Goal: Transaction & Acquisition: Purchase product/service

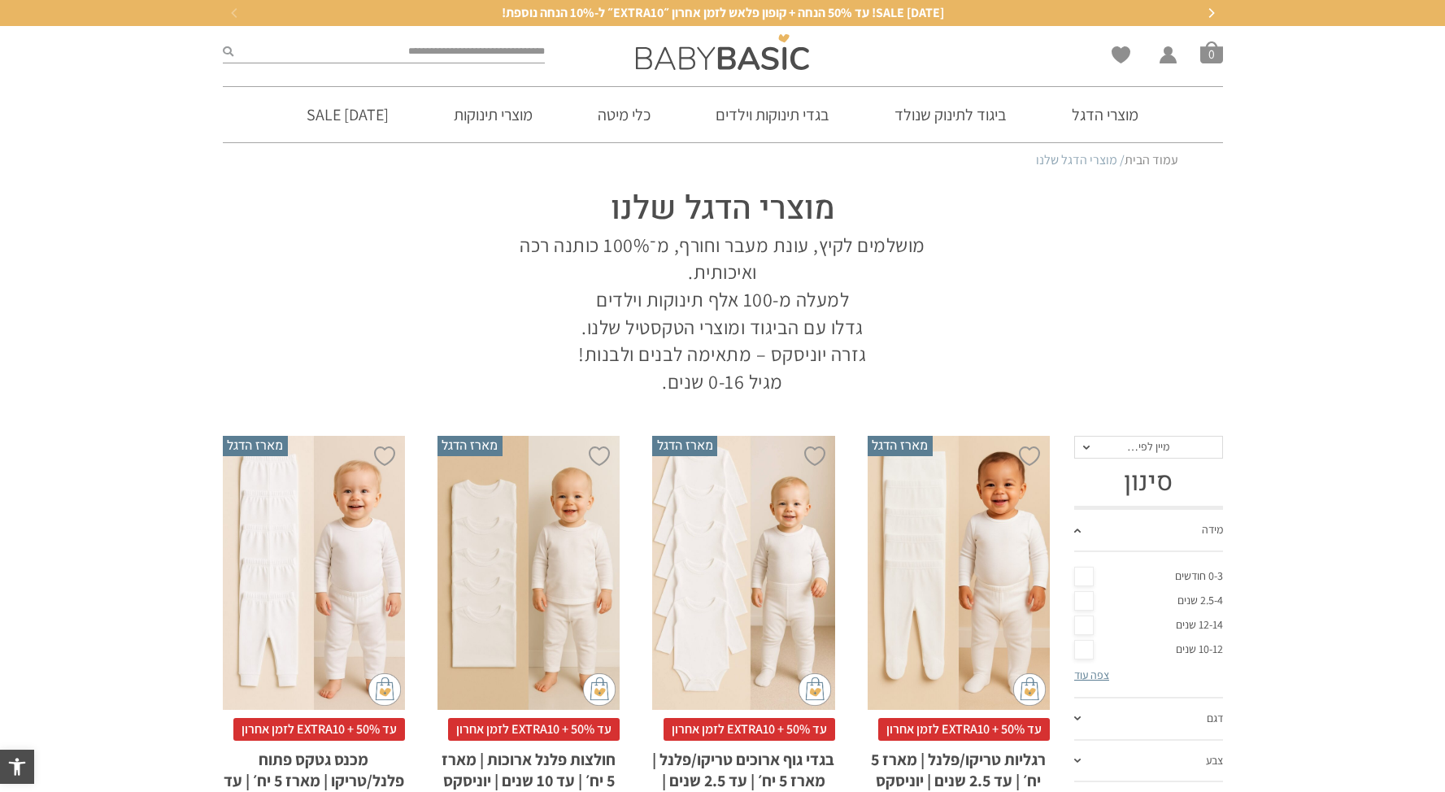
click at [694, 74] on div at bounding box center [722, 52] width 339 height 52
click at [782, 52] on img at bounding box center [722, 52] width 173 height 36
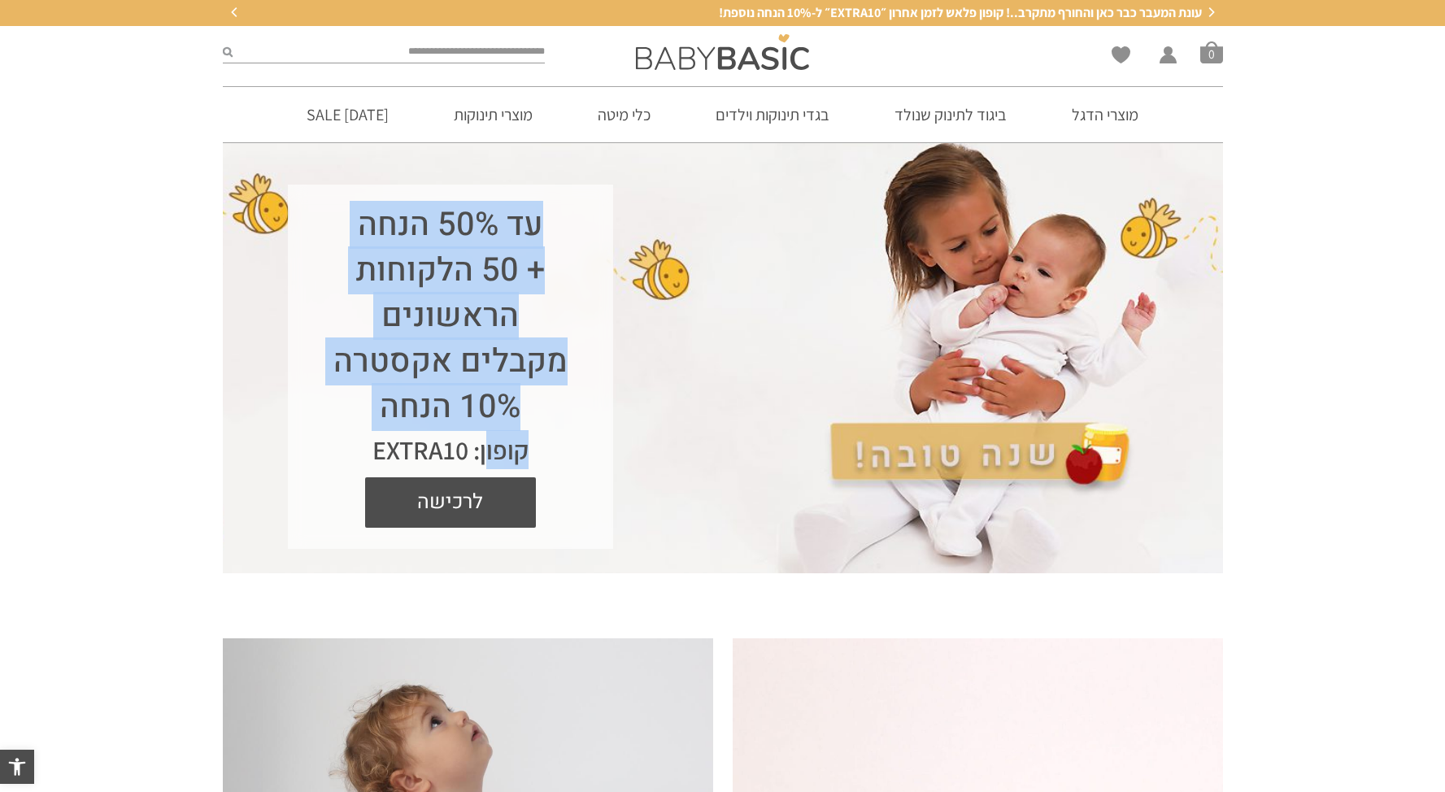
drag, startPoint x: 537, startPoint y: 222, endPoint x: 485, endPoint y: 461, distance: 244.7
click at [485, 461] on div "עד 50% הנחה + 50 הלקוחות הראשונים מקבלים אקסטרה 10% הנחה קופון: EXTRA10 לרכישה" at bounding box center [450, 367] width 325 height 364
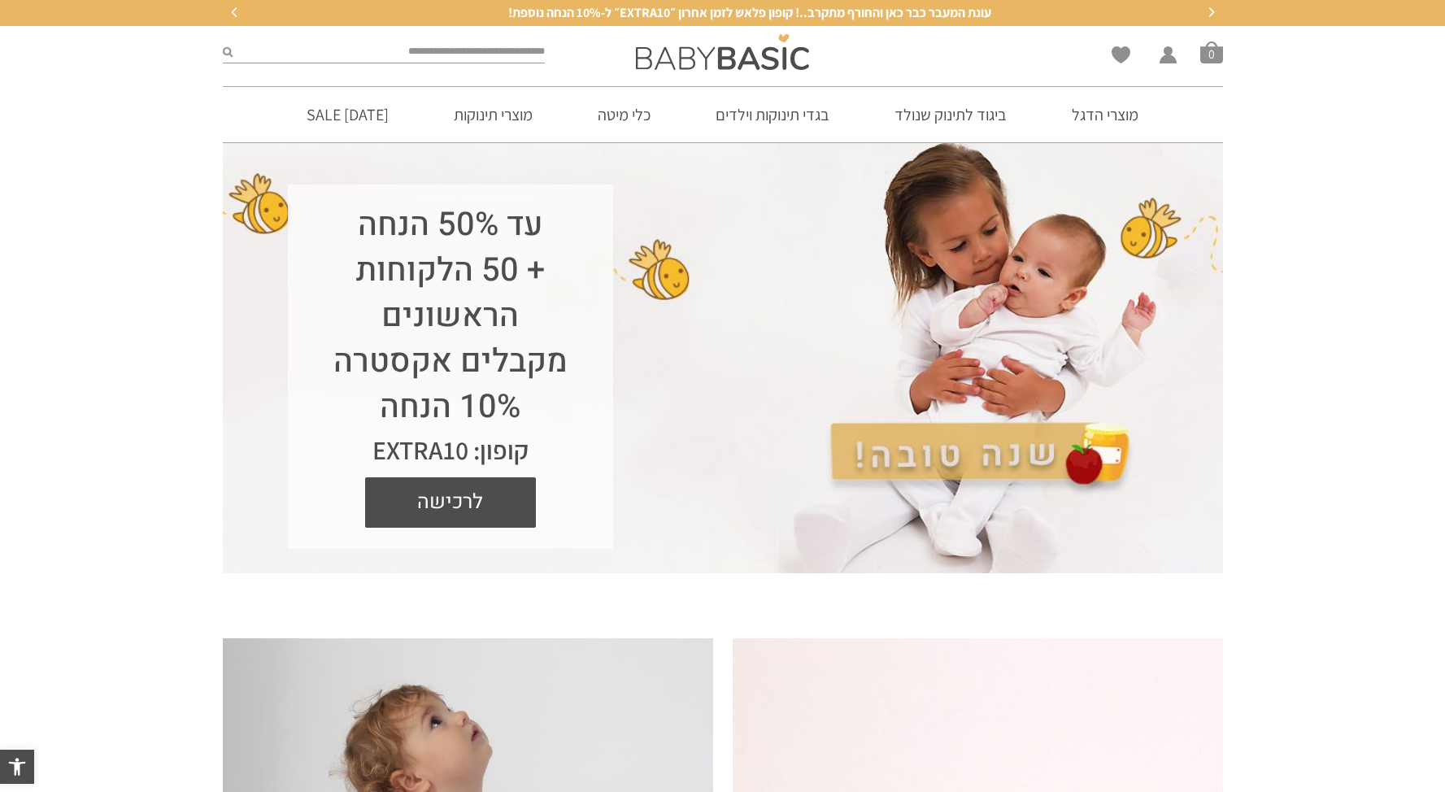
click at [557, 476] on div "עד 50% הנחה + 50 הלקוחות הראשונים מקבלים אקסטרה 10% הנחה קופון: EXTRA10 לרכישה" at bounding box center [450, 367] width 325 height 364
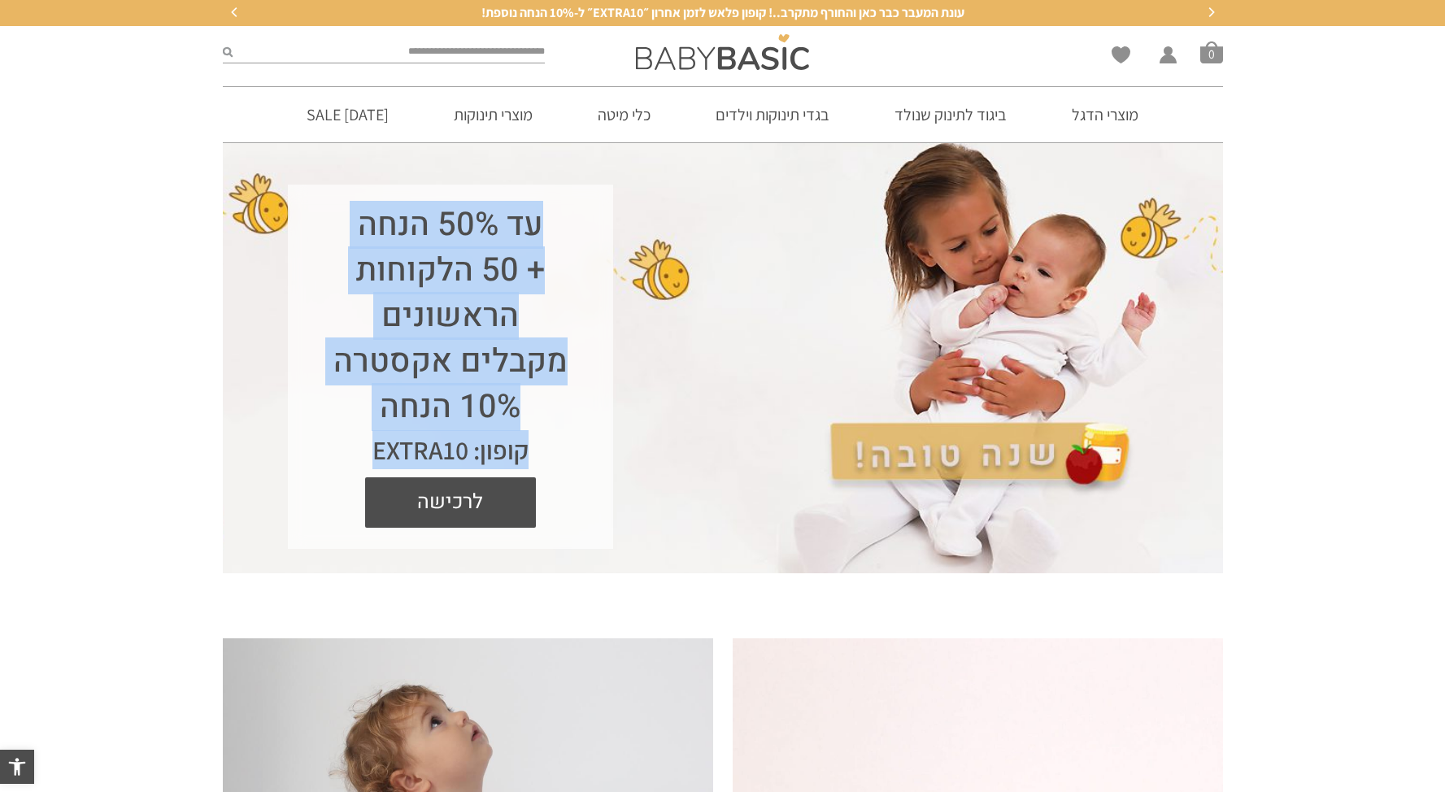
drag, startPoint x: 548, startPoint y: 202, endPoint x: 364, endPoint y: 467, distance: 322.5
click at [364, 467] on div "עד 50% הנחה + 50 הלקוחות הראשונים מקבלים אקסטרה 10% הנחה קופון: EXTRA10 לרכישה" at bounding box center [450, 367] width 325 height 364
copy div "עד 50% הנחה + 50 הלקוחות הראשונים מקבלים אקסטרה 10% הנחה קופון: EXTRA10"
click at [1120, 124] on link "מוצרי הדגל" at bounding box center [1104, 114] width 115 height 55
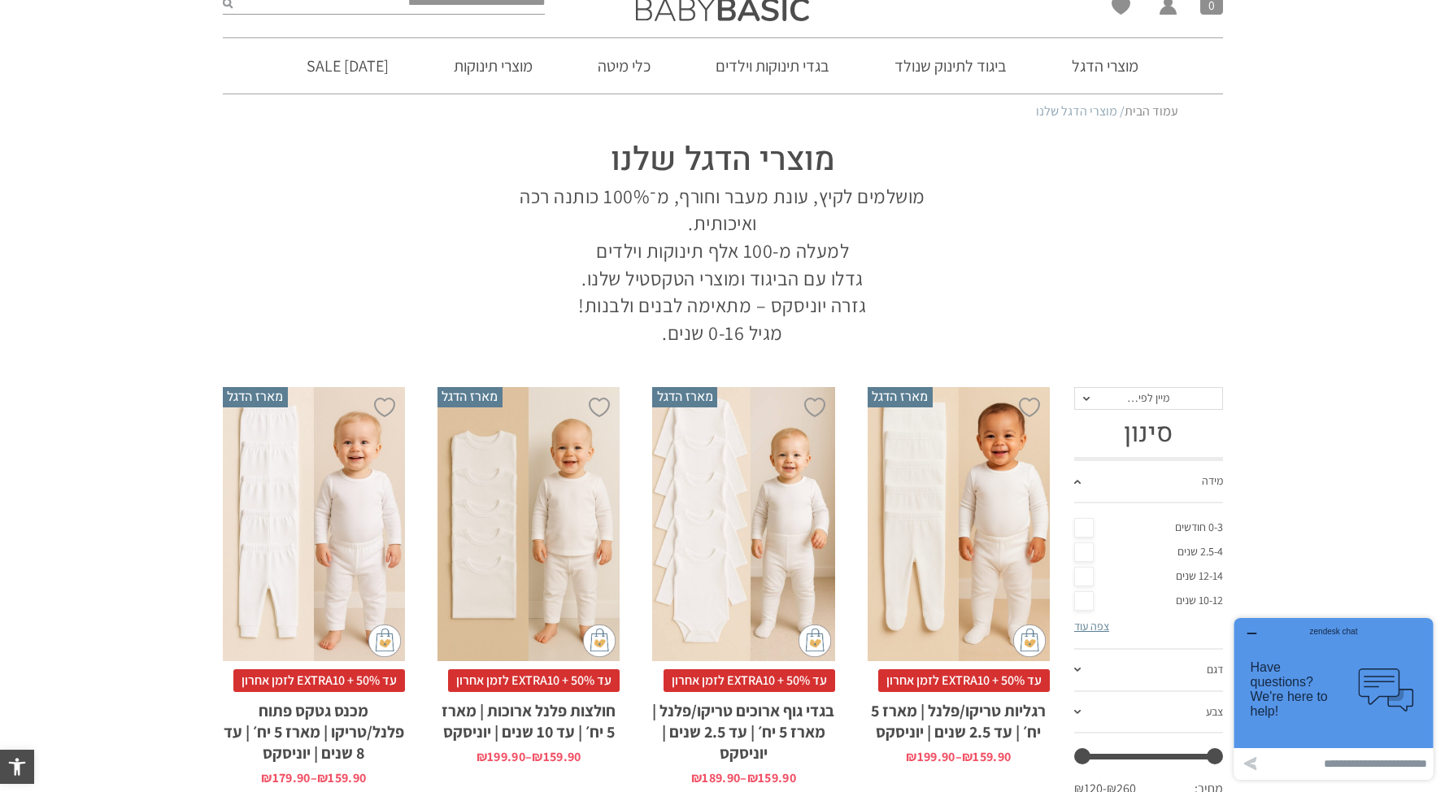
scroll to position [43, 0]
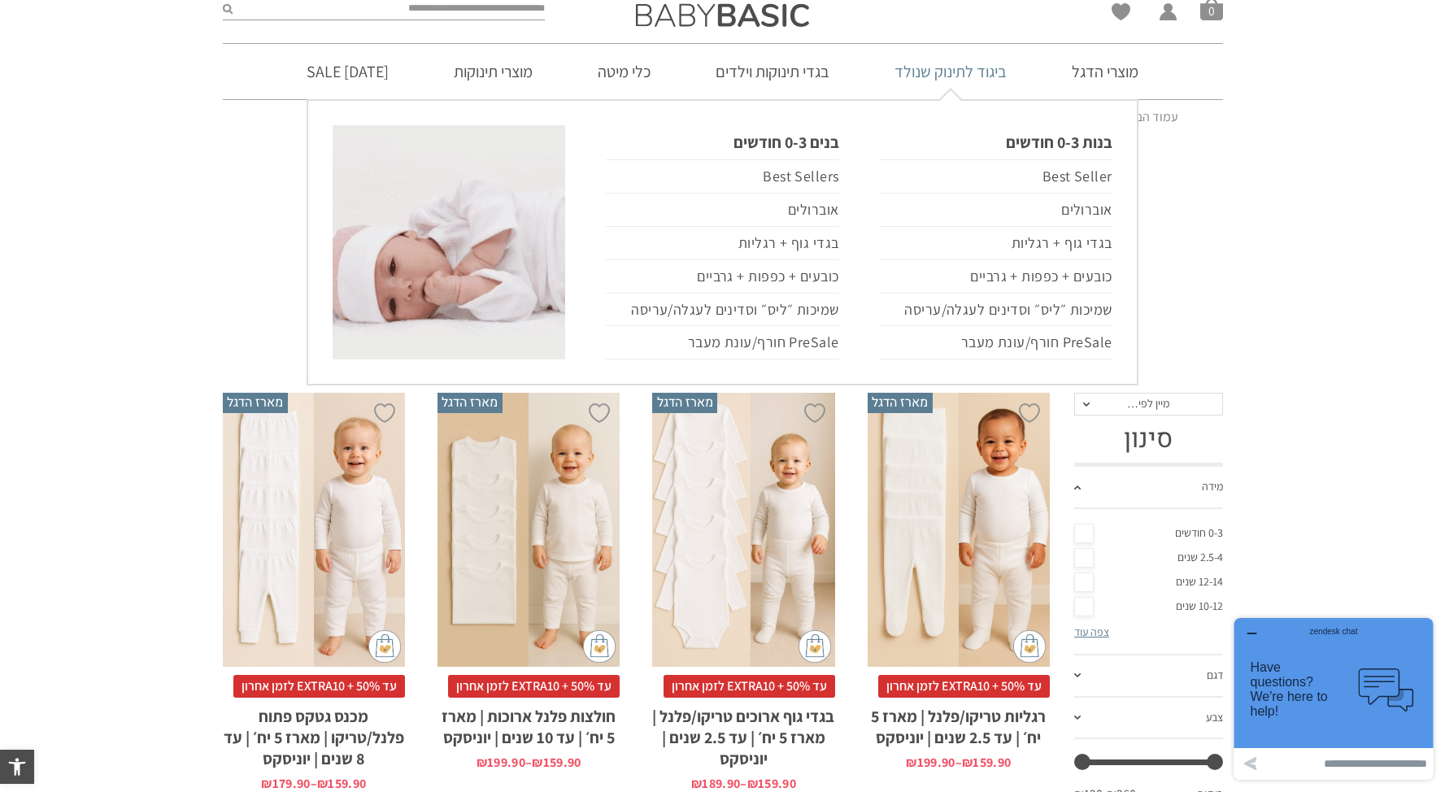
click at [951, 78] on link "ביגוד לתינוק שנולד" at bounding box center [950, 71] width 161 height 55
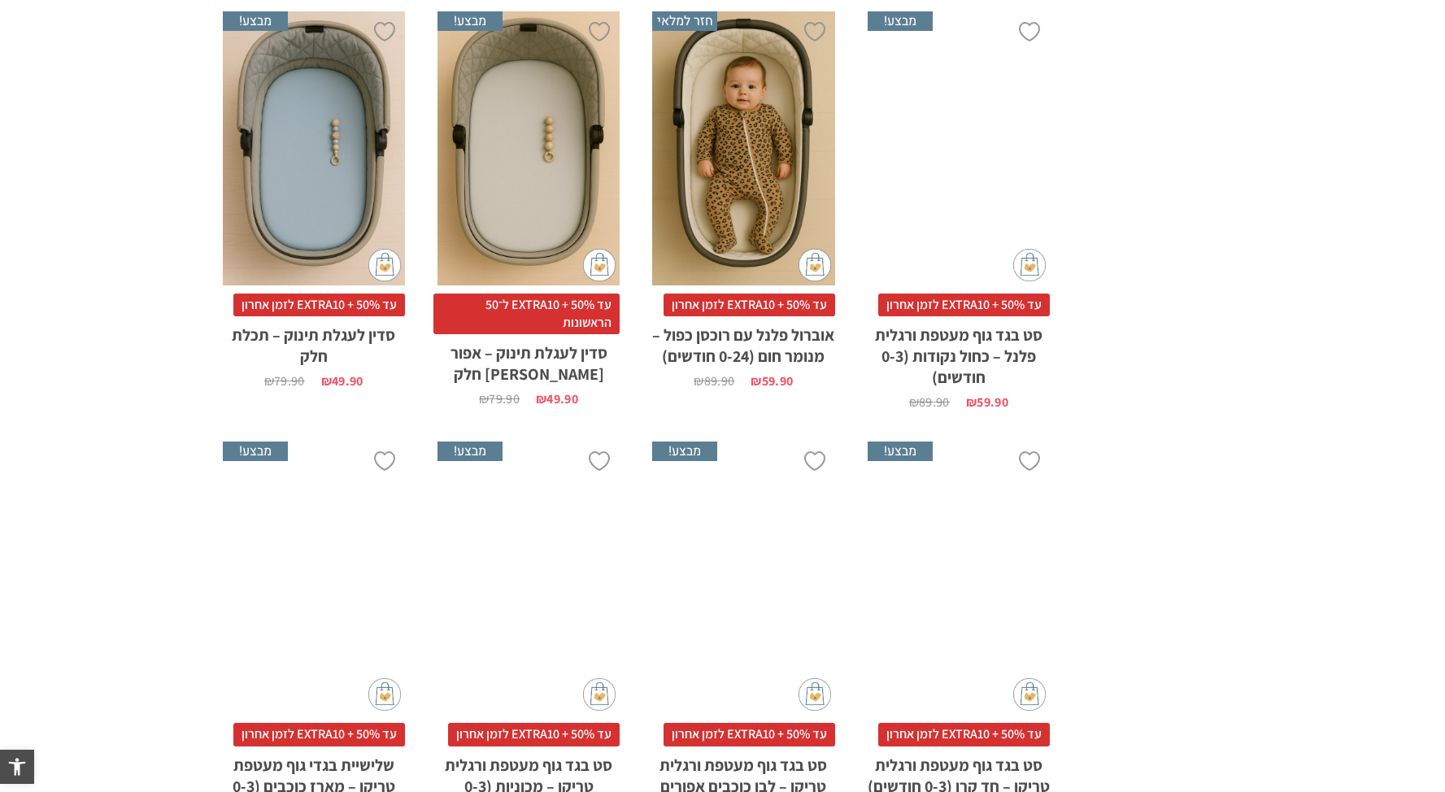
scroll to position [1242, 0]
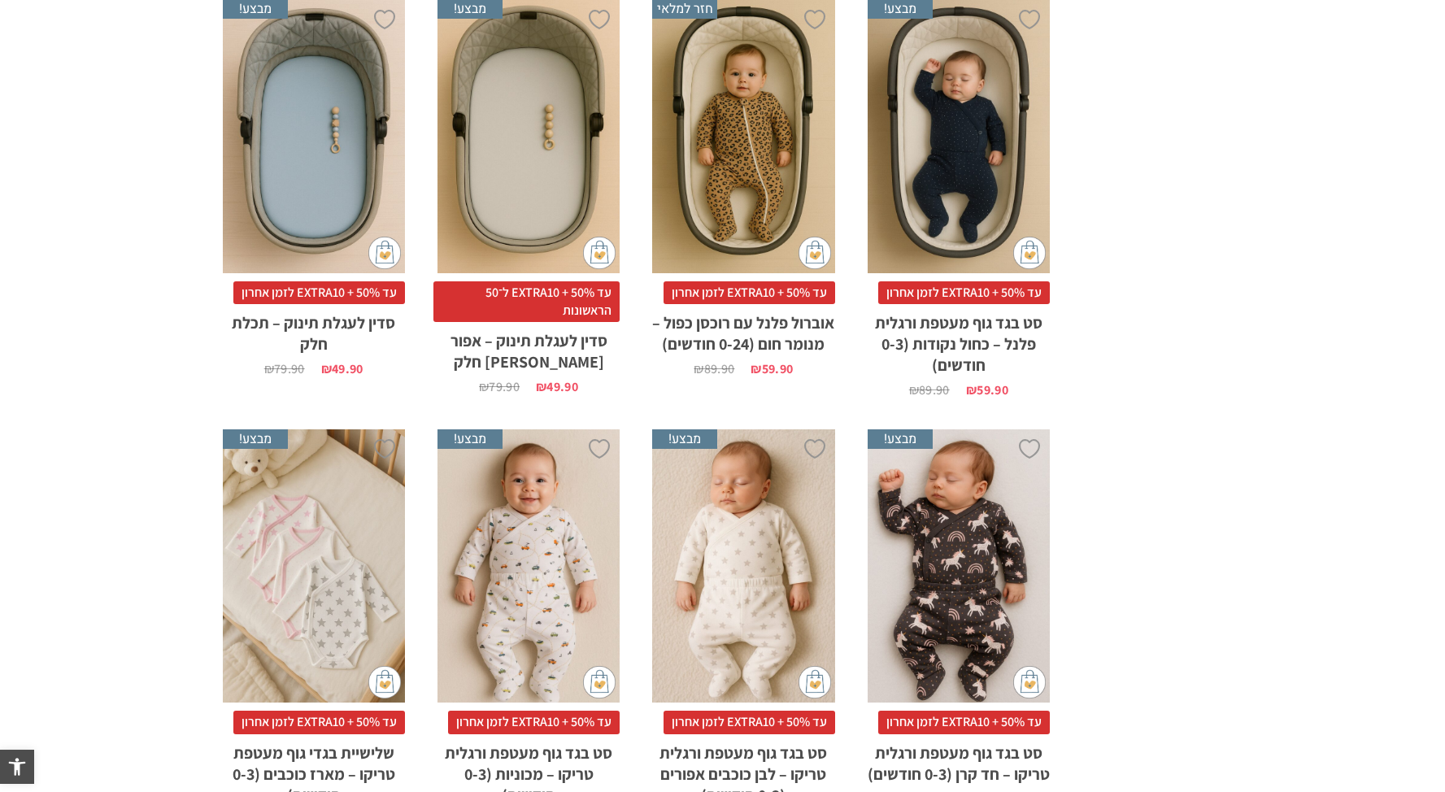
click at [789, 167] on div "x בחירת מידה 0-3m 3-6m 18-24m" at bounding box center [743, 136] width 182 height 274
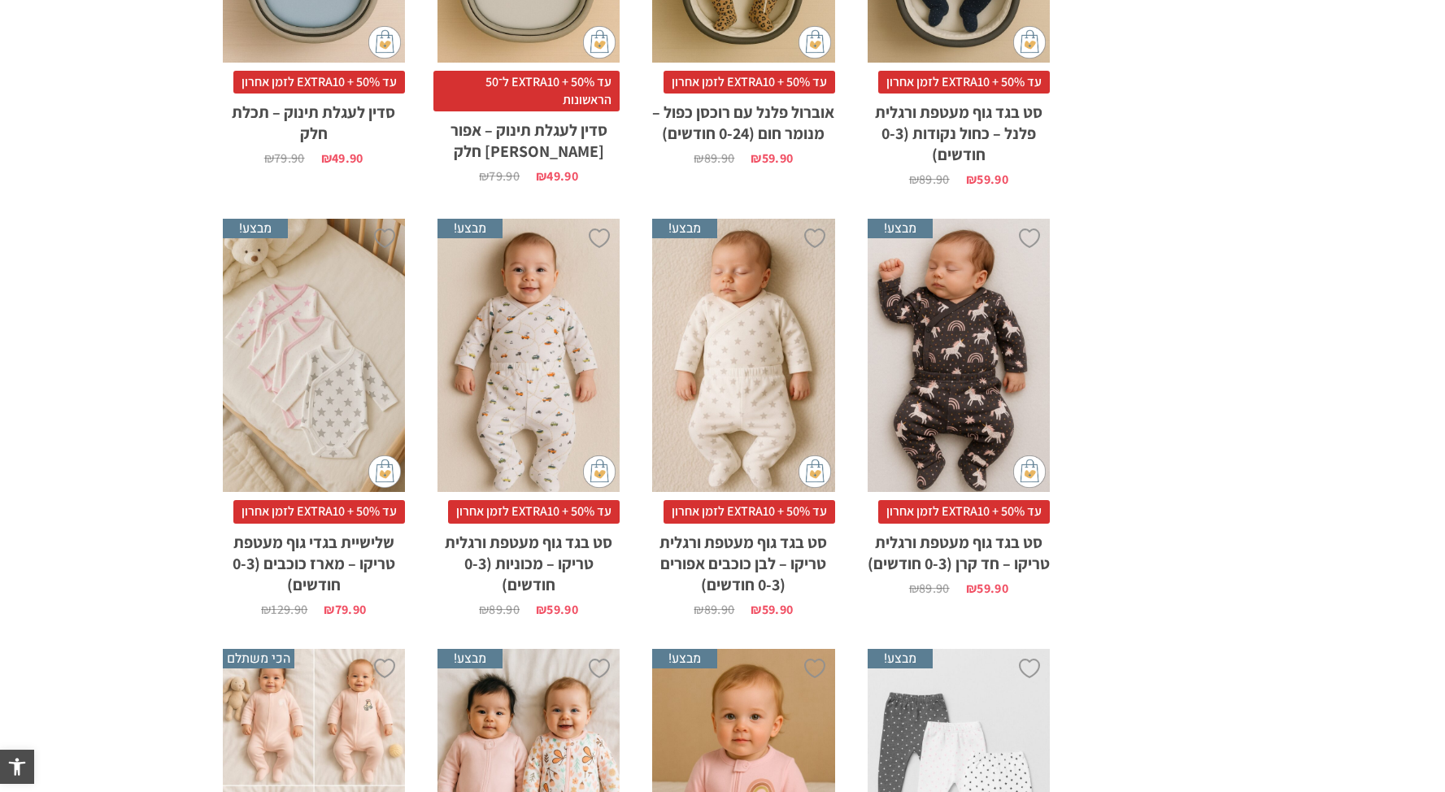
scroll to position [1495, 0]
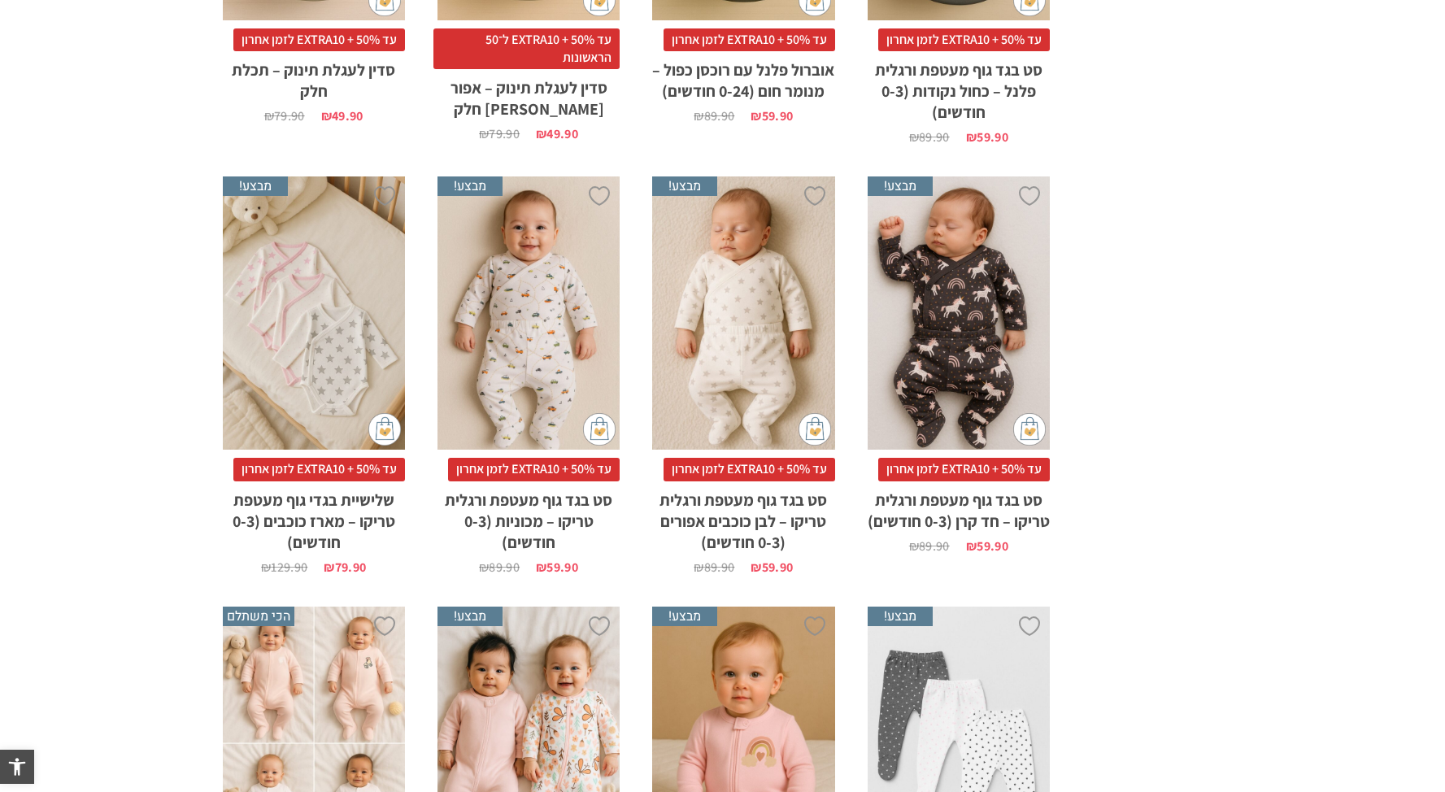
click at [566, 297] on div "x הוספה לסל" at bounding box center [528, 313] width 182 height 274
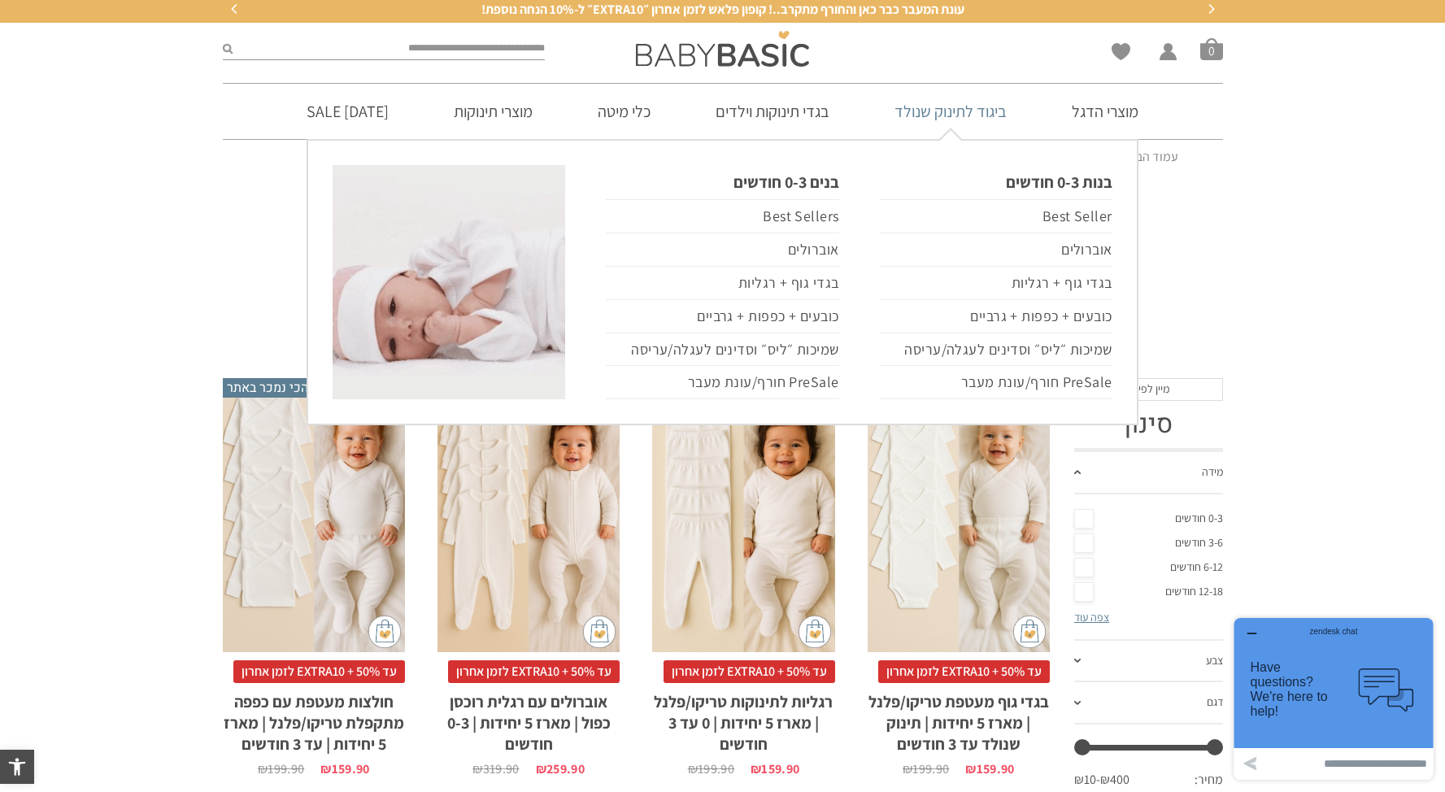
click at [972, 124] on link "ביגוד לתינוק שנולד" at bounding box center [950, 111] width 161 height 55
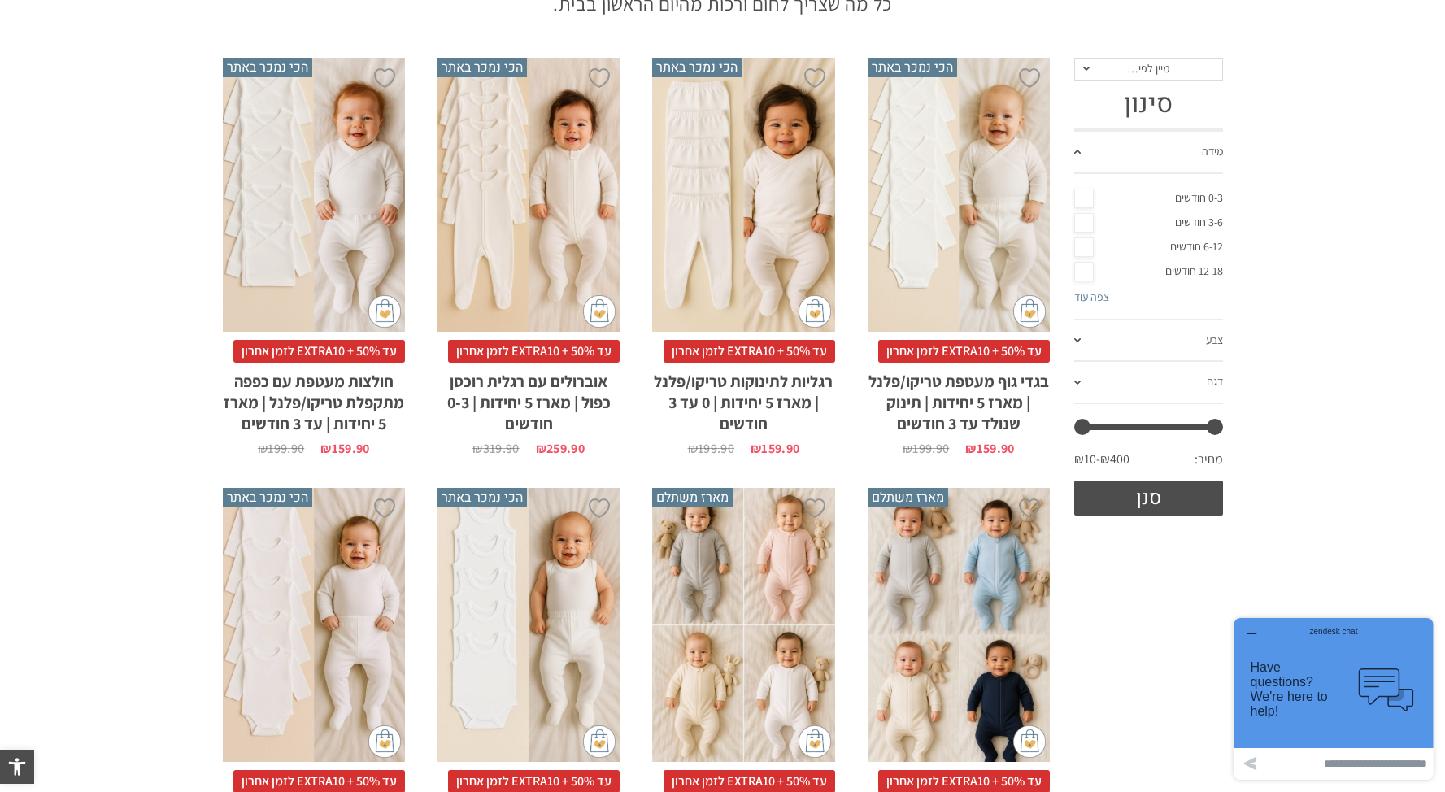
click at [735, 215] on div "x בחירת סוג בד טריקו (עונת מעבר/קיץ) פלנל (חורף)" at bounding box center [743, 195] width 182 height 274
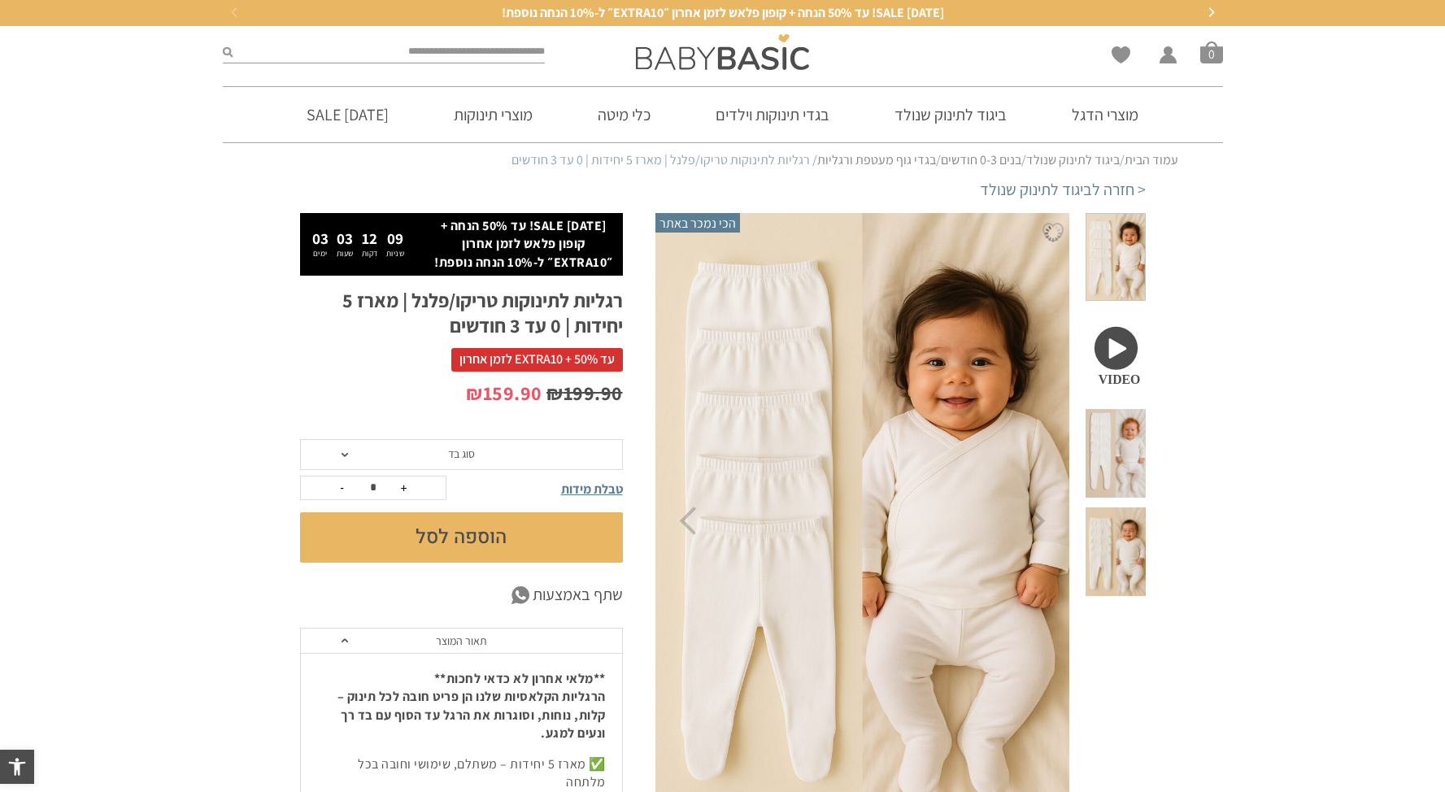
click at [1126, 420] on span at bounding box center [1114, 453] width 59 height 89
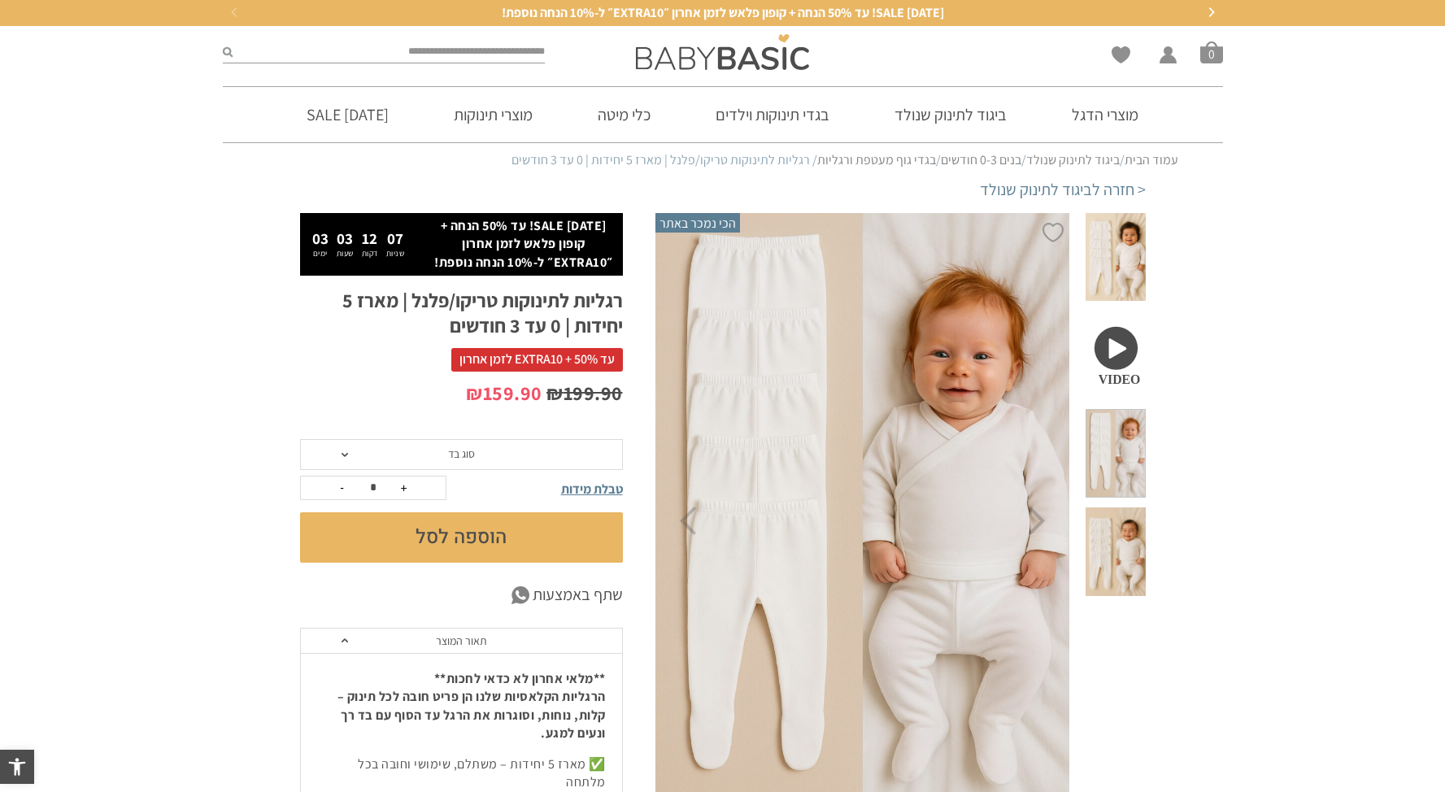
scroll to position [37, 0]
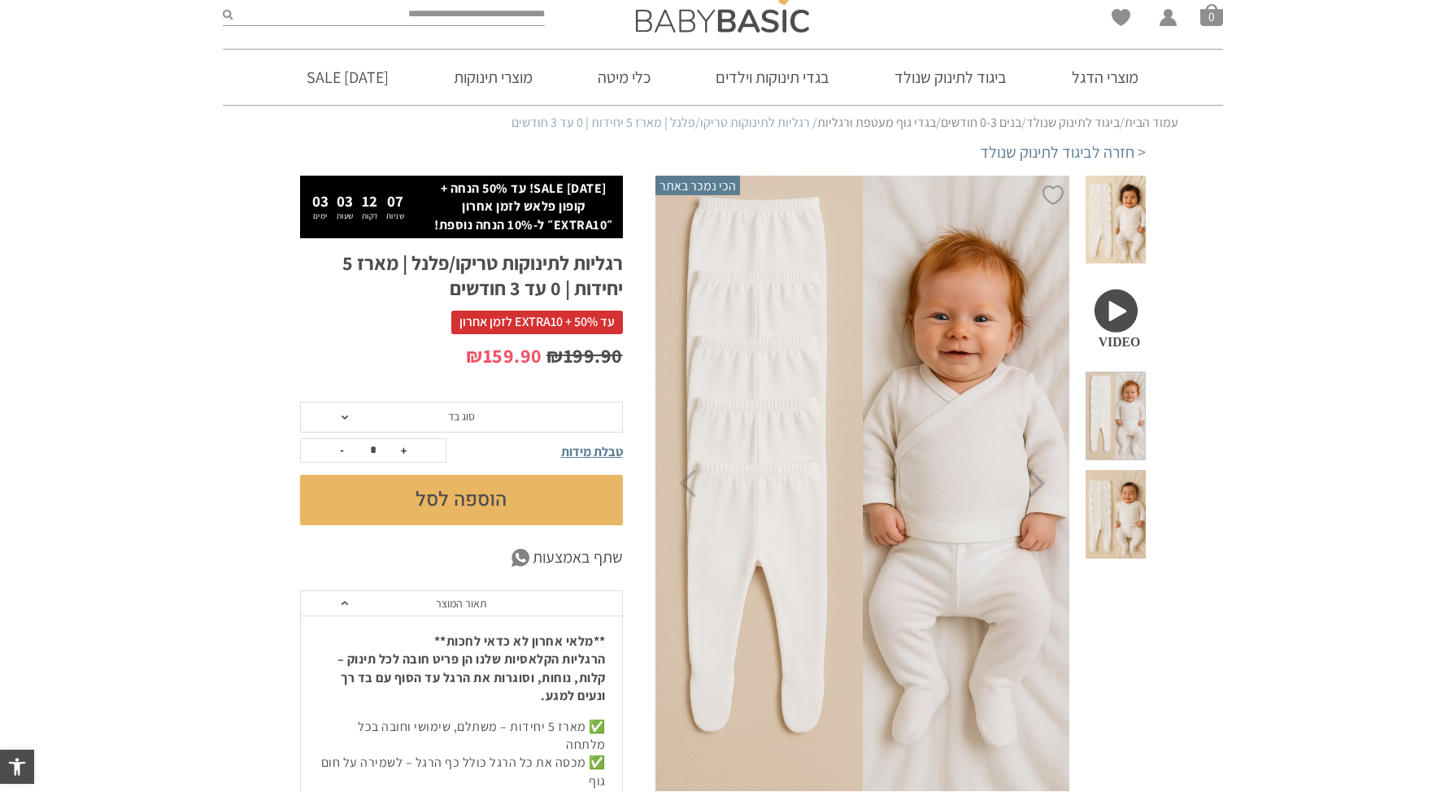
click at [1133, 470] on span at bounding box center [1114, 514] width 59 height 89
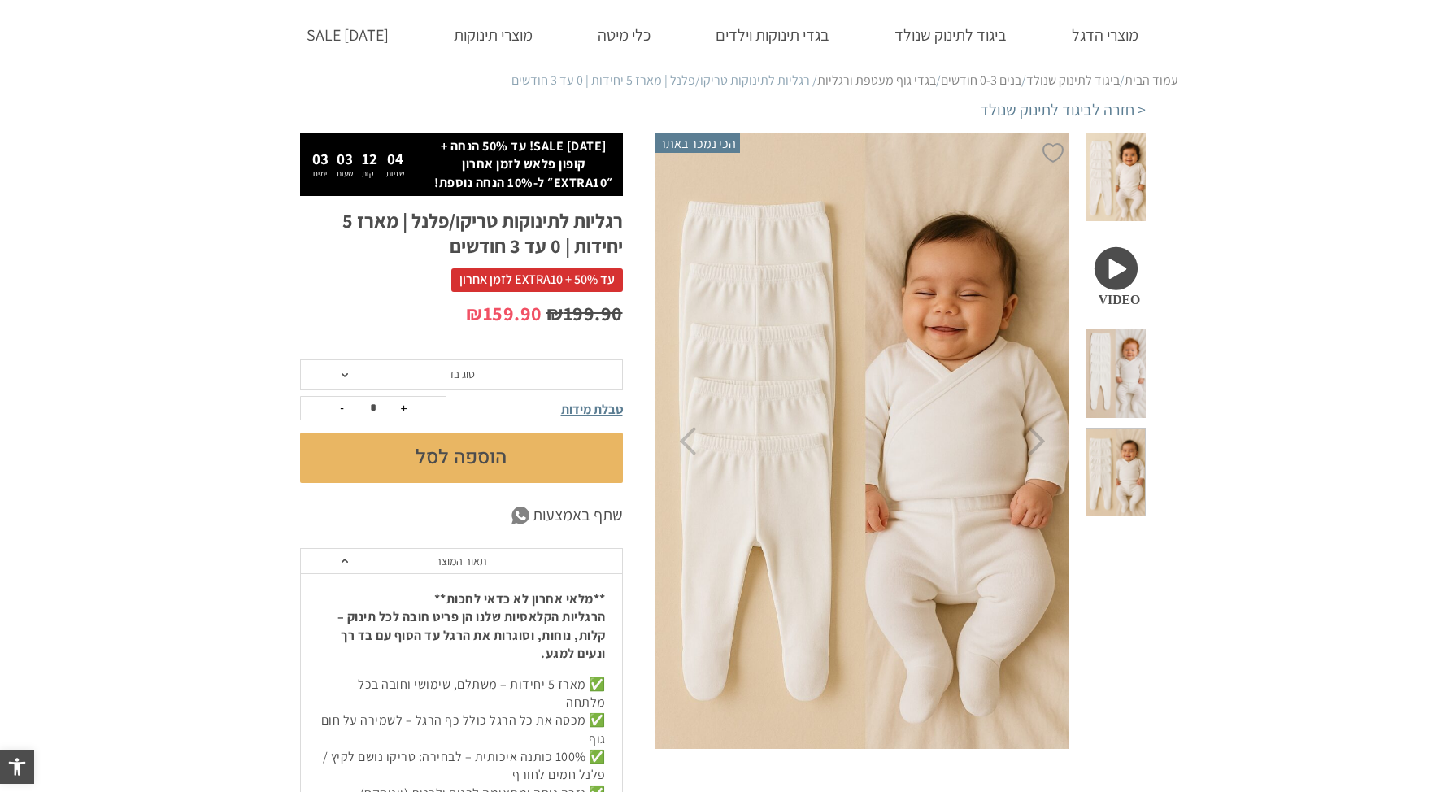
scroll to position [81, 0]
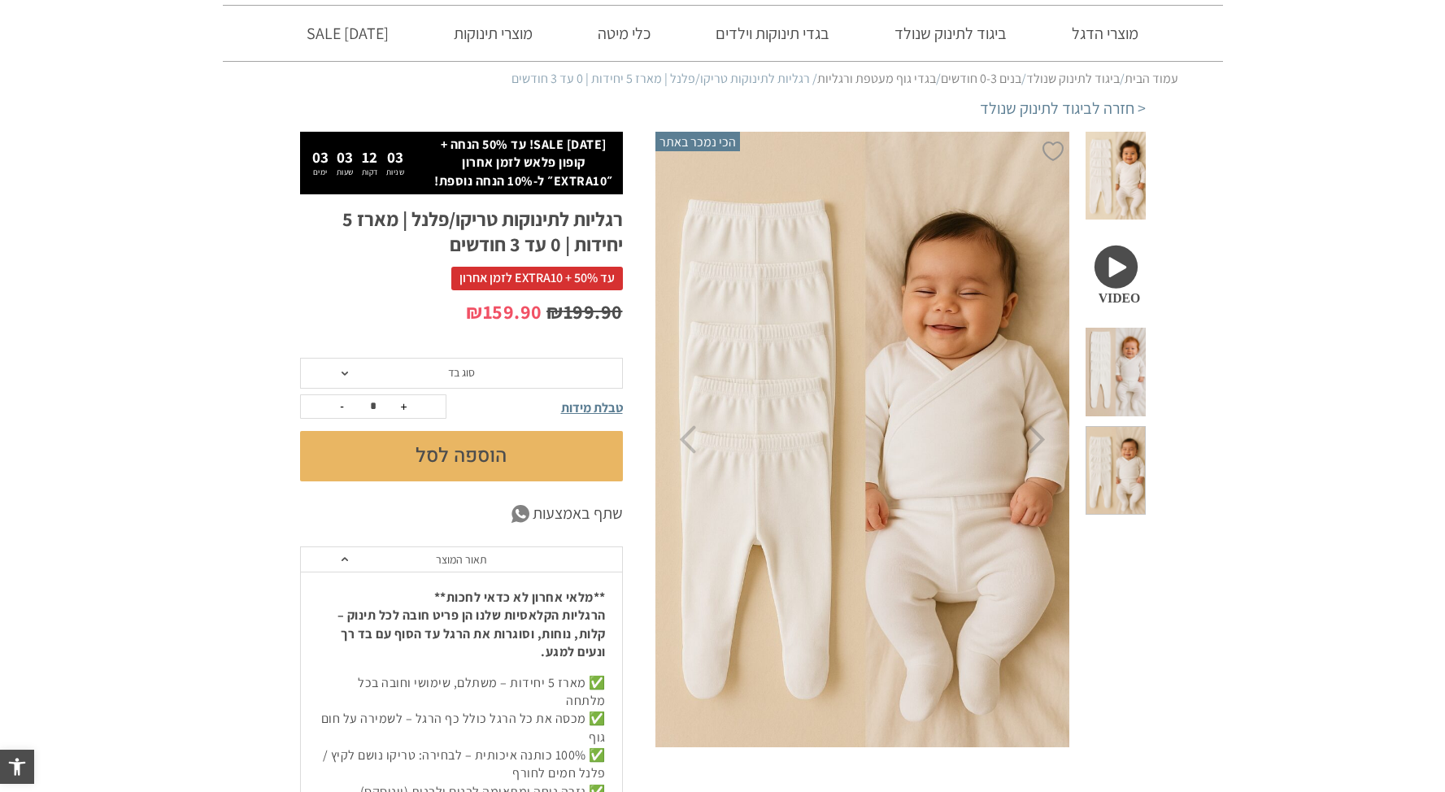
click at [1128, 328] on span at bounding box center [1114, 372] width 59 height 89
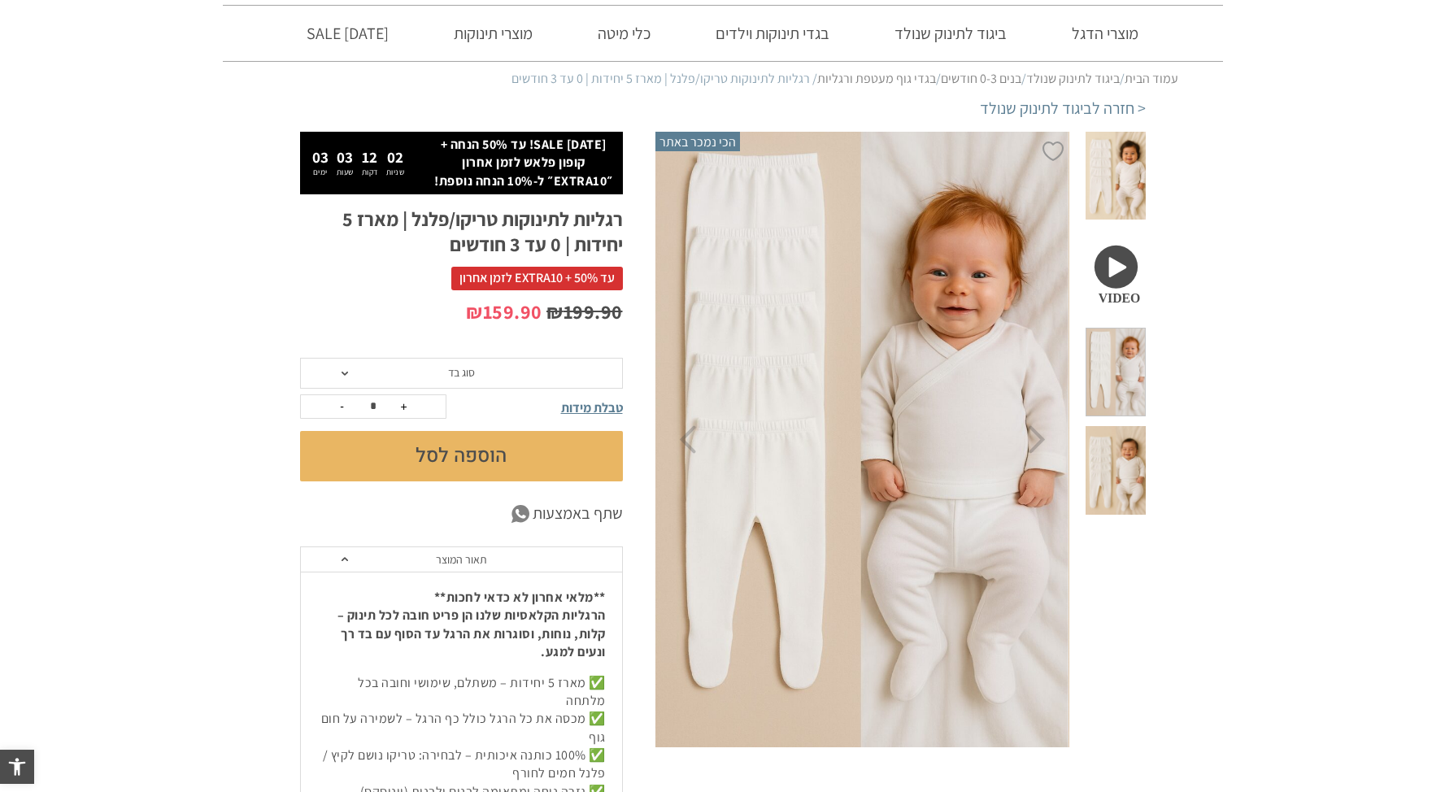
scroll to position [0, 0]
click at [1110, 155] on span at bounding box center [1114, 176] width 59 height 89
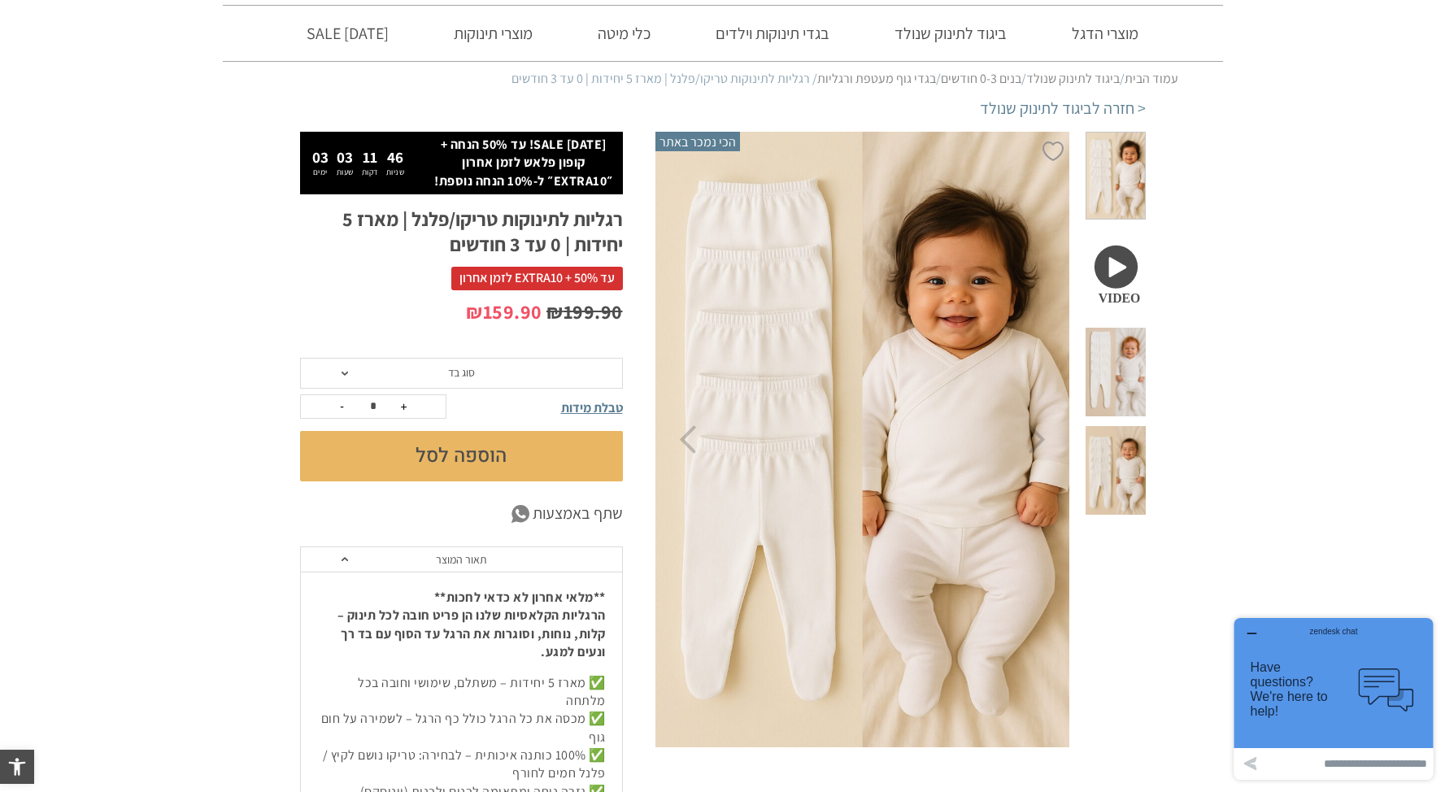
click at [985, 338] on img at bounding box center [863, 440] width 416 height 624
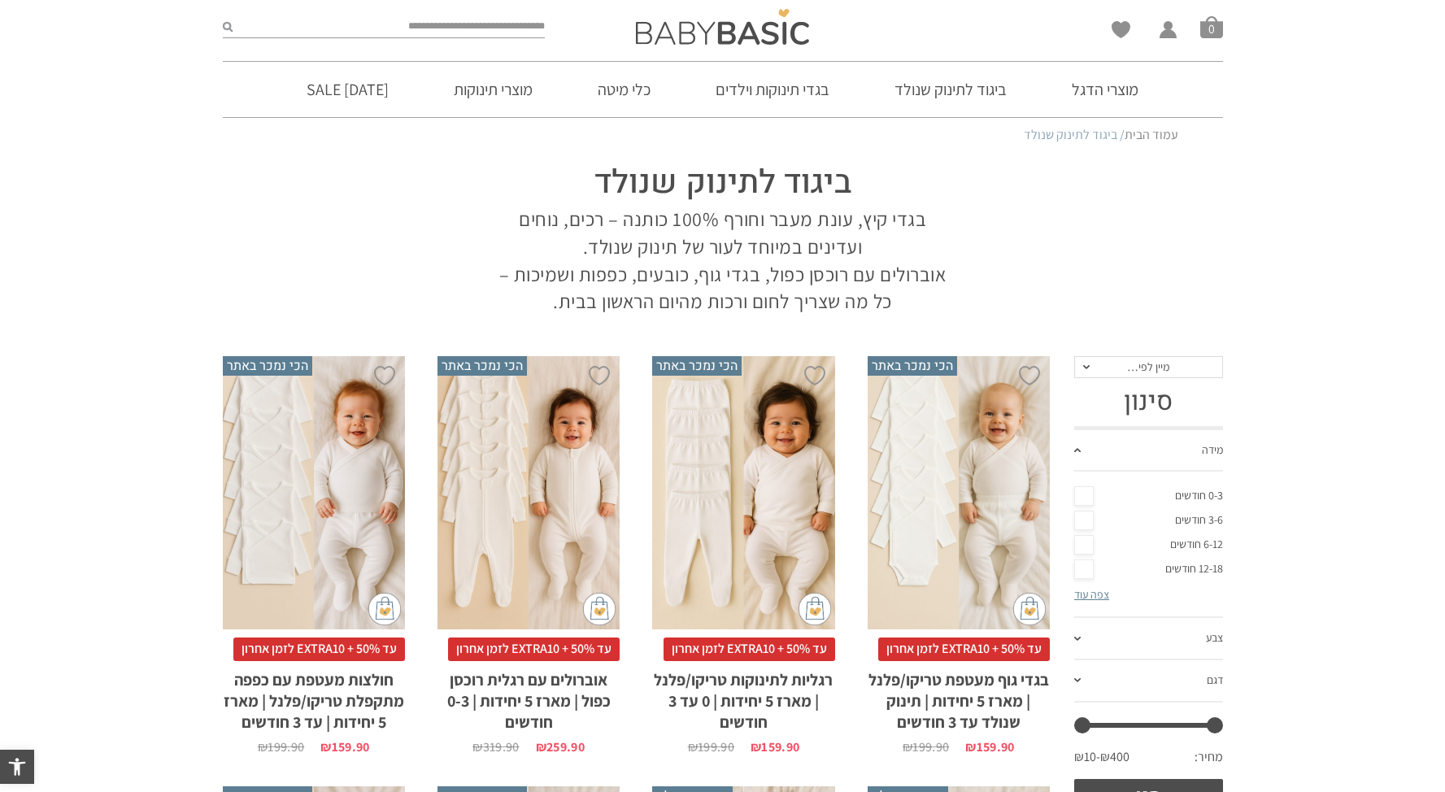
scroll to position [349, 0]
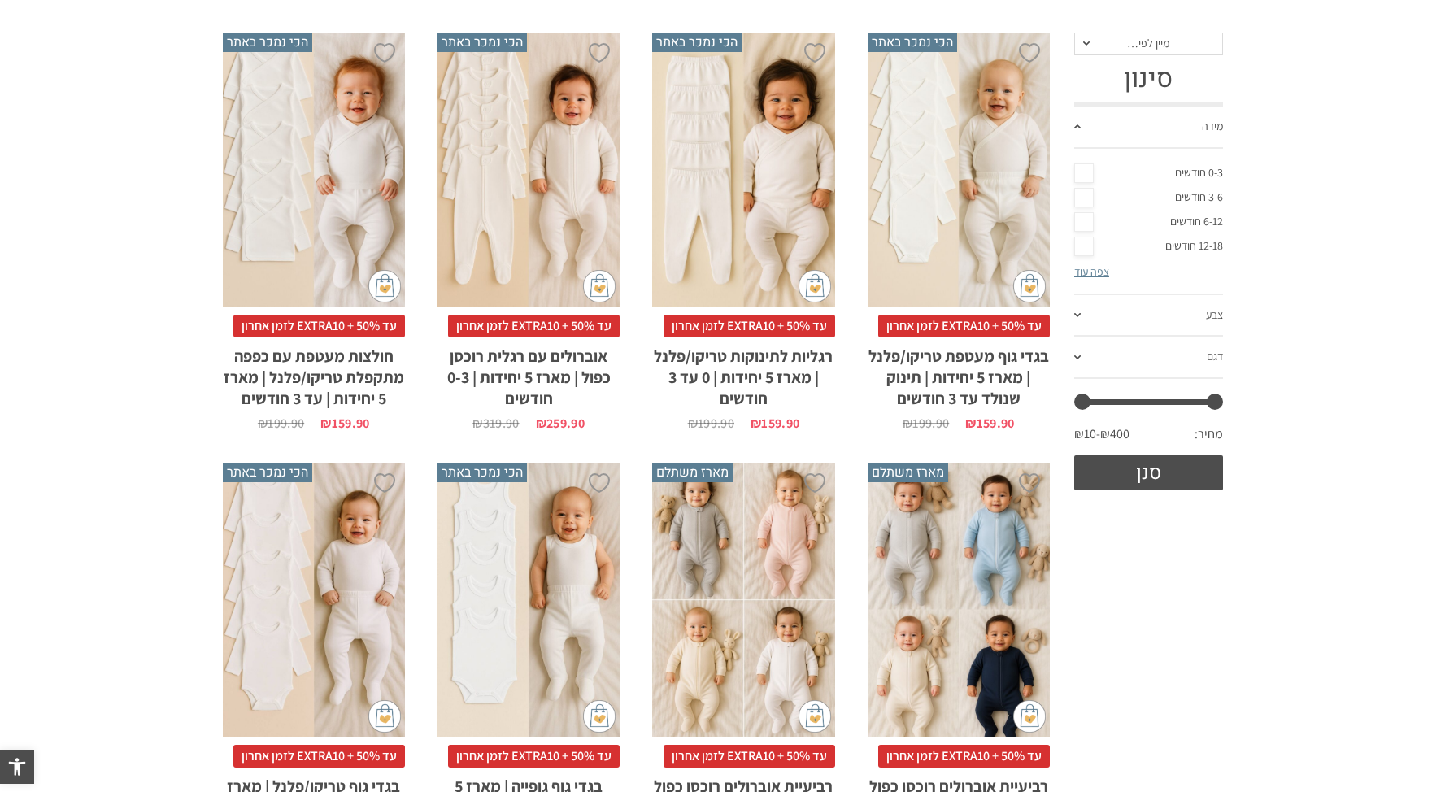
click at [1006, 180] on div "x בחירת סוג בד טריקו (עונת מעבר/קיץ) פלנל (חורף)" at bounding box center [959, 170] width 182 height 274
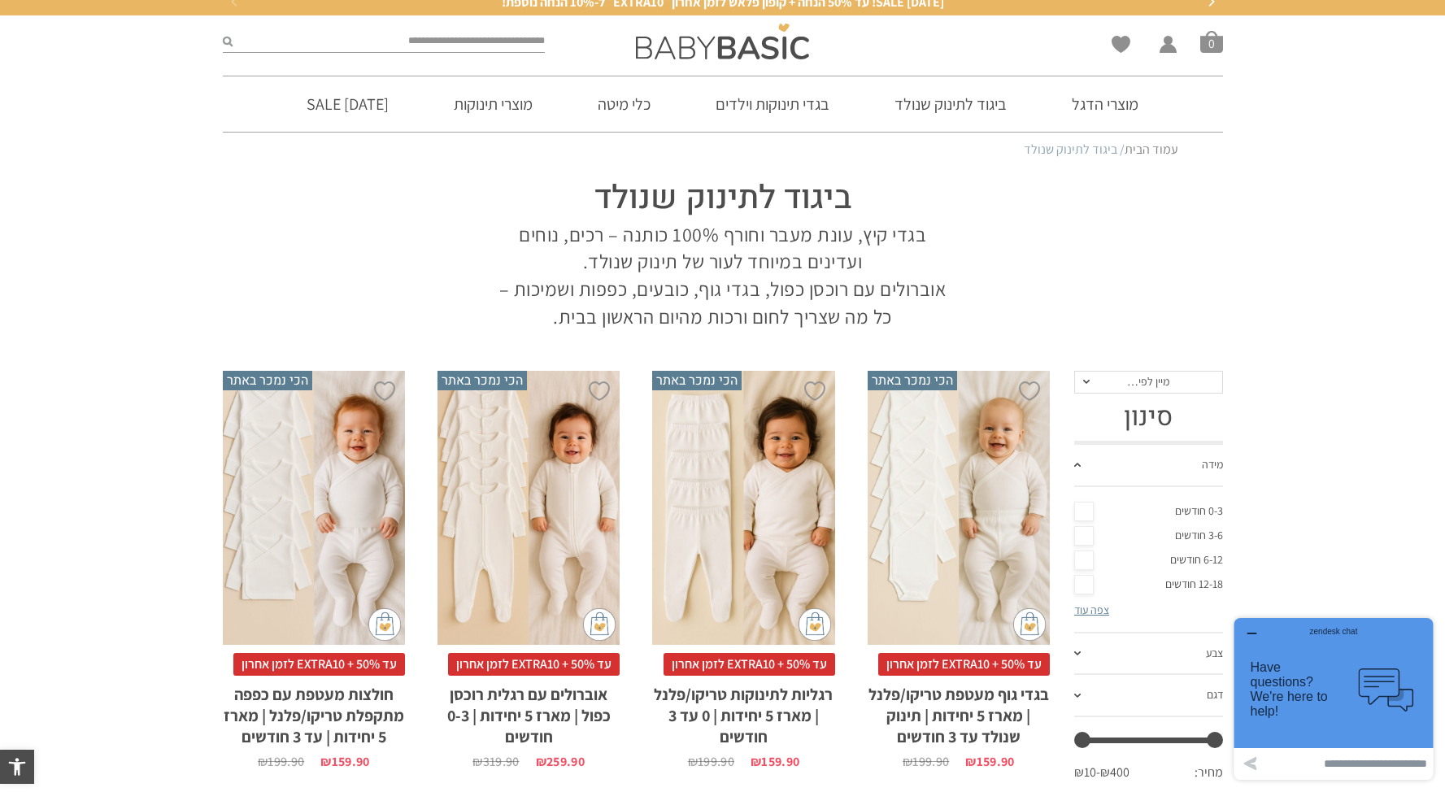
scroll to position [0, 0]
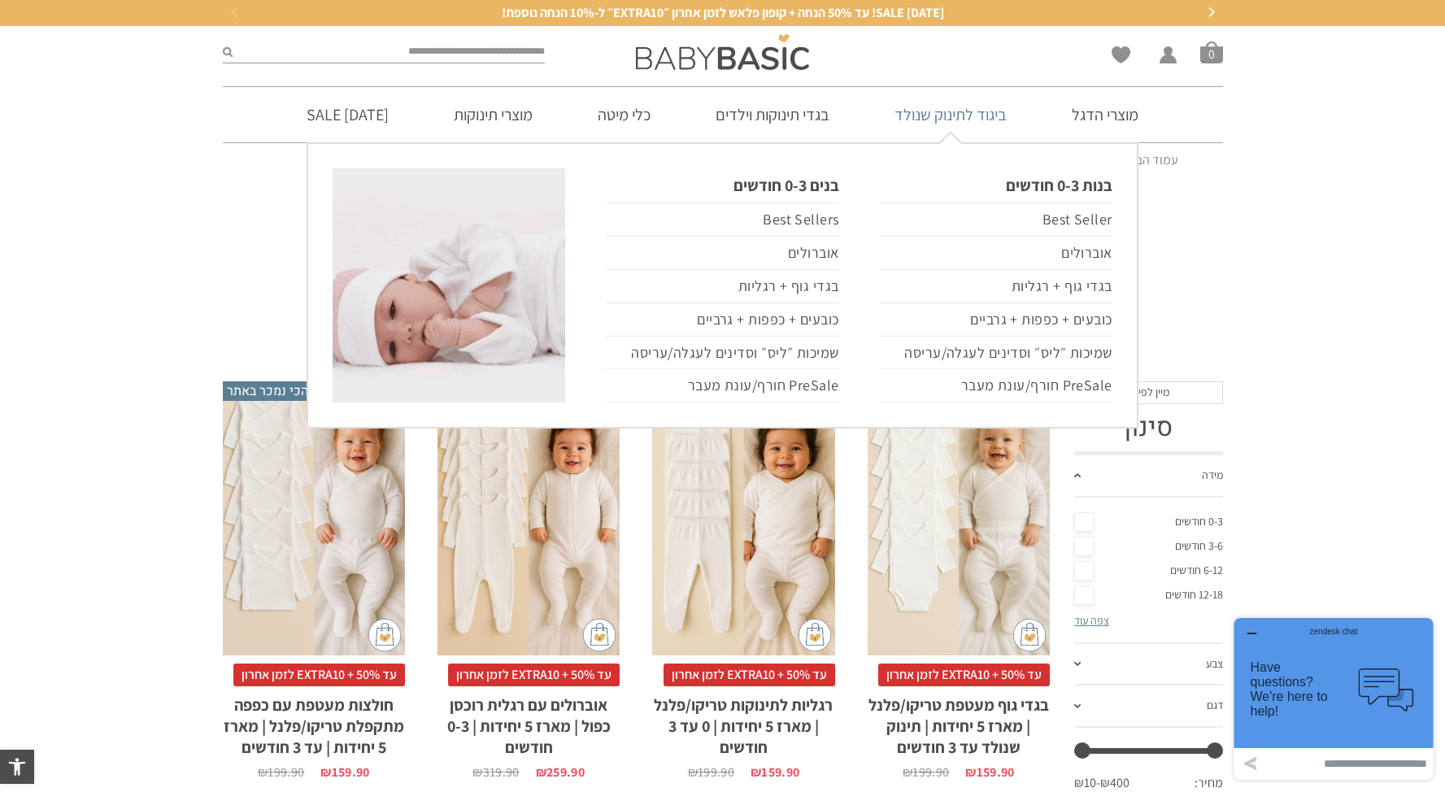
click at [973, 111] on link "ביגוד לתינוק שנולד" at bounding box center [950, 114] width 161 height 55
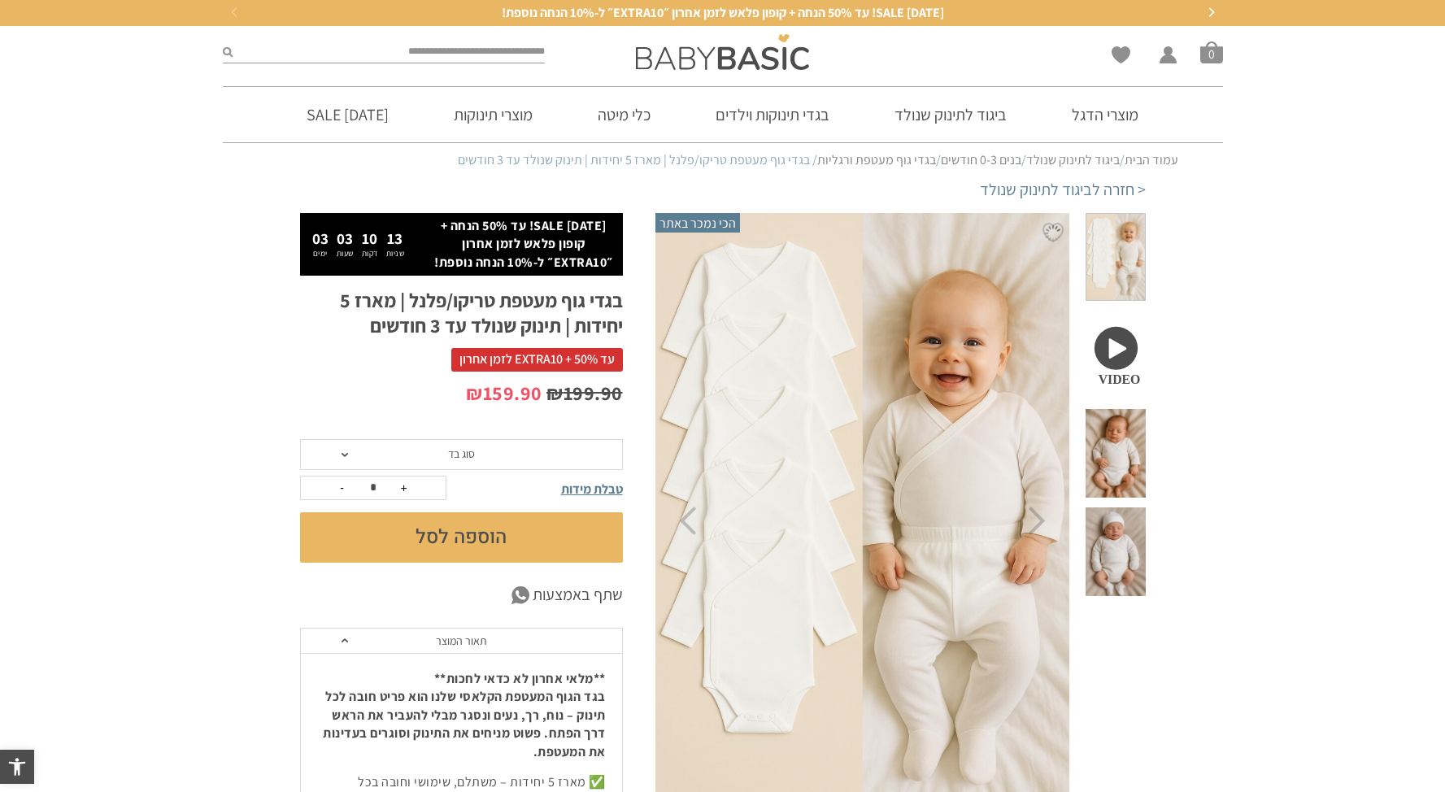
click at [1127, 409] on span at bounding box center [1114, 453] width 59 height 89
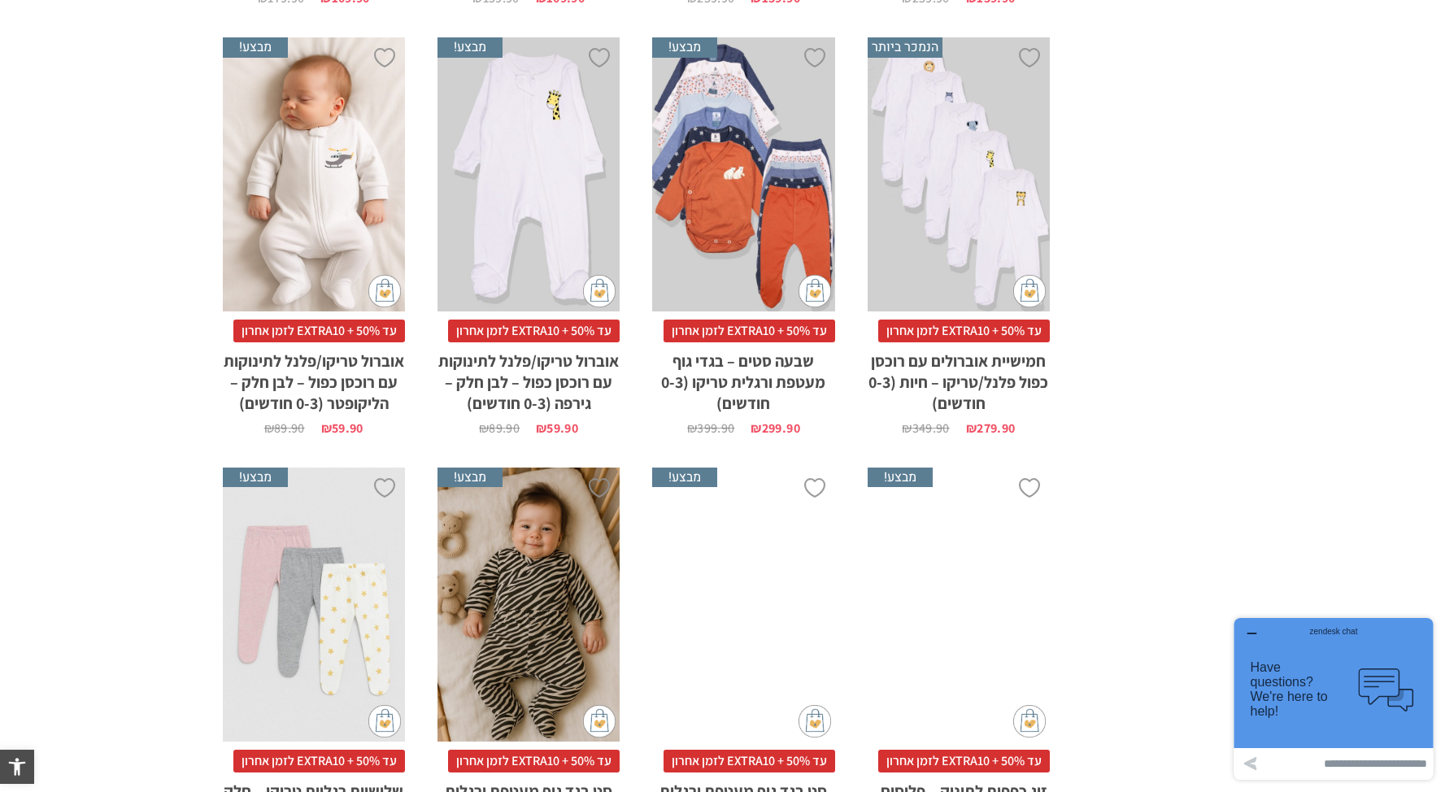
scroll to position [4726, 0]
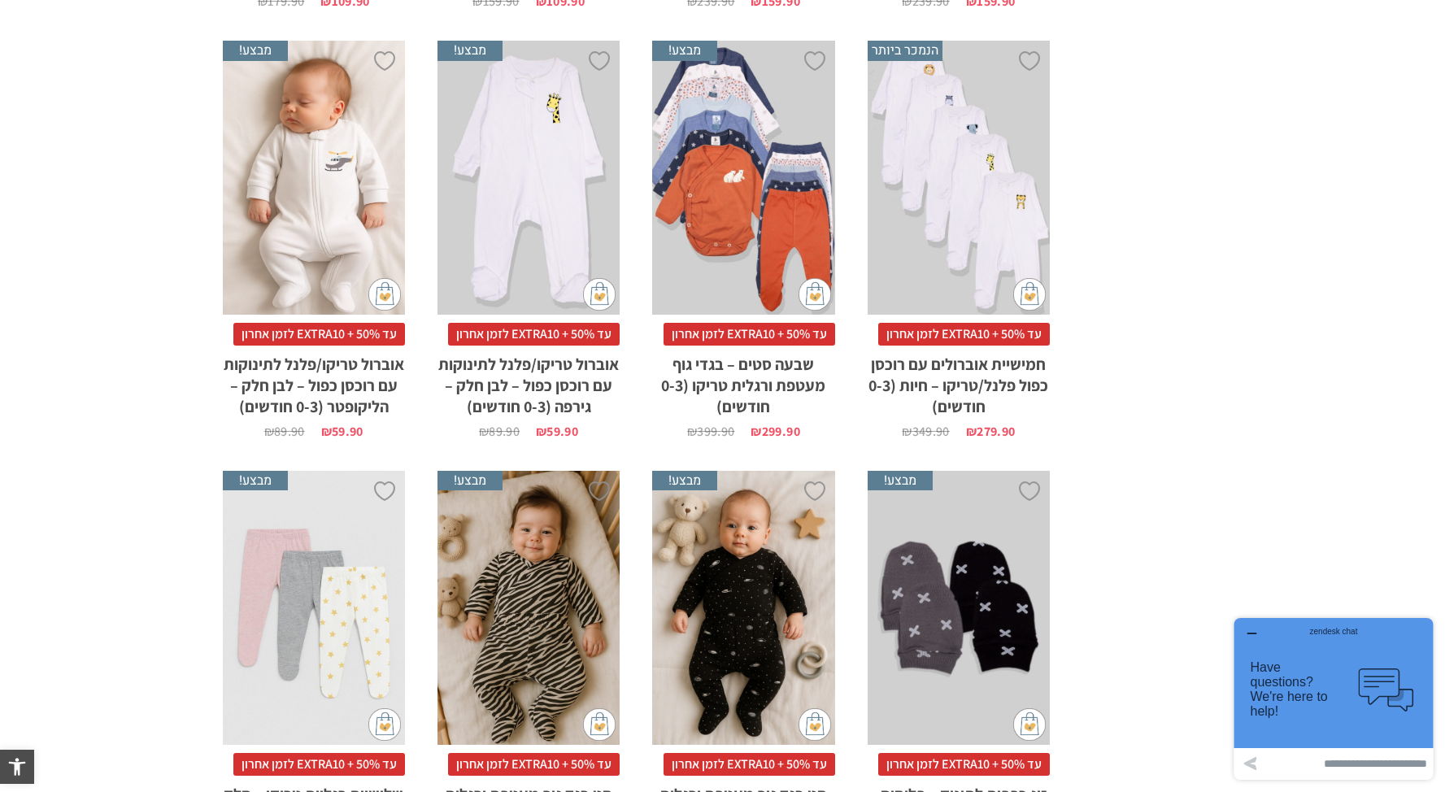
click at [333, 176] on div "x בחירת סוג בד טריקו (עונת מעבר/קיץ) פלנל (חורף)" at bounding box center [314, 178] width 182 height 274
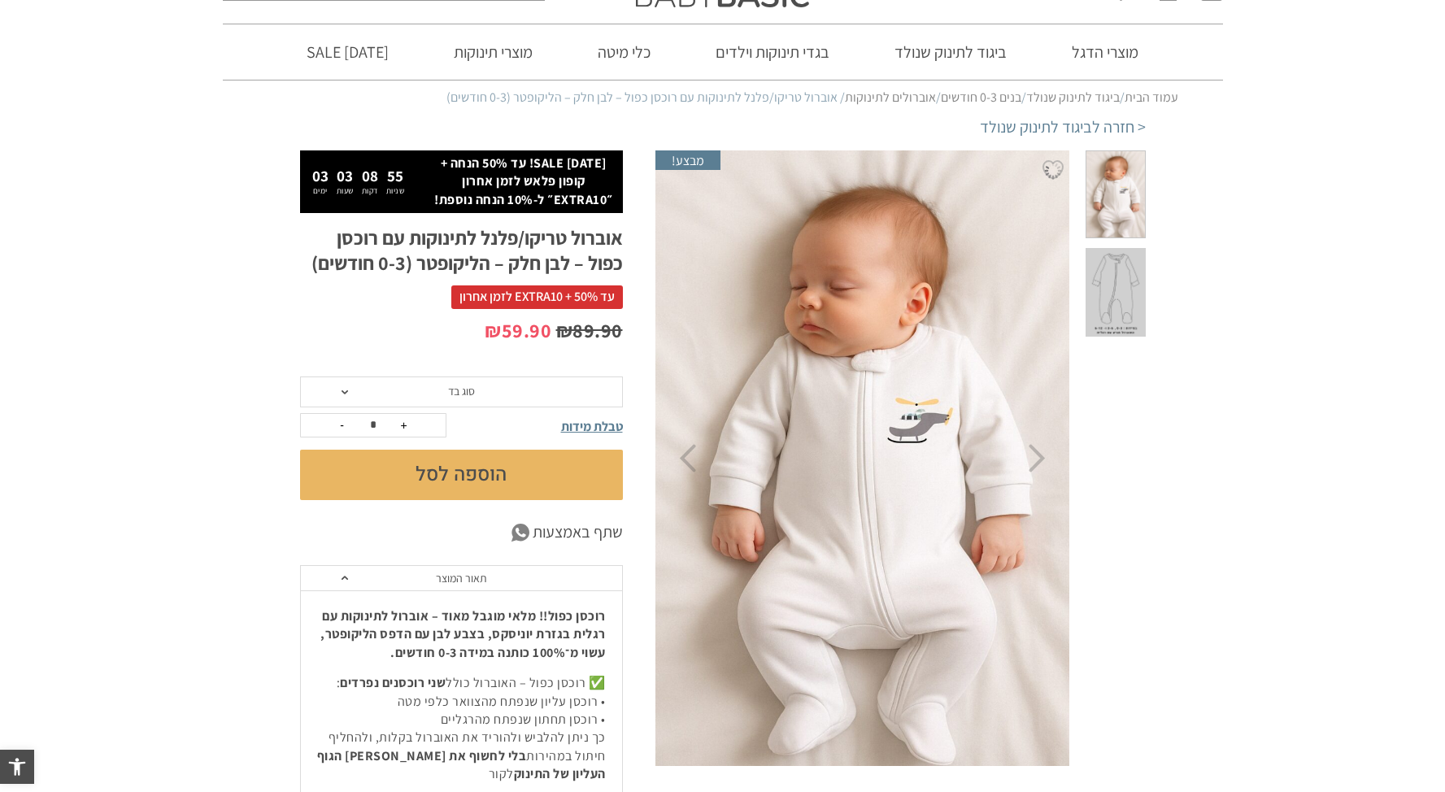
scroll to position [102, 0]
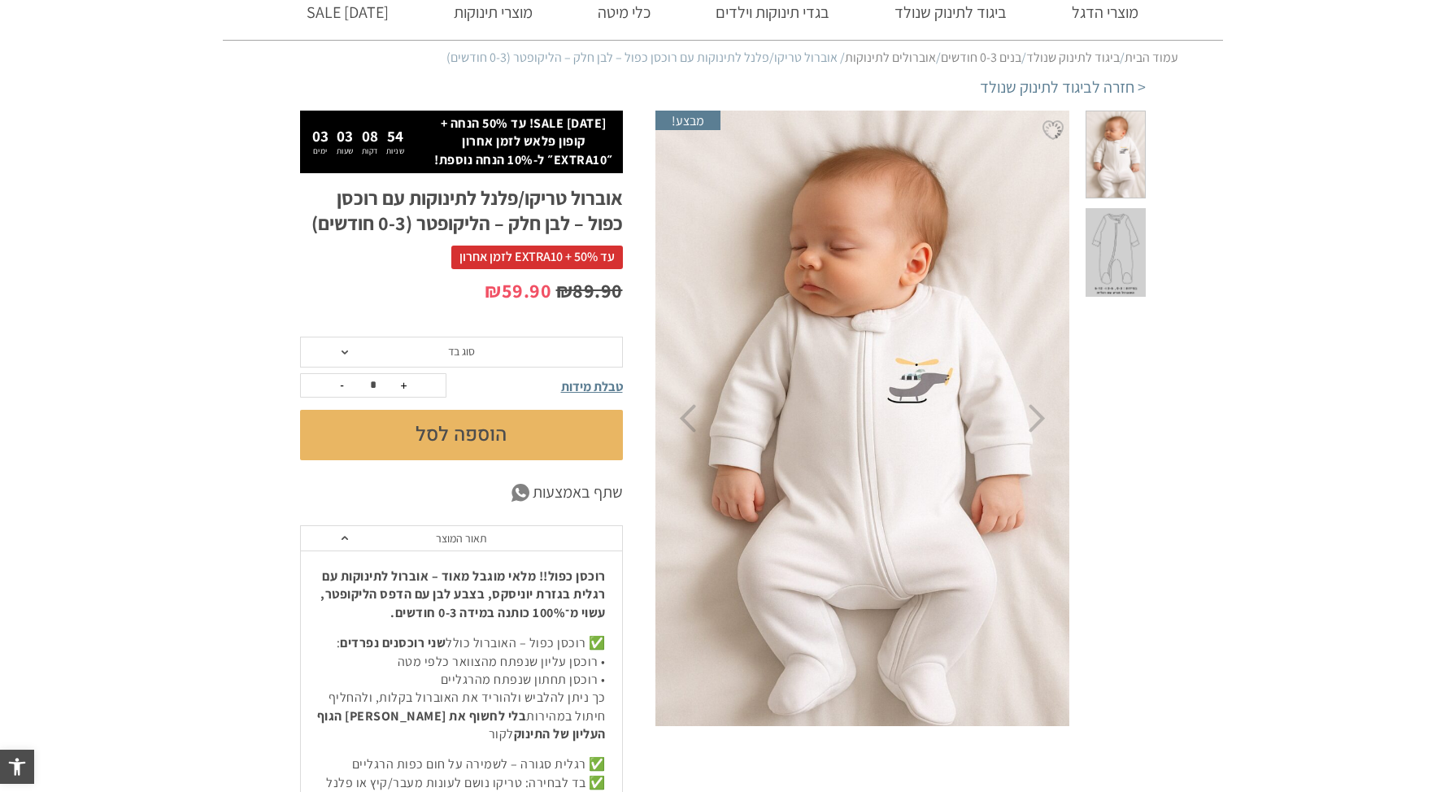
click at [494, 350] on span "סוג בד" at bounding box center [461, 352] width 323 height 31
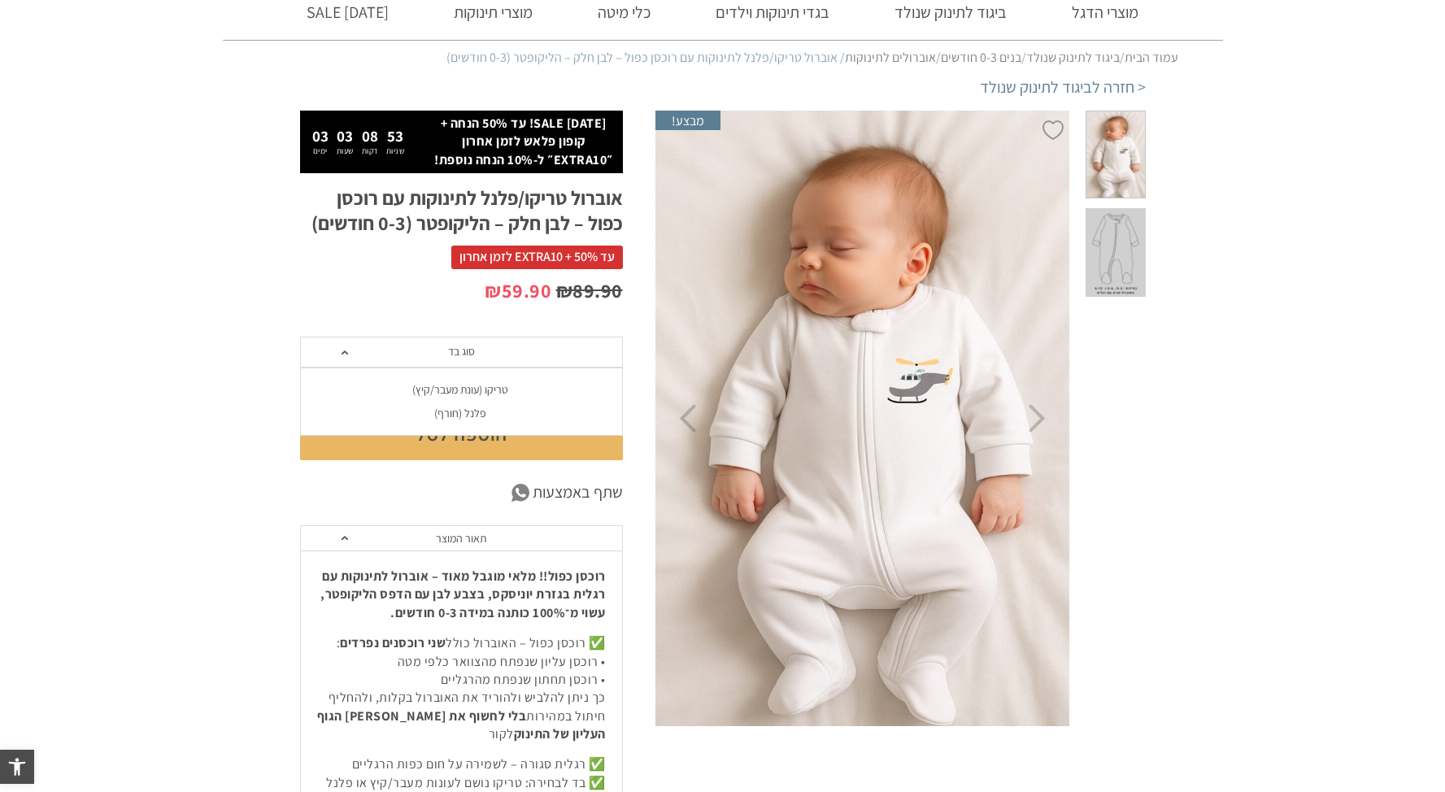
click at [498, 346] on span "סוג בד" at bounding box center [461, 352] width 323 height 31
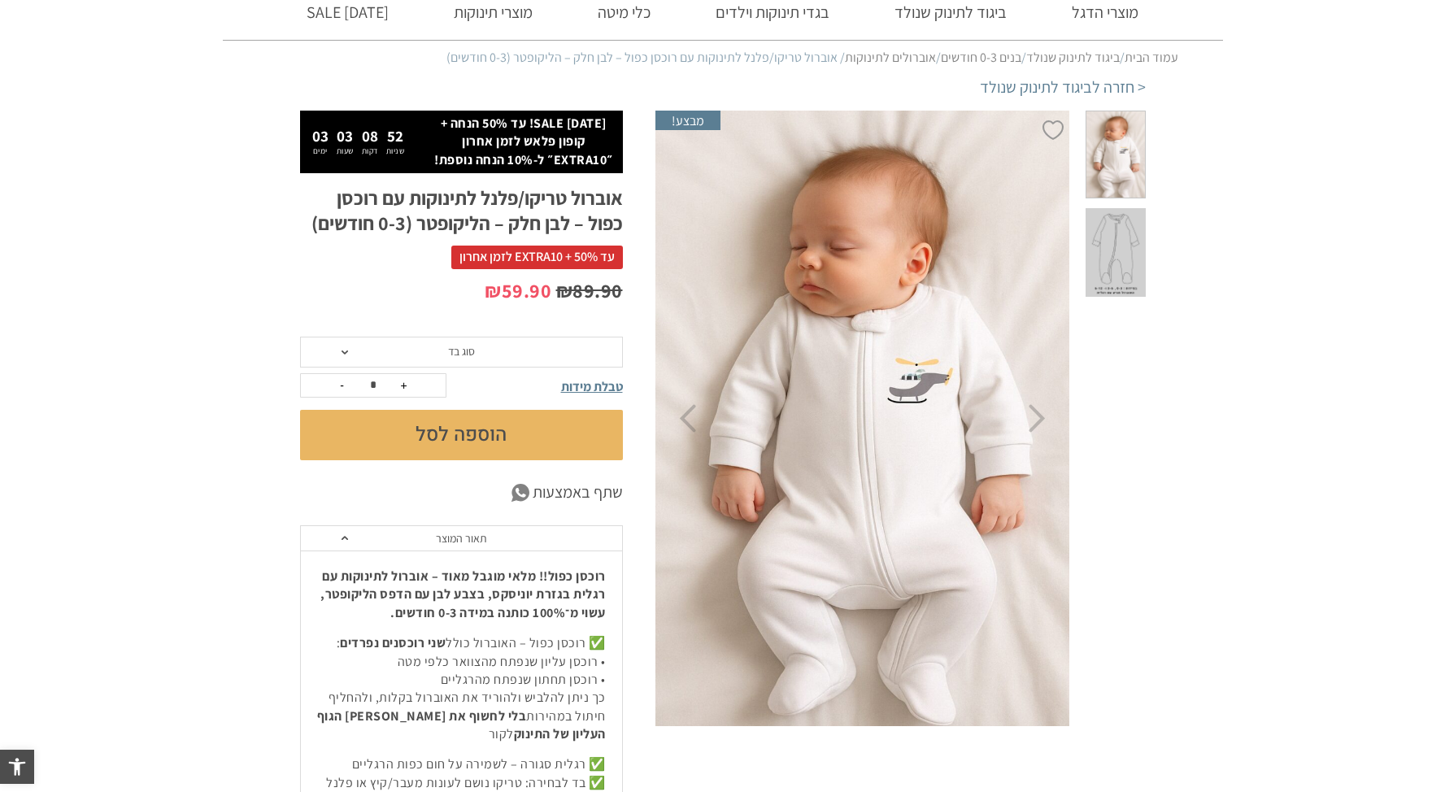
click at [476, 347] on span "סוג בד" at bounding box center [461, 352] width 323 height 31
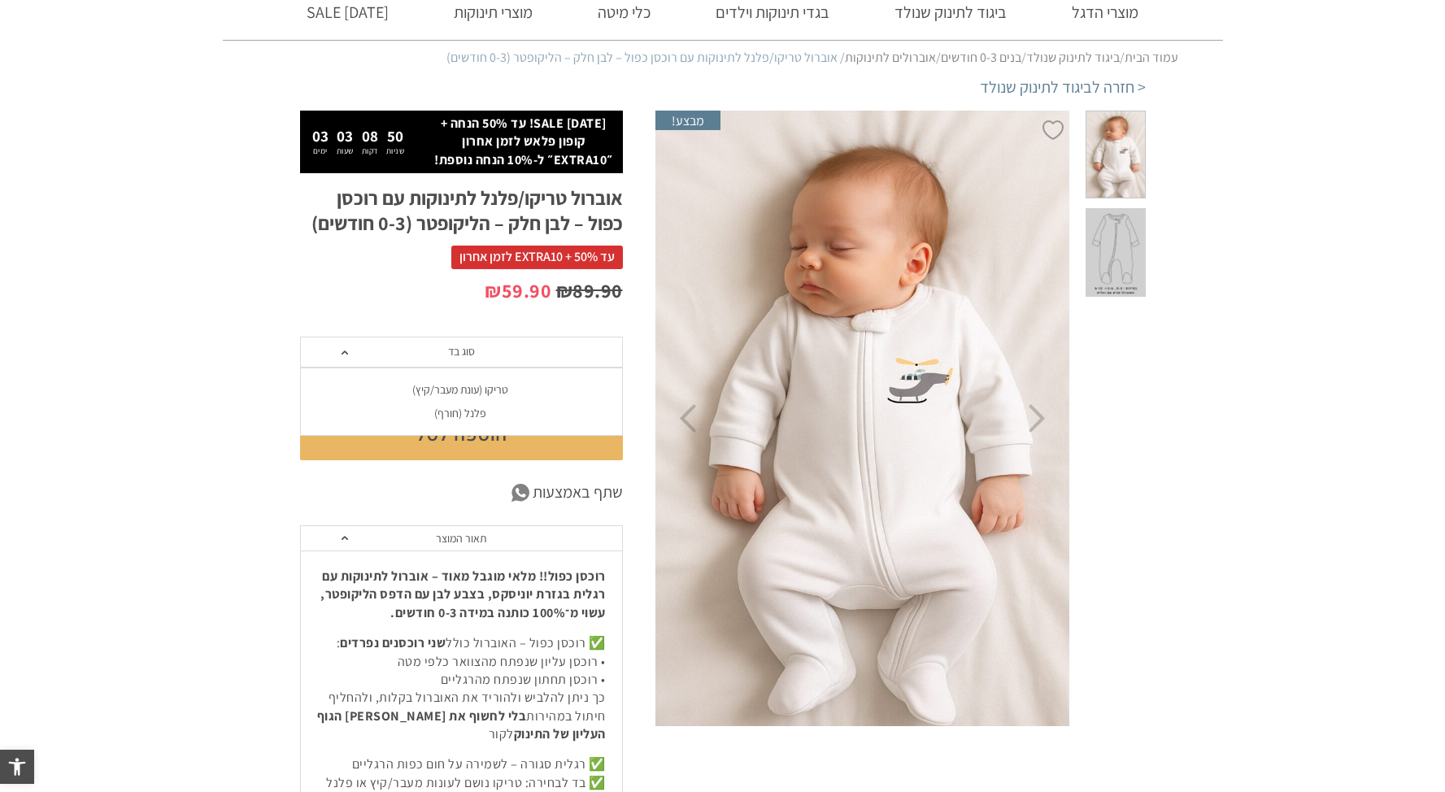
click at [486, 348] on span "סוג בד" at bounding box center [461, 352] width 323 height 31
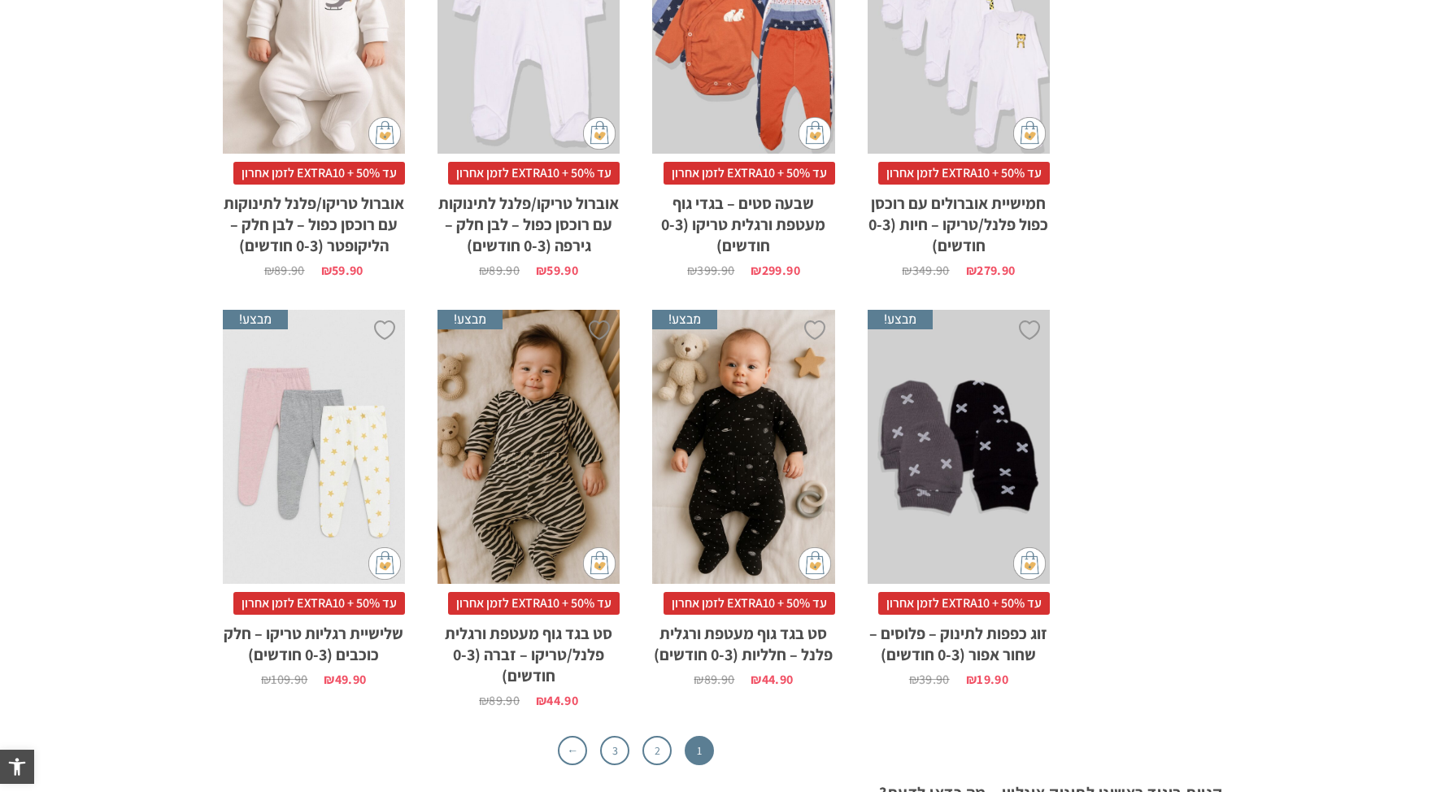
scroll to position [4998, 0]
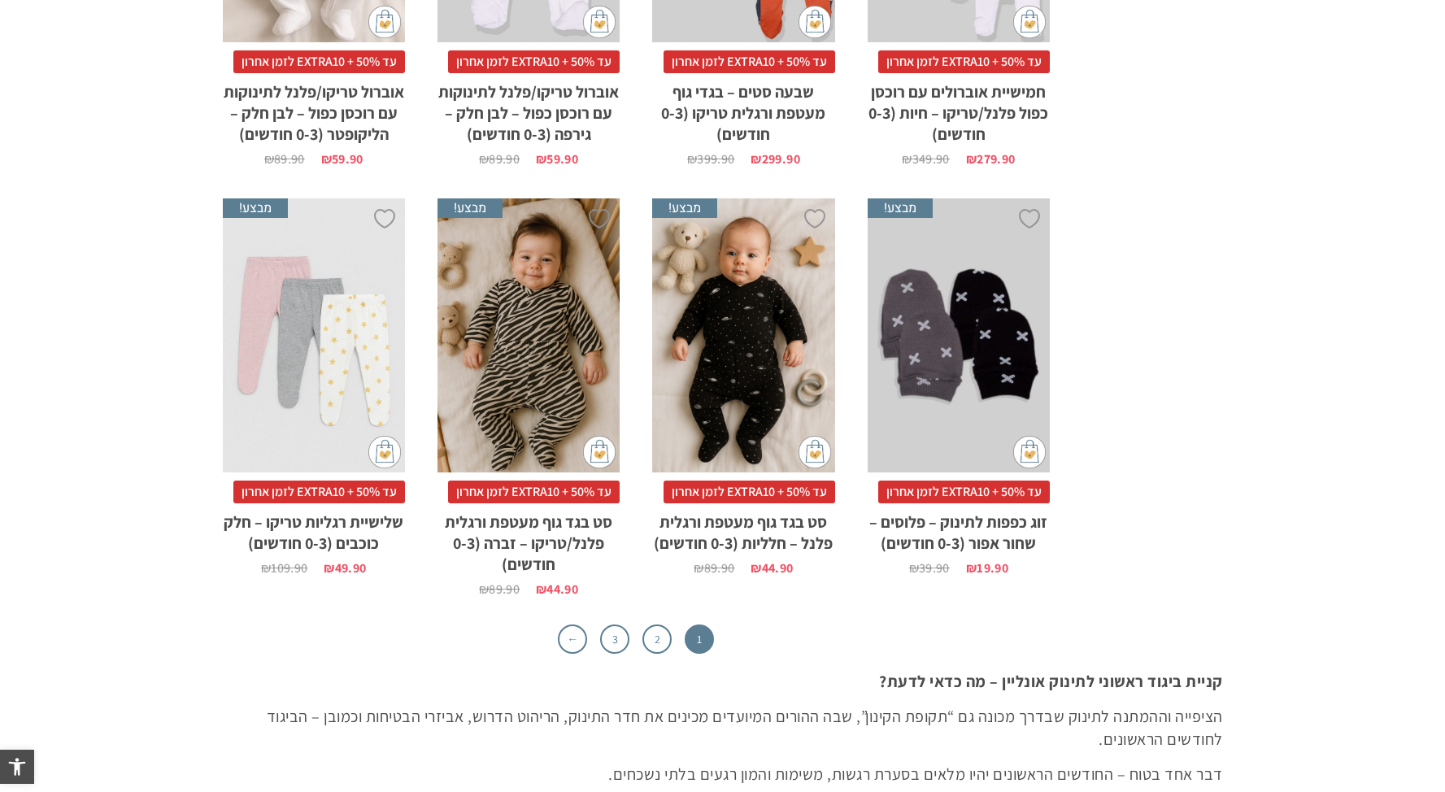
click at [549, 342] on div "x בחירת סוג בד טריקו (עונת מעבר/קיץ) פלנל (חורף)" at bounding box center [528, 335] width 182 height 274
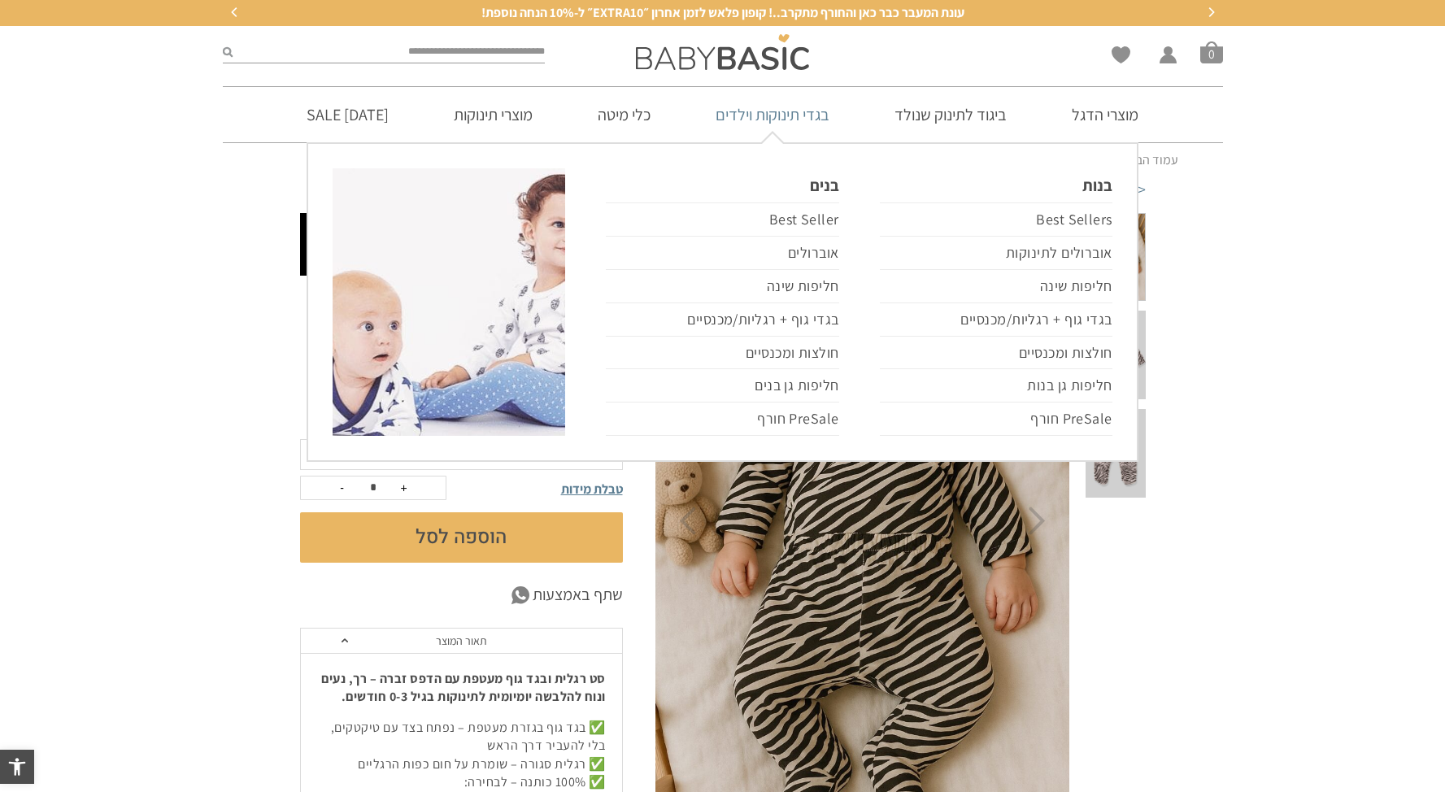
click at [787, 111] on link "בגדי תינוקות וילדים" at bounding box center [772, 114] width 163 height 55
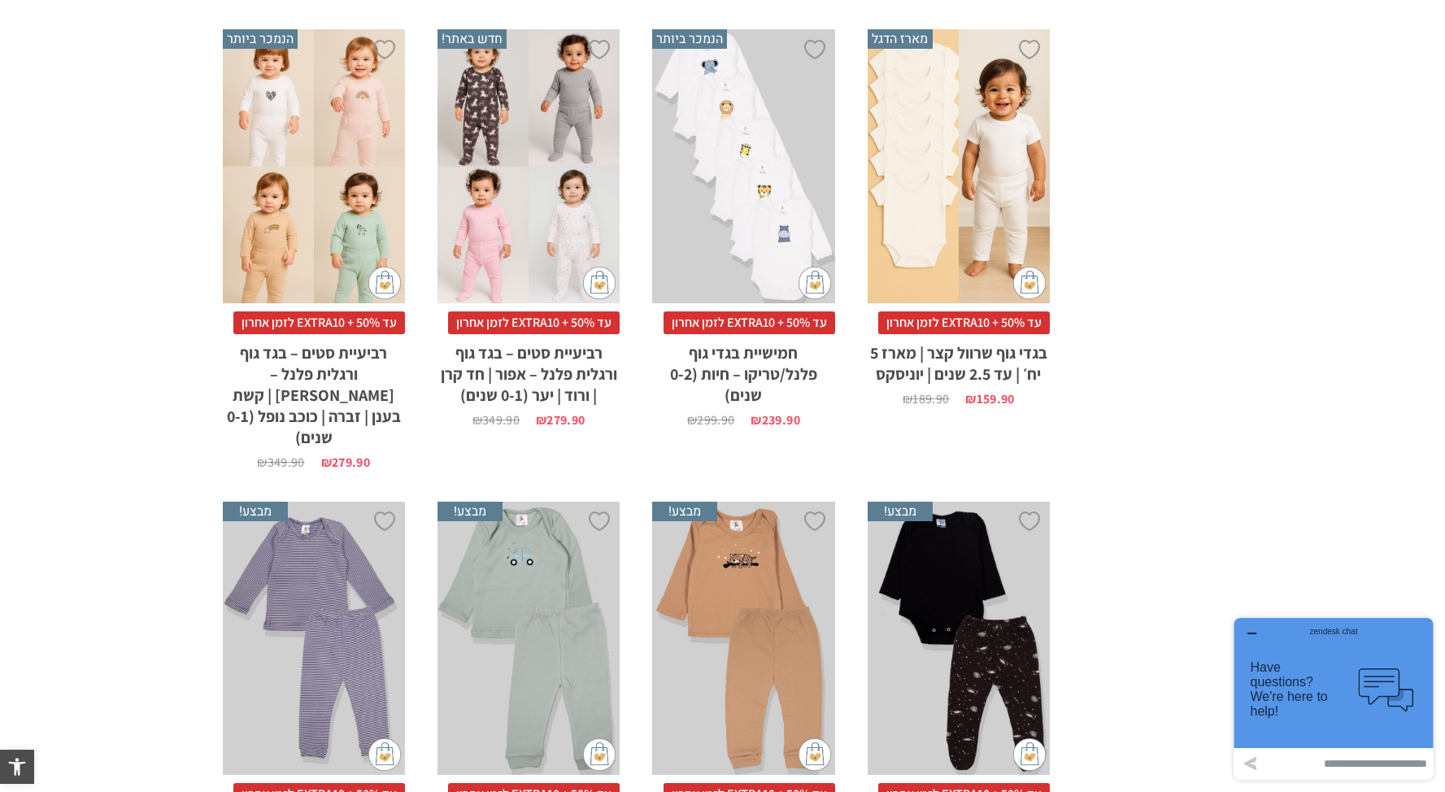
click at [1007, 213] on div "x בחירת מידה 0-3m 3-6m 6-12m 12-18m 18-24m 24-30m" at bounding box center [959, 166] width 182 height 274
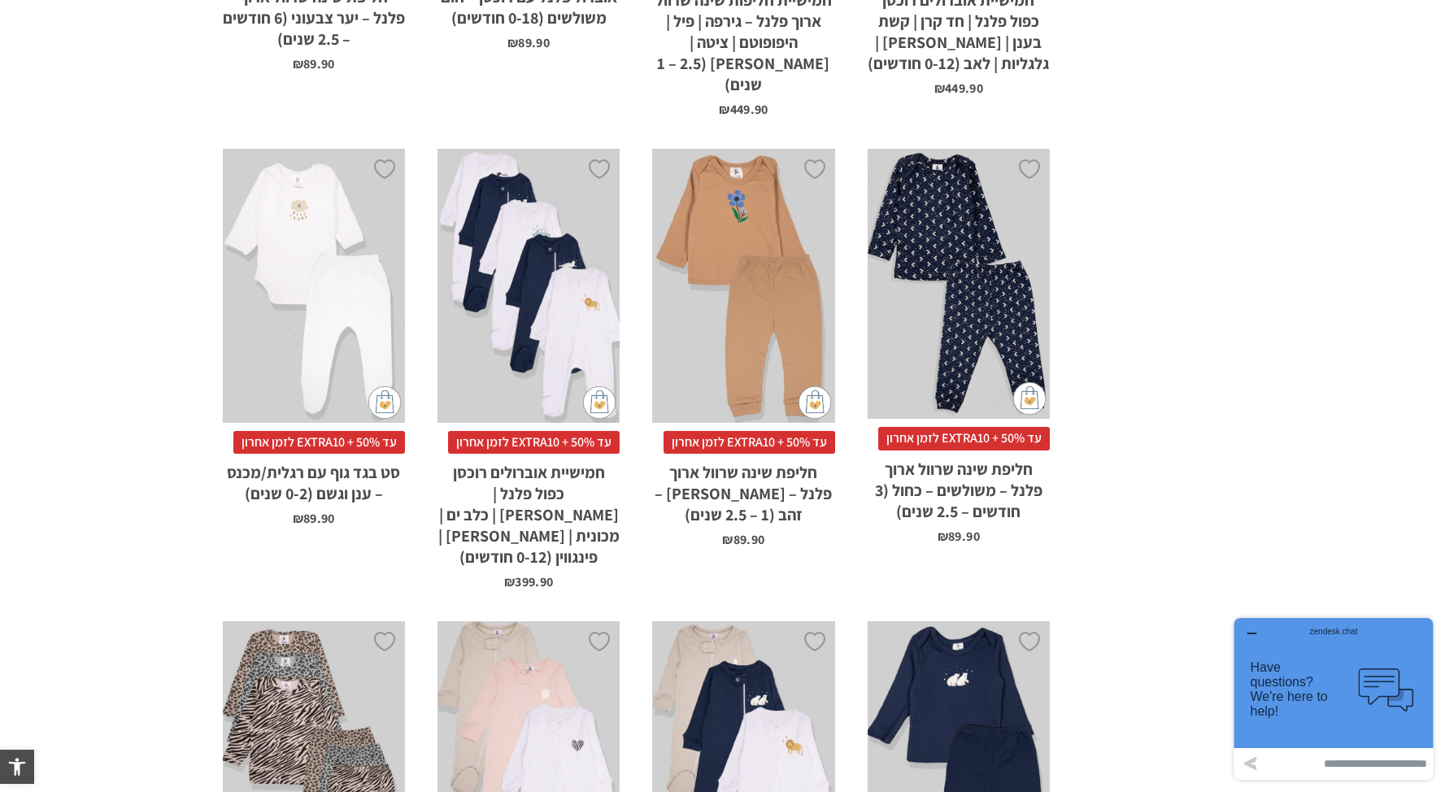
scroll to position [5479, 0]
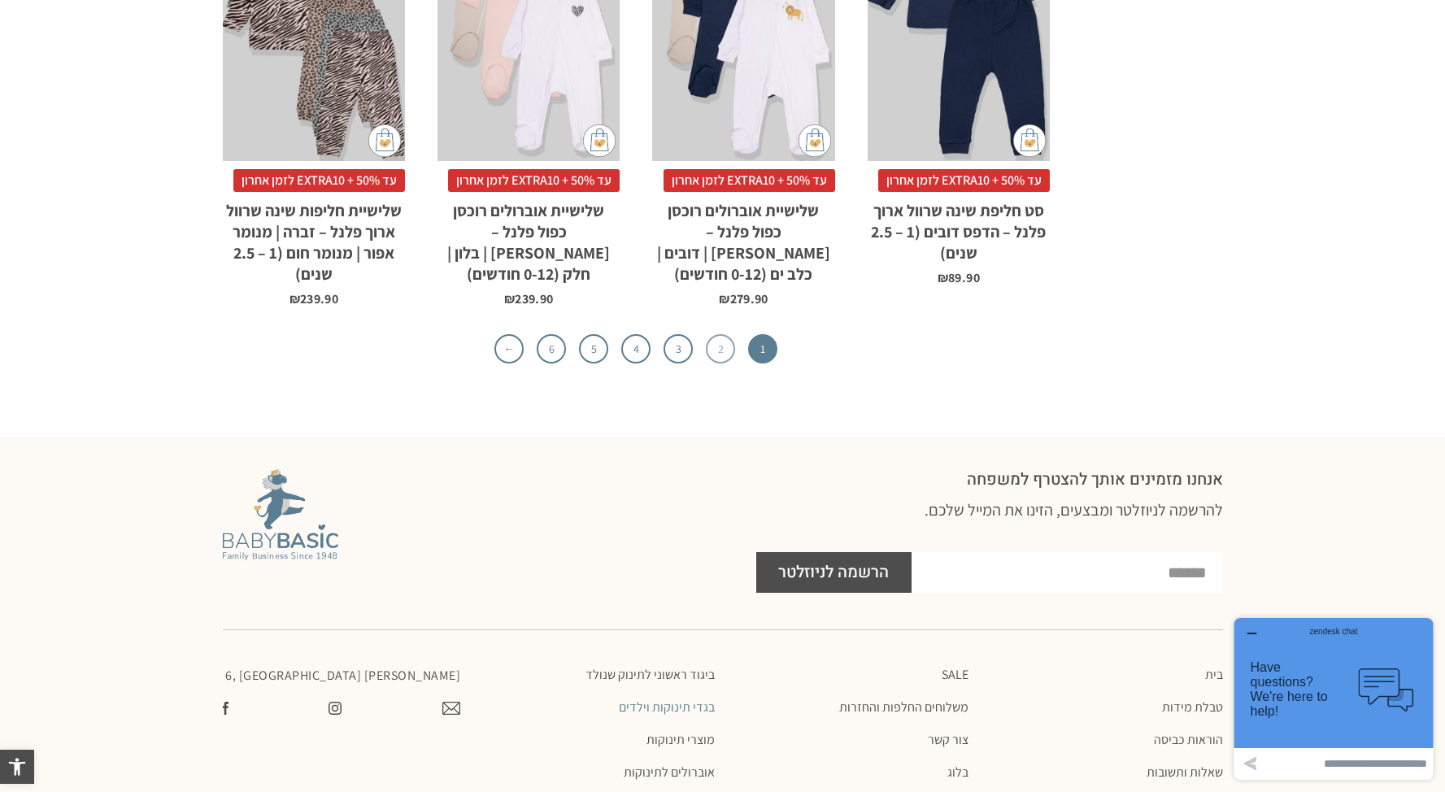
click at [710, 334] on link "2" at bounding box center [720, 348] width 29 height 29
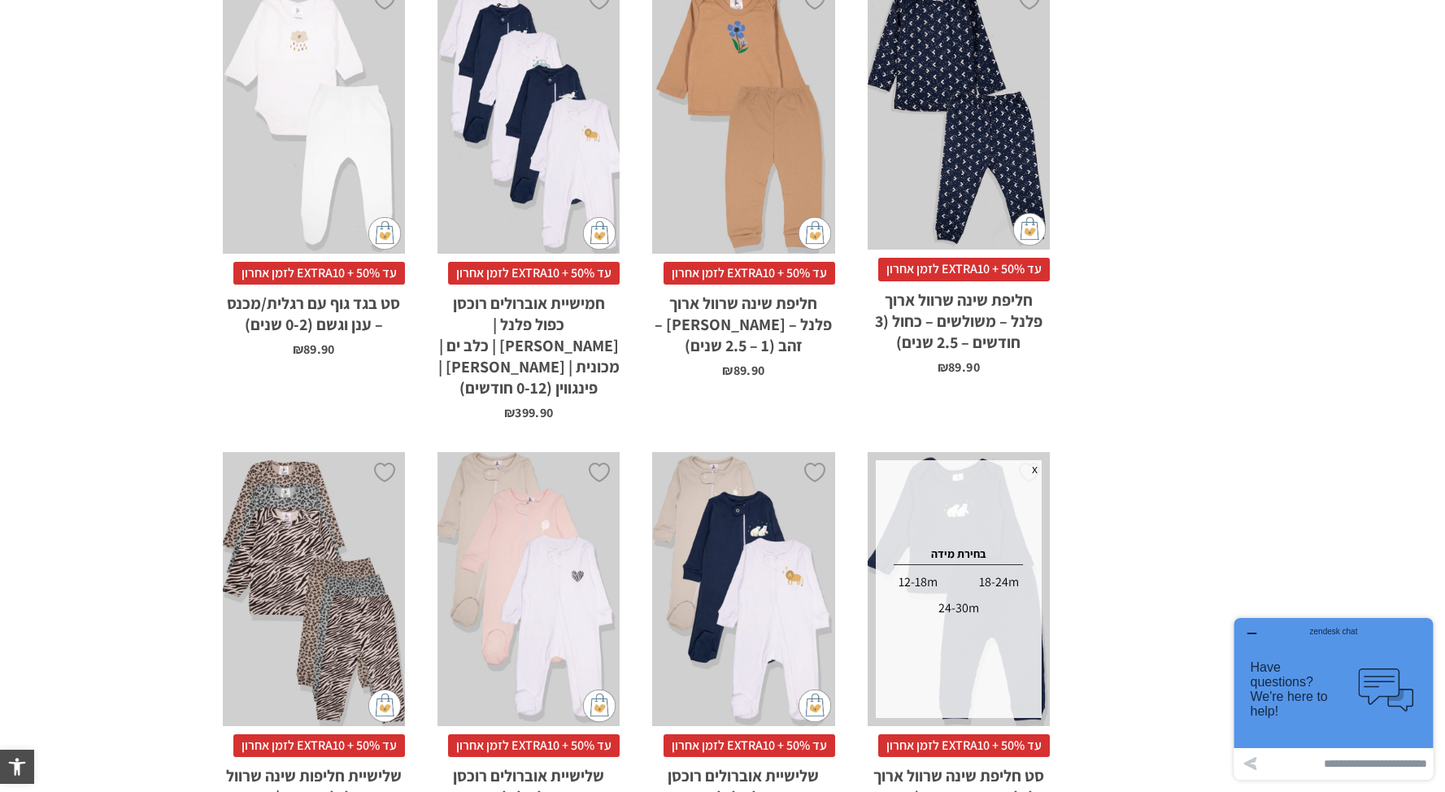
scroll to position [4735, 0]
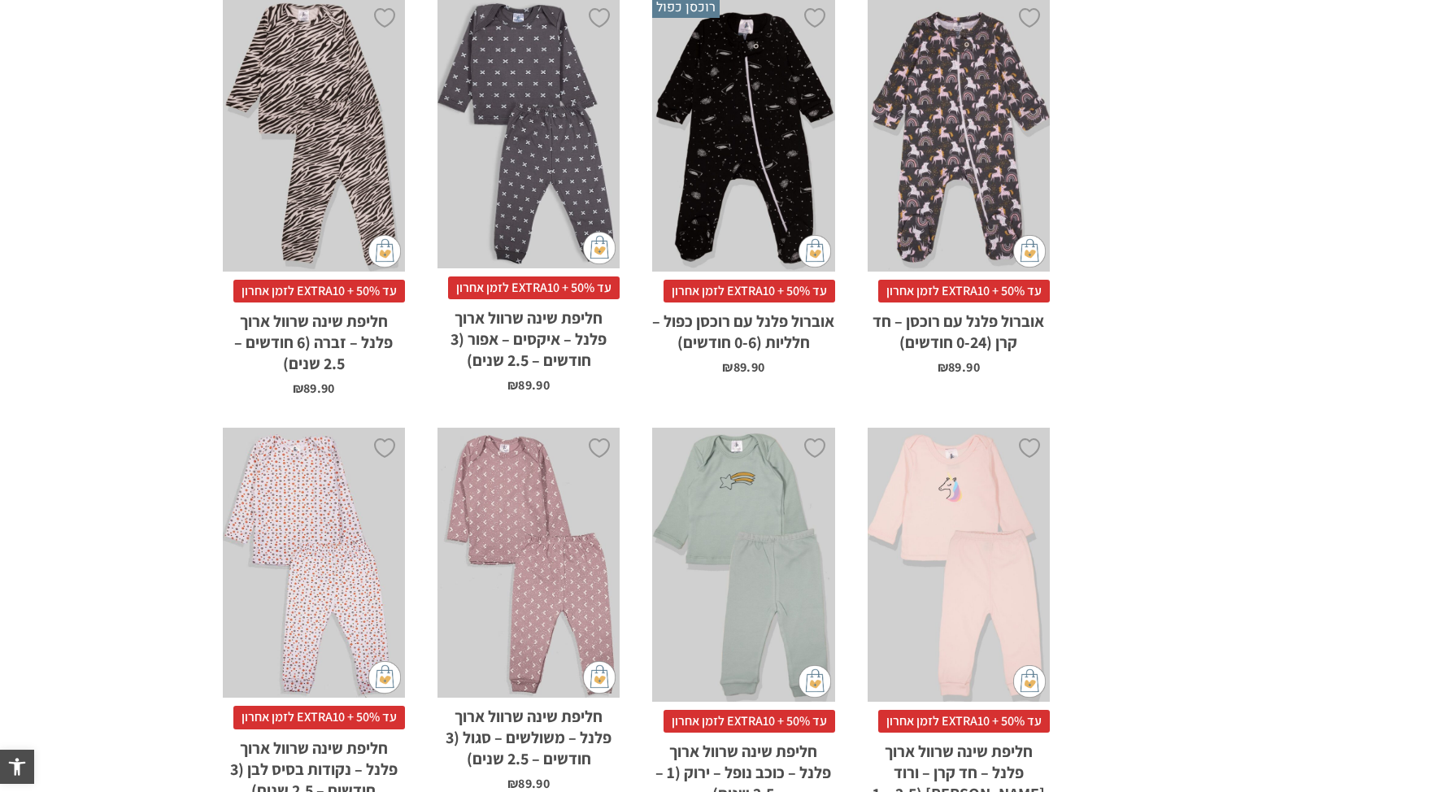
scroll to position [1962, 0]
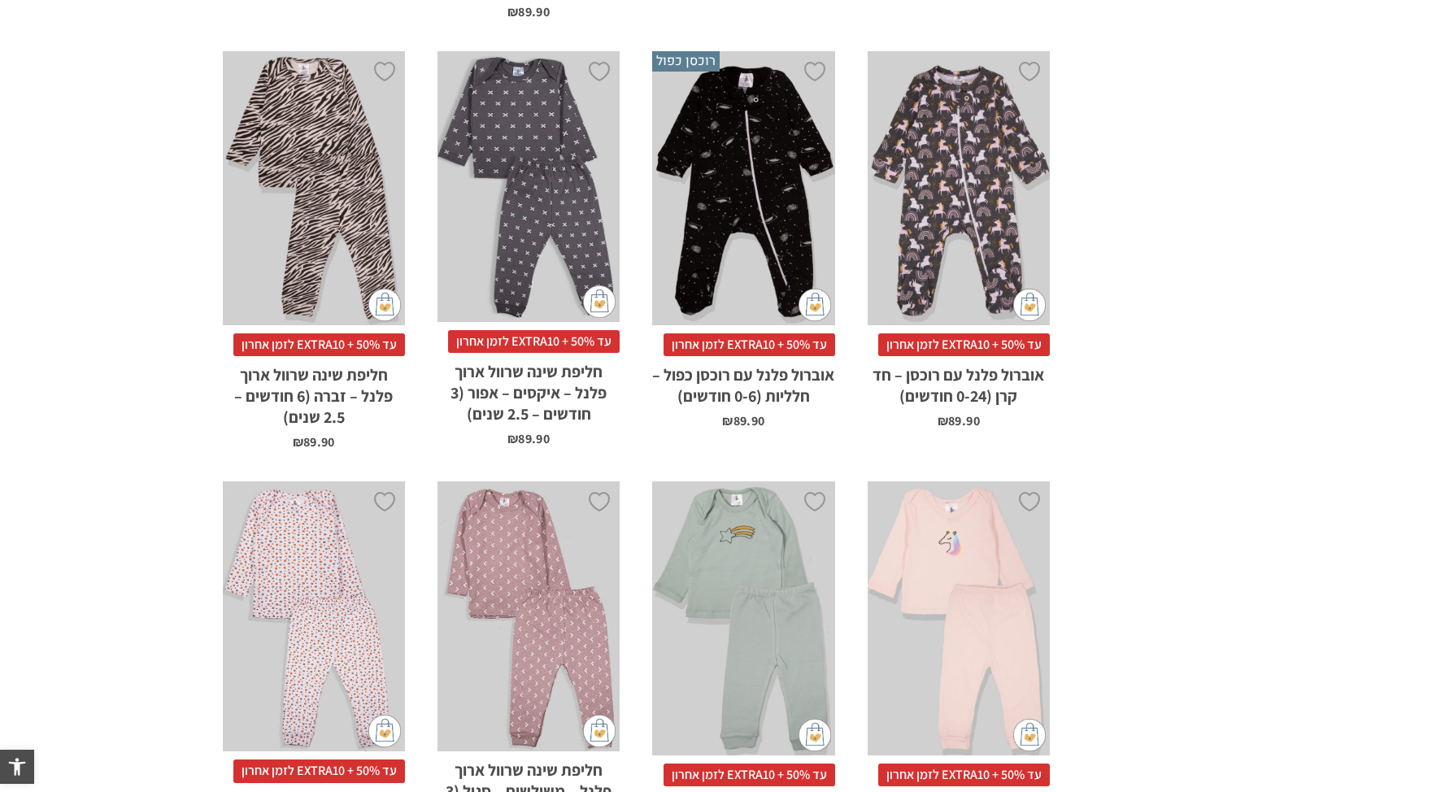
click at [750, 130] on div "x בחירת מידה 0-3m 3-6m" at bounding box center [743, 188] width 182 height 274
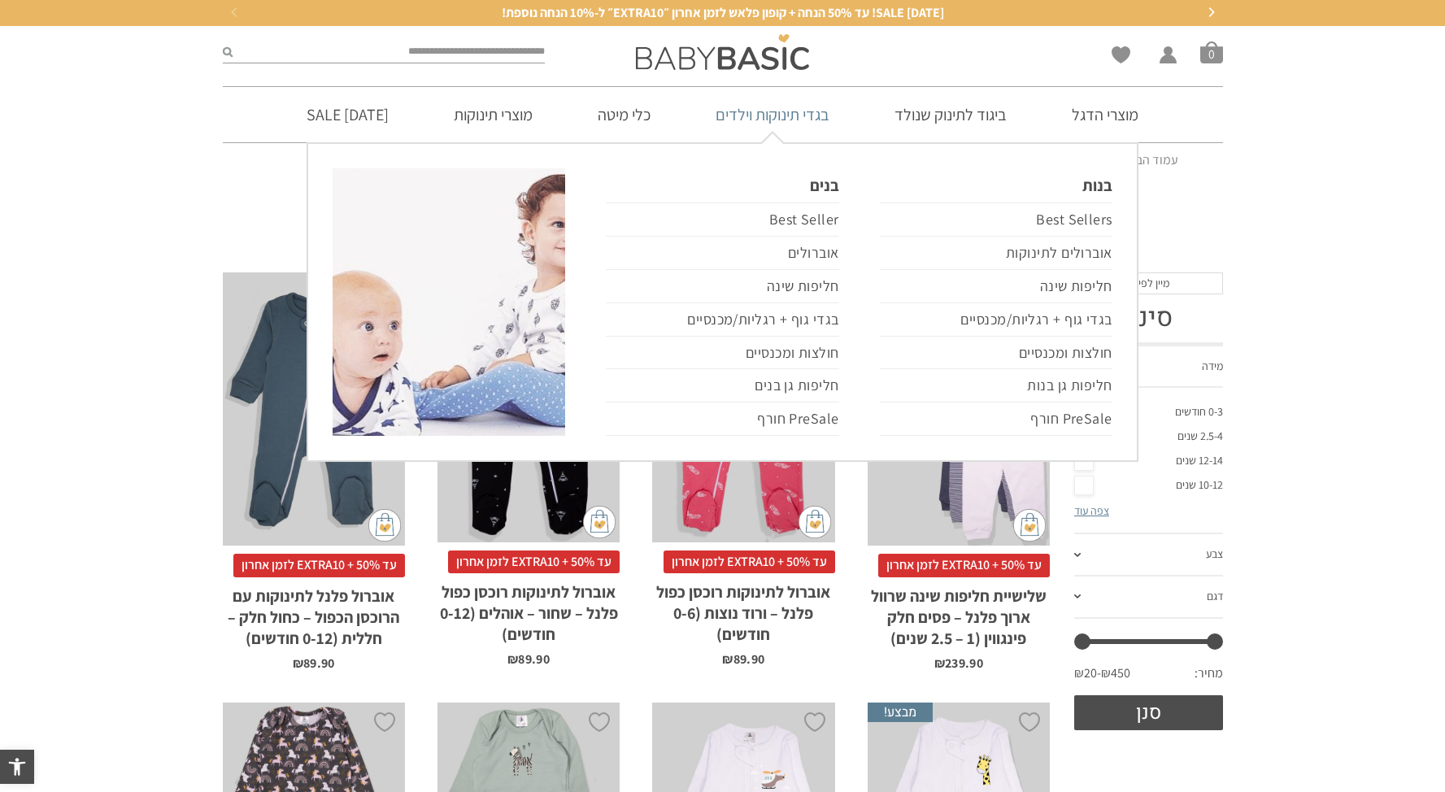
click at [826, 111] on link "בגדי תינוקות וילדים" at bounding box center [772, 114] width 163 height 55
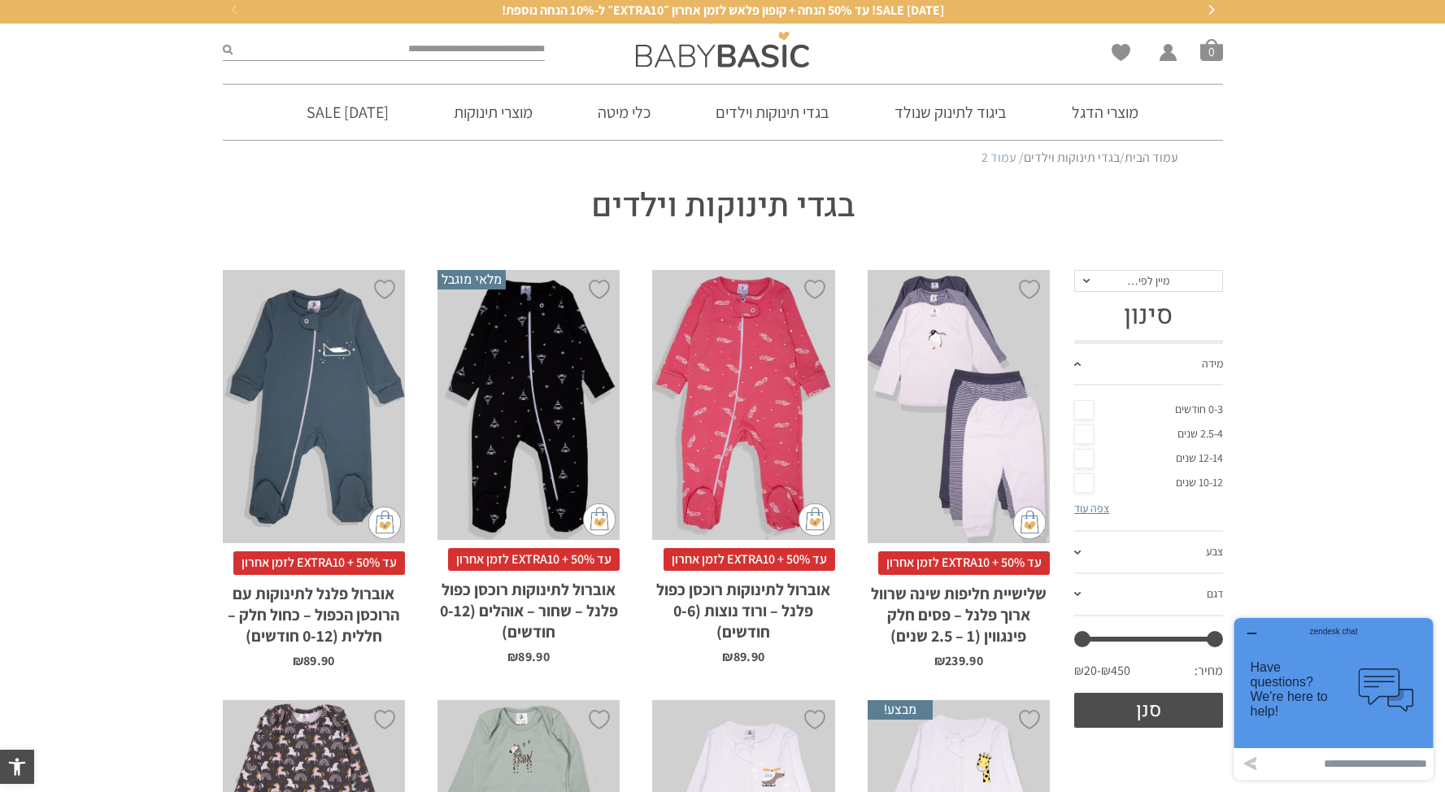
scroll to position [3, 0]
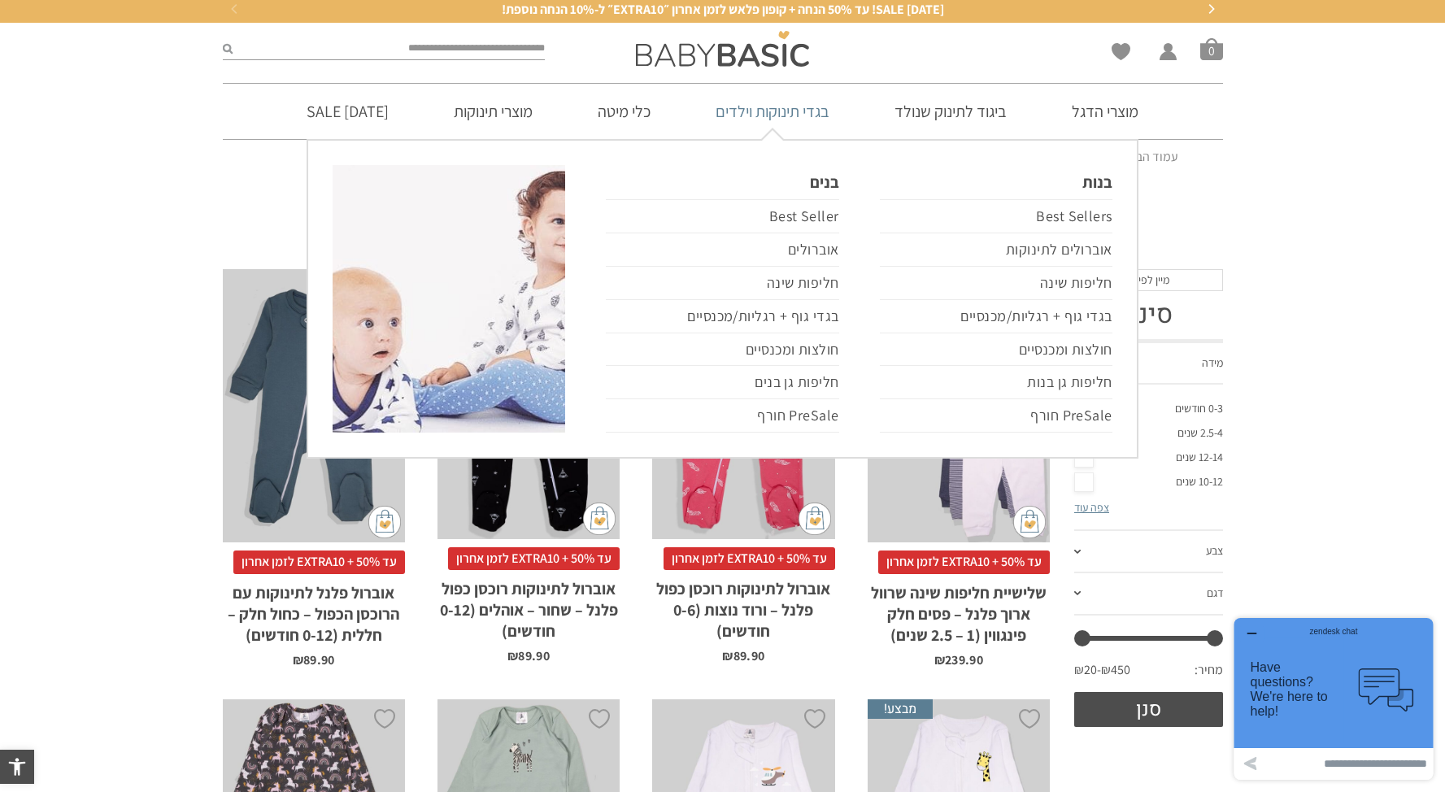
drag, startPoint x: 803, startPoint y: 111, endPoint x: 880, endPoint y: 149, distance: 85.8
click at [803, 111] on link "בגדי תינוקות וילדים" at bounding box center [772, 111] width 163 height 55
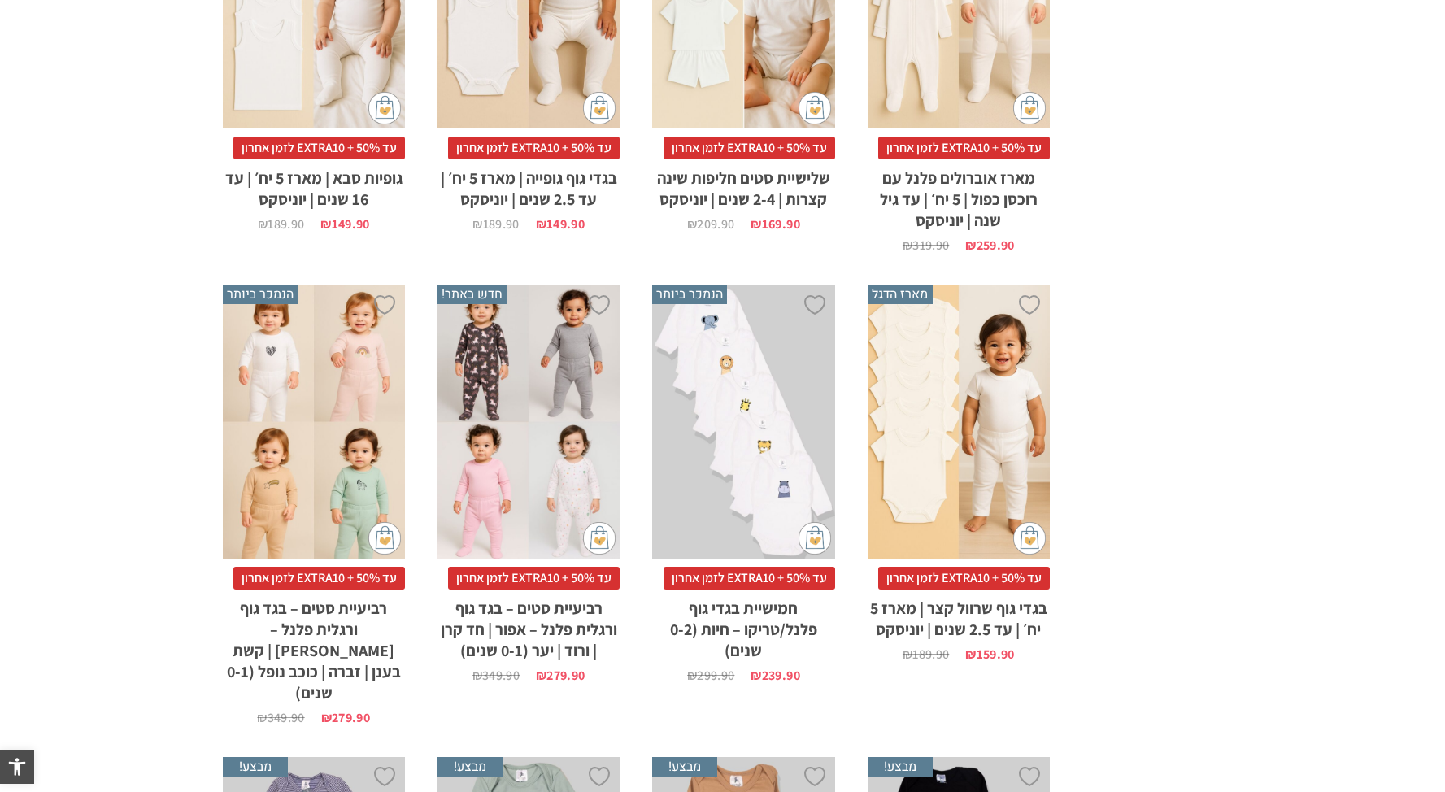
scroll to position [1085, 0]
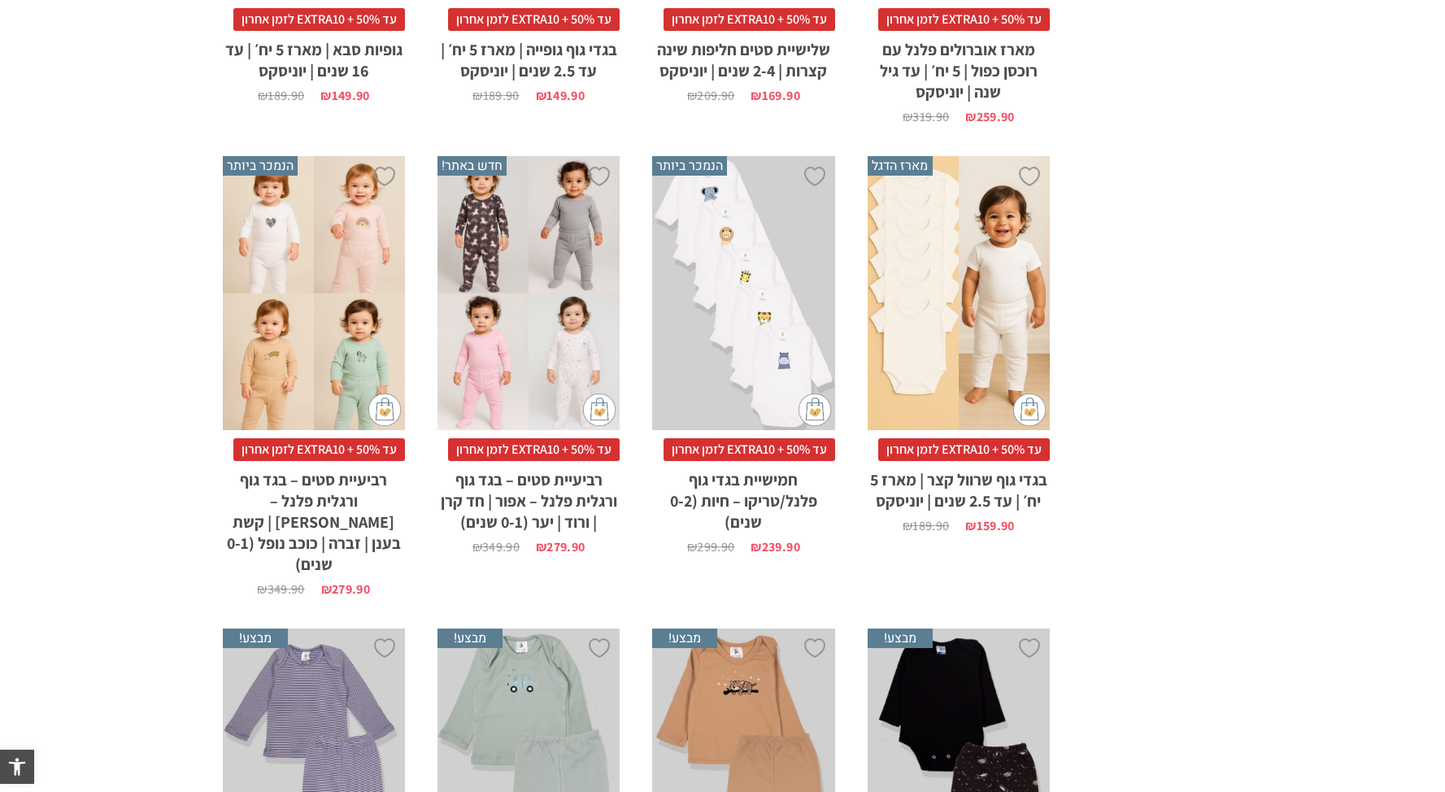
click at [551, 252] on div "x בחירת מידה 0-3m 3-6m 6-12m 12-18m 18-24m 24-30m" at bounding box center [528, 293] width 182 height 274
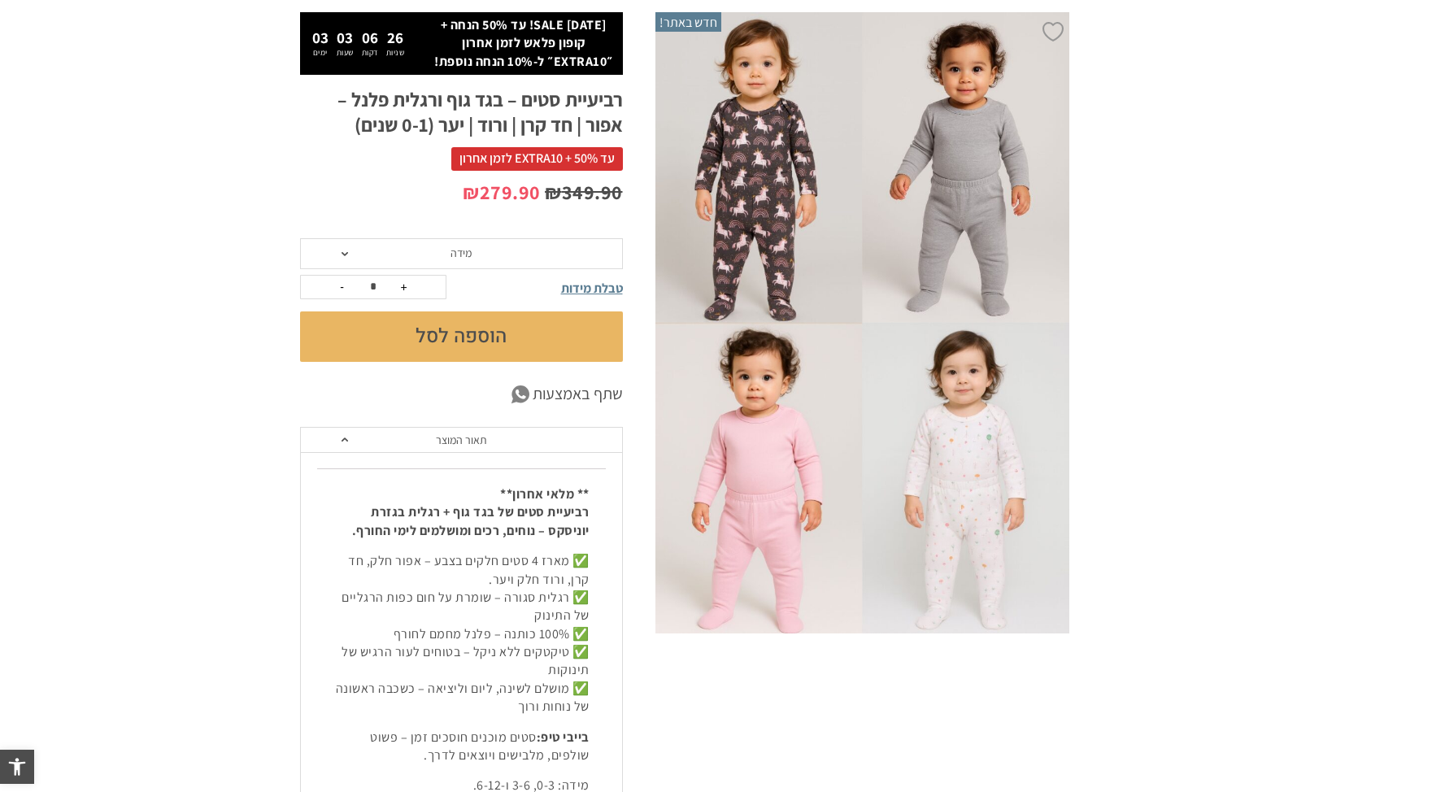
scroll to position [147, 0]
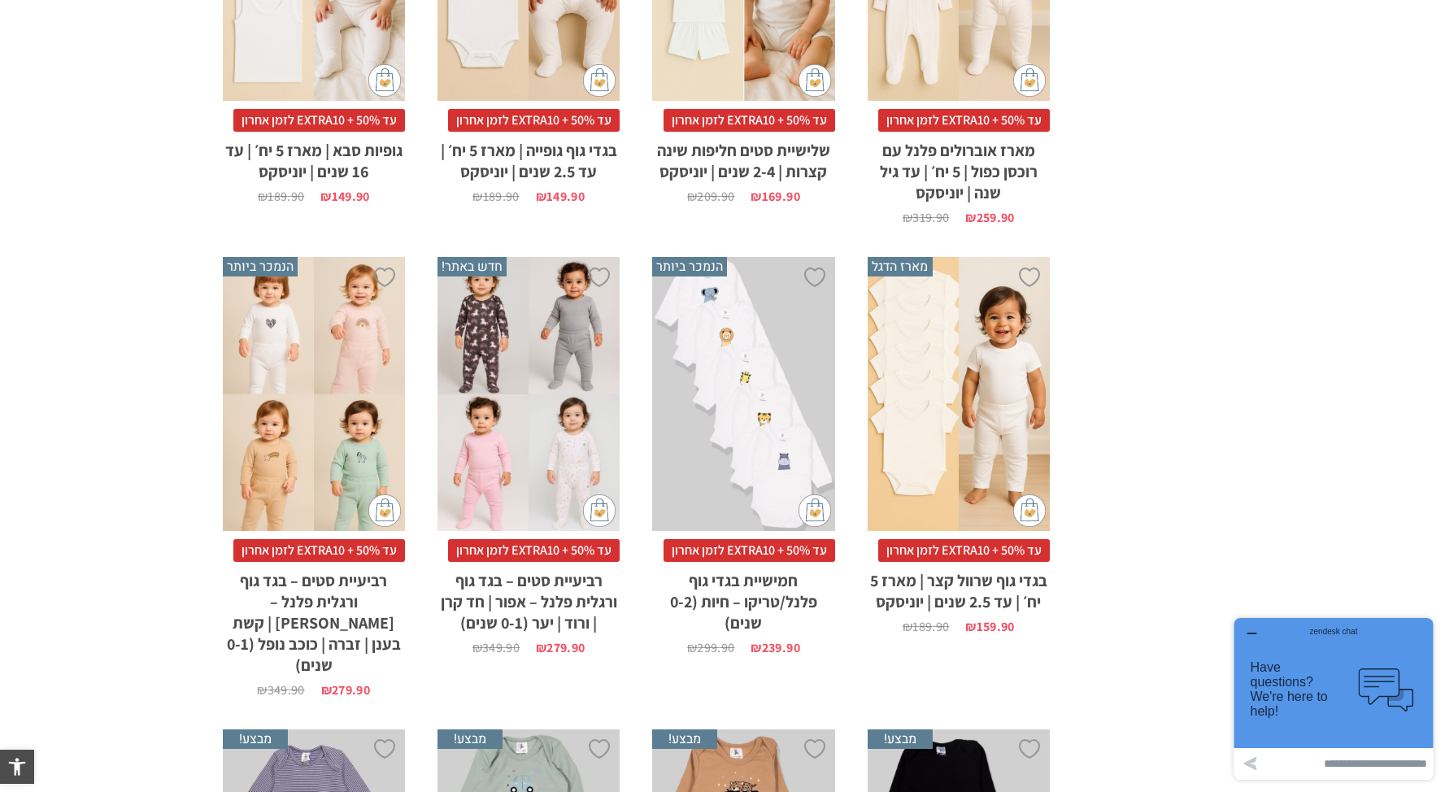
scroll to position [1081, 0]
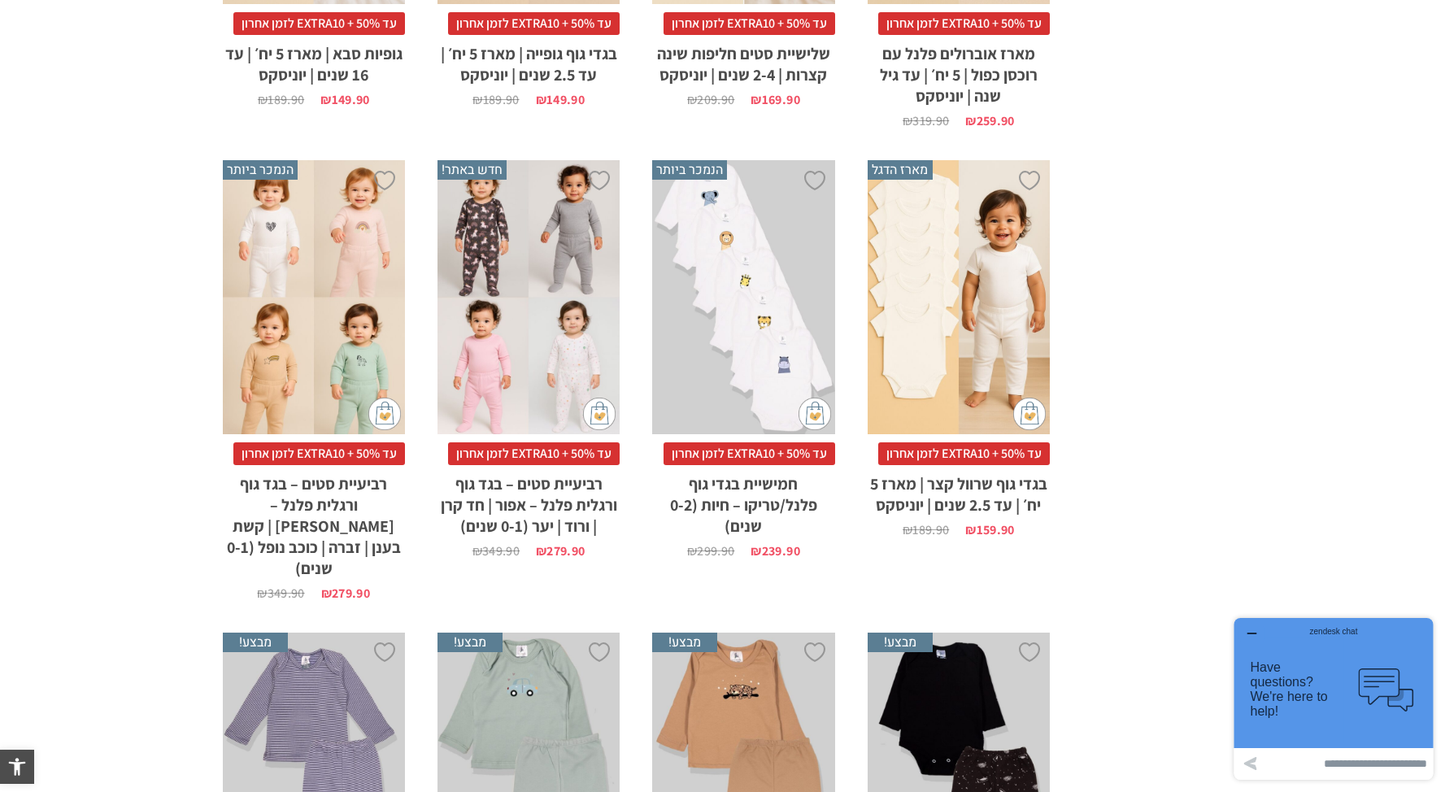
click at [1004, 311] on div "x בחירת מידה 0-3m 3-6m 6-12m 12-18m 18-24m 24-30m" at bounding box center [959, 297] width 182 height 274
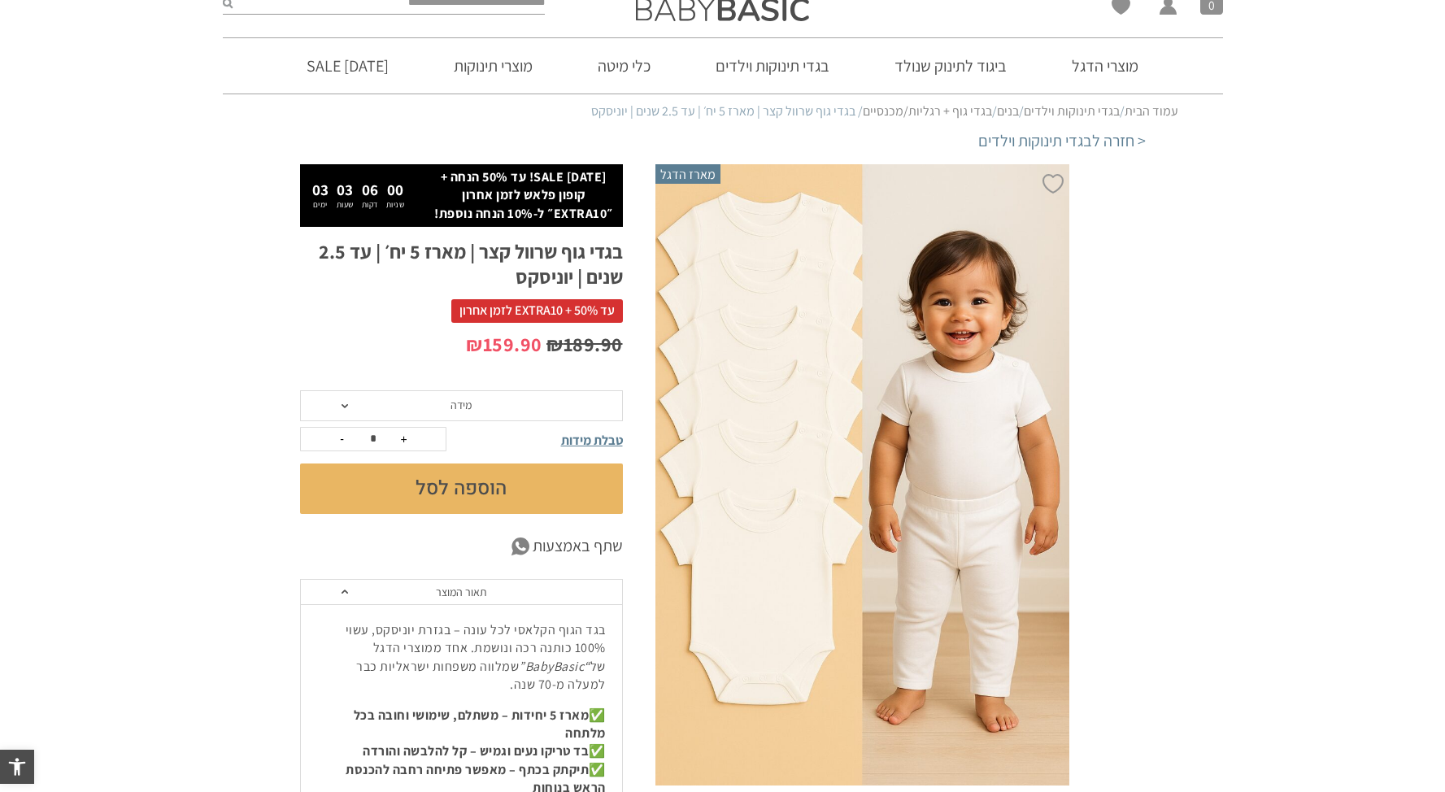
scroll to position [59, 0]
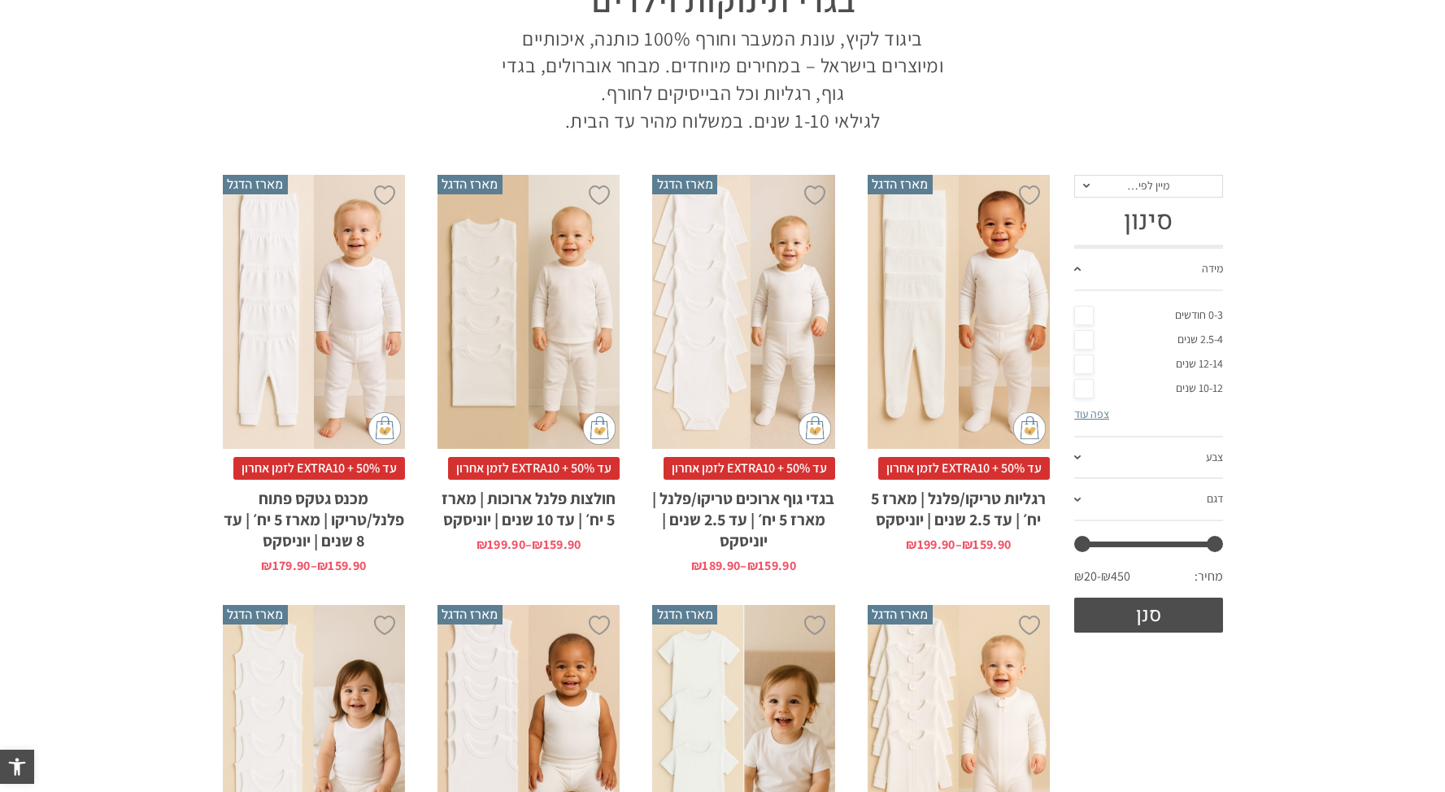
click at [359, 259] on div "x בחירת מידה 3-6m 6-12m 12-18m 18-24m 24-30m 2-5-4-שנים 4-6y 6-8-שנים" at bounding box center [314, 312] width 182 height 274
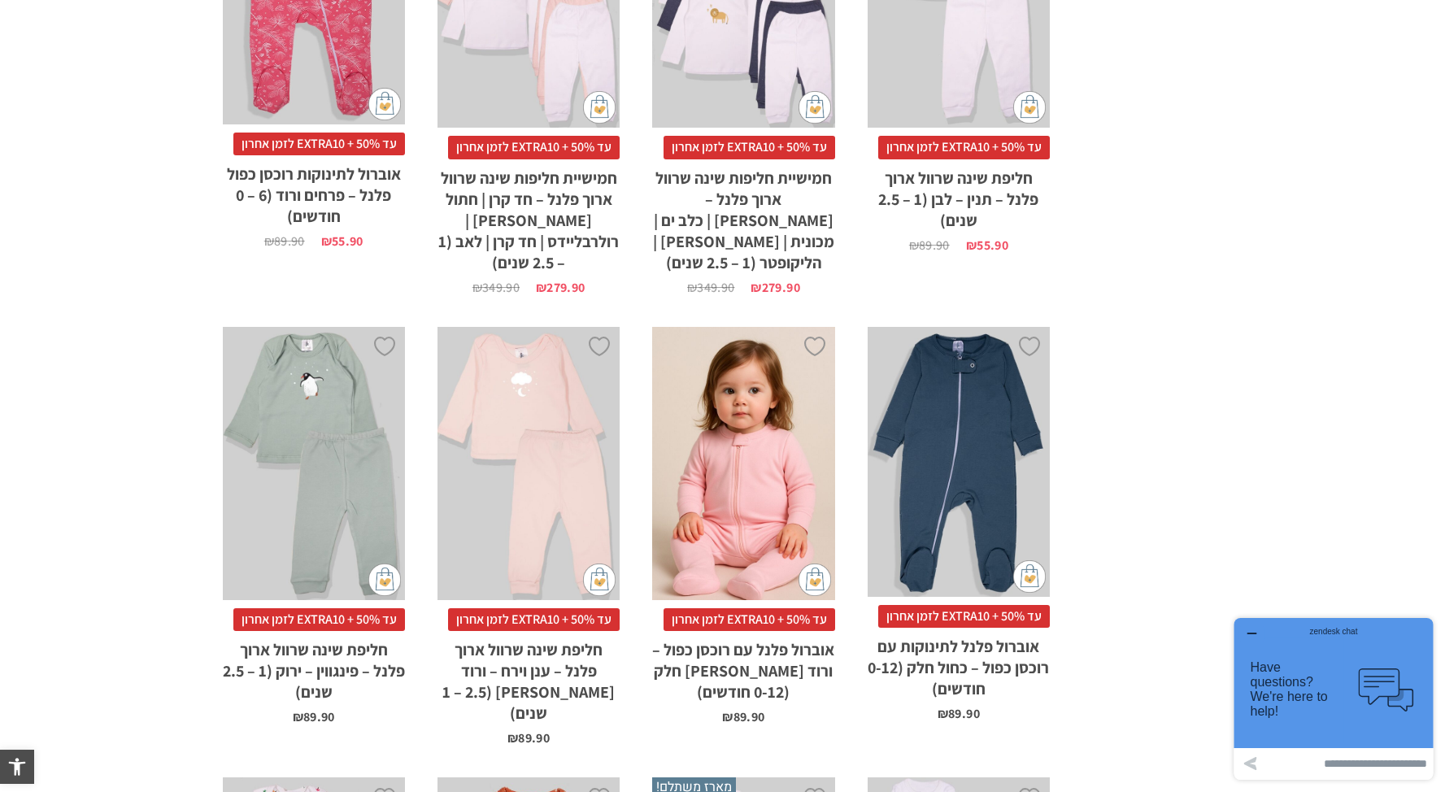
scroll to position [3713, 0]
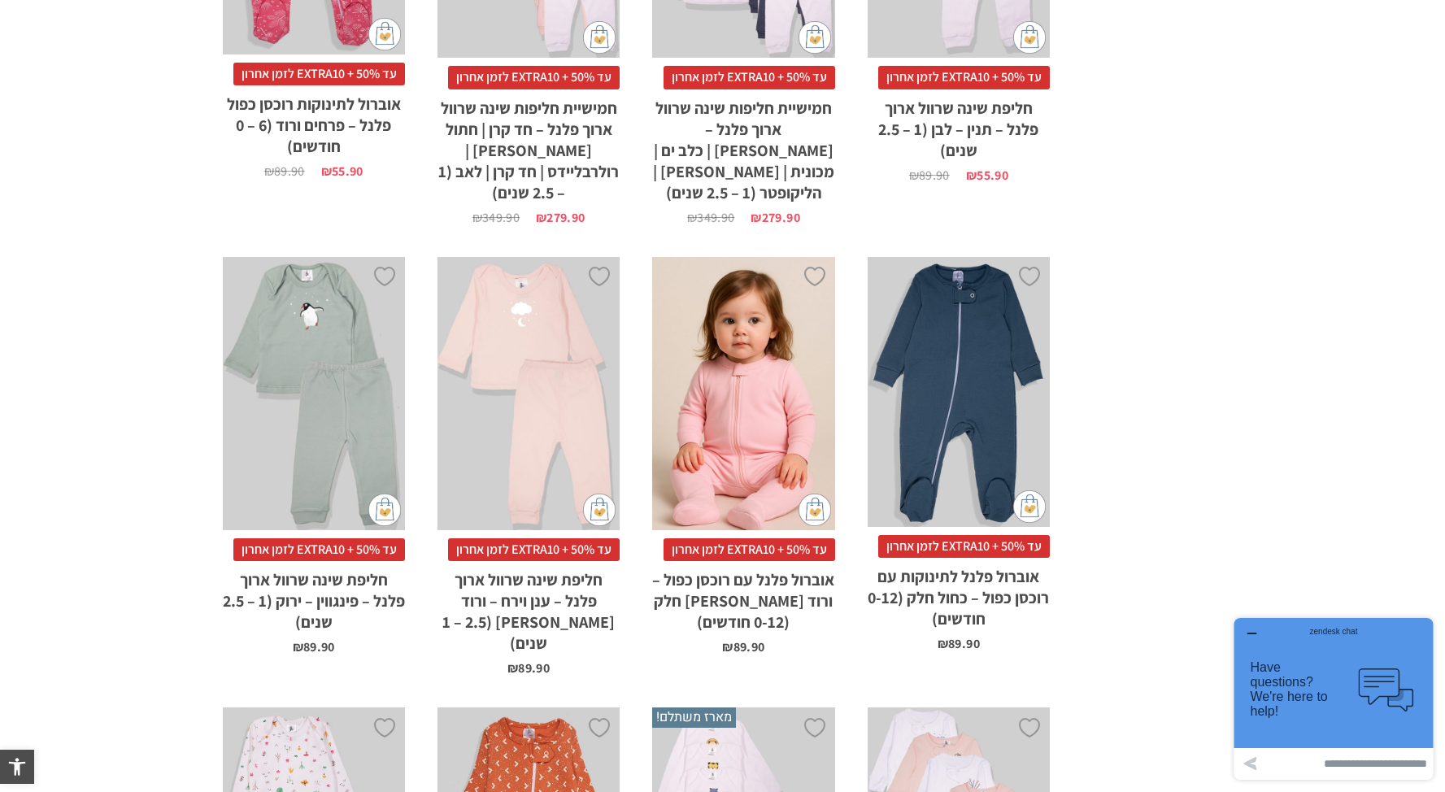
click at [752, 345] on div "x בחירת מידה 0-3m 3-6m 6-12m" at bounding box center [743, 394] width 182 height 274
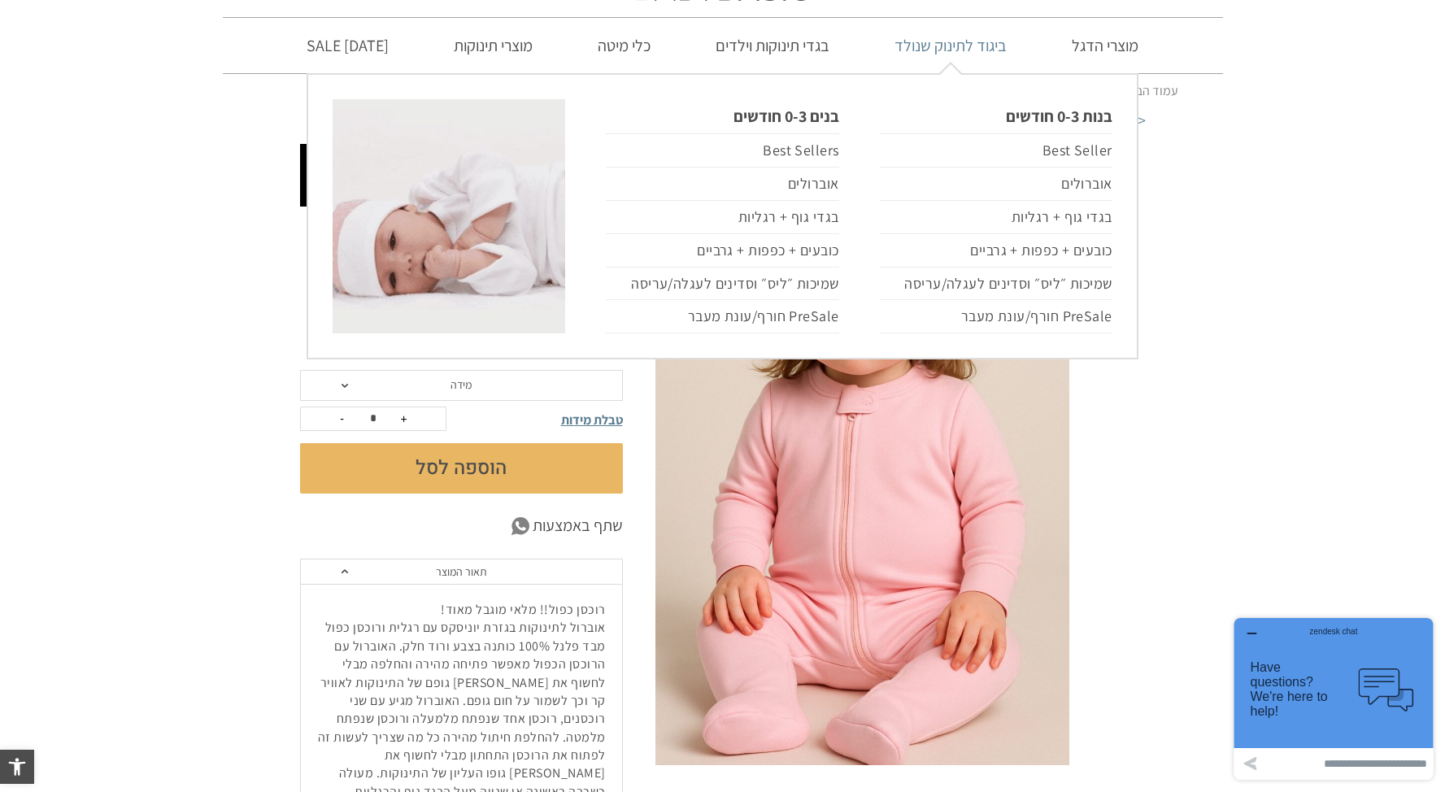
click at [972, 46] on link "ביגוד לתינוק שנולד" at bounding box center [950, 45] width 161 height 55
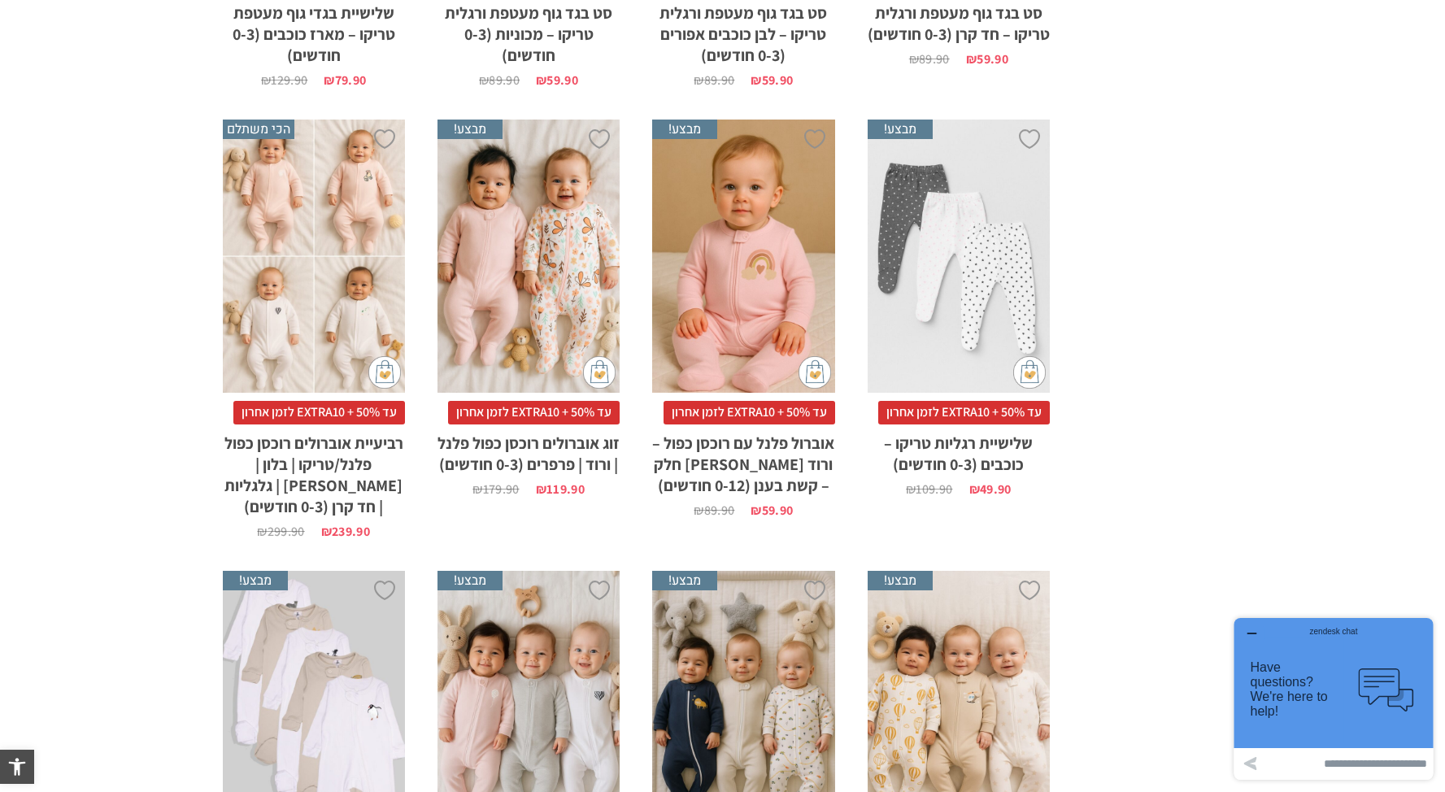
click at [749, 288] on div "x בחירת מידה 0-3m 3-6m 6-12m" at bounding box center [743, 257] width 182 height 274
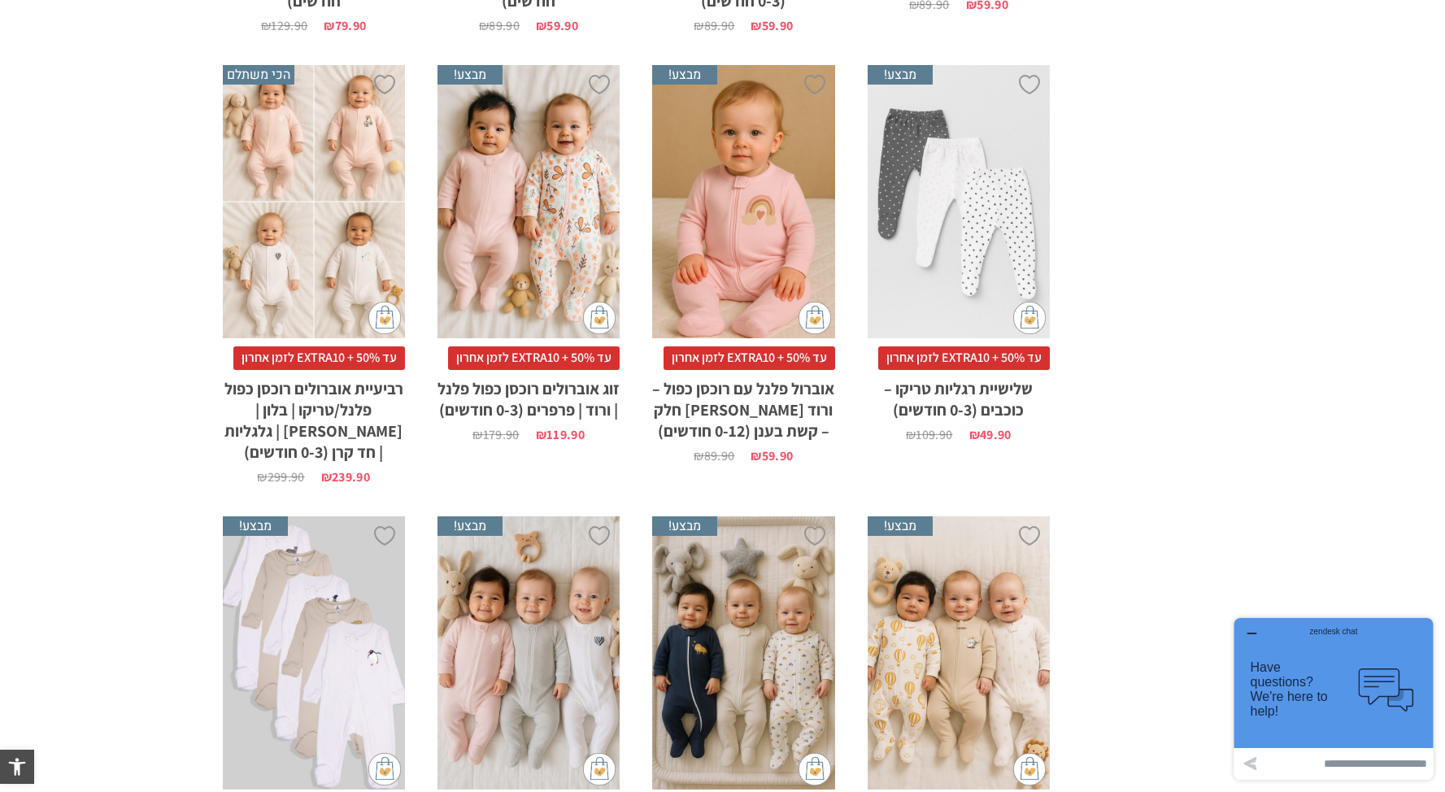
scroll to position [2036, 0]
click at [295, 150] on div "x בחירת סוג בד טריקו (עונת מעבר/קיץ) פלנל (חורף)" at bounding box center [314, 203] width 182 height 274
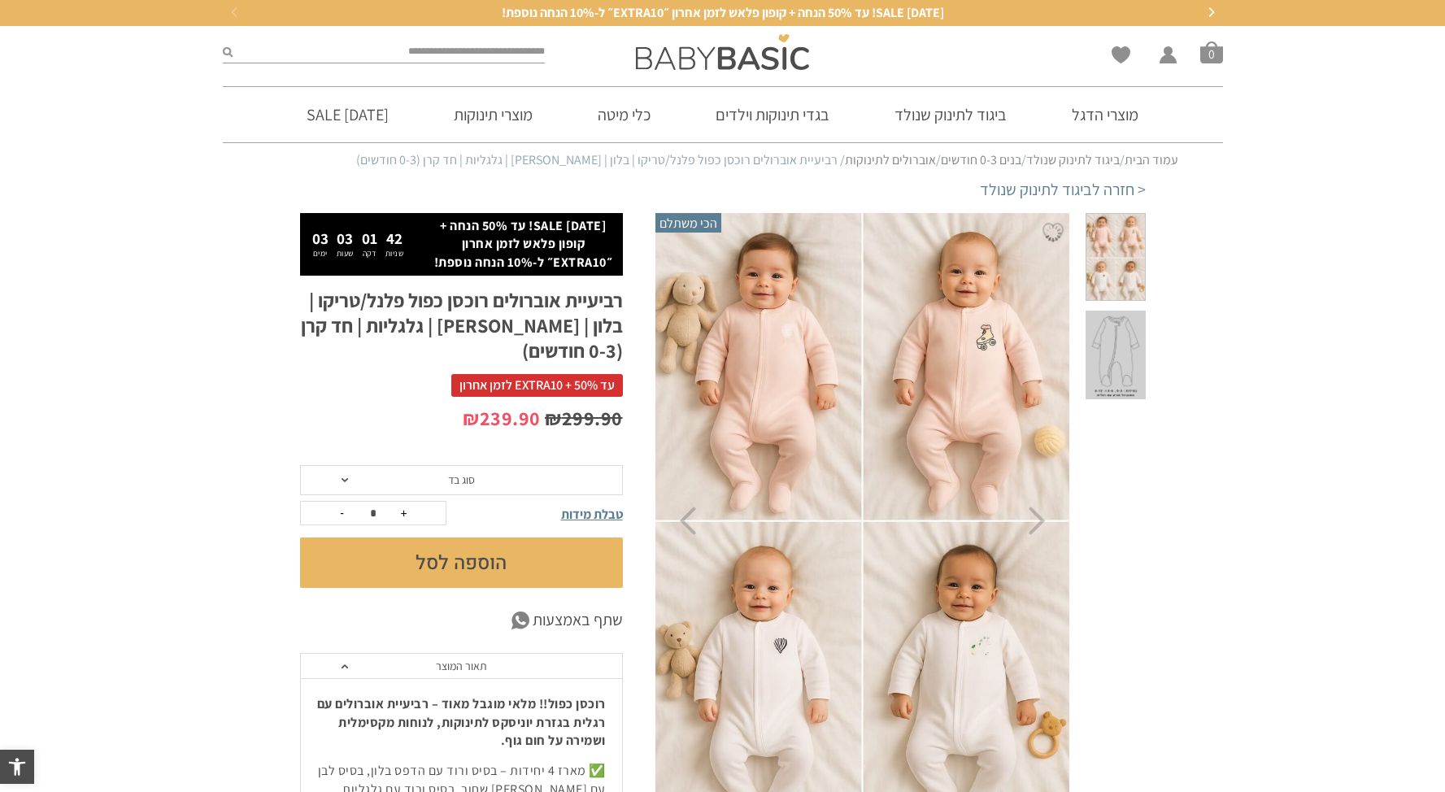
click at [890, 355] on img at bounding box center [863, 521] width 416 height 624
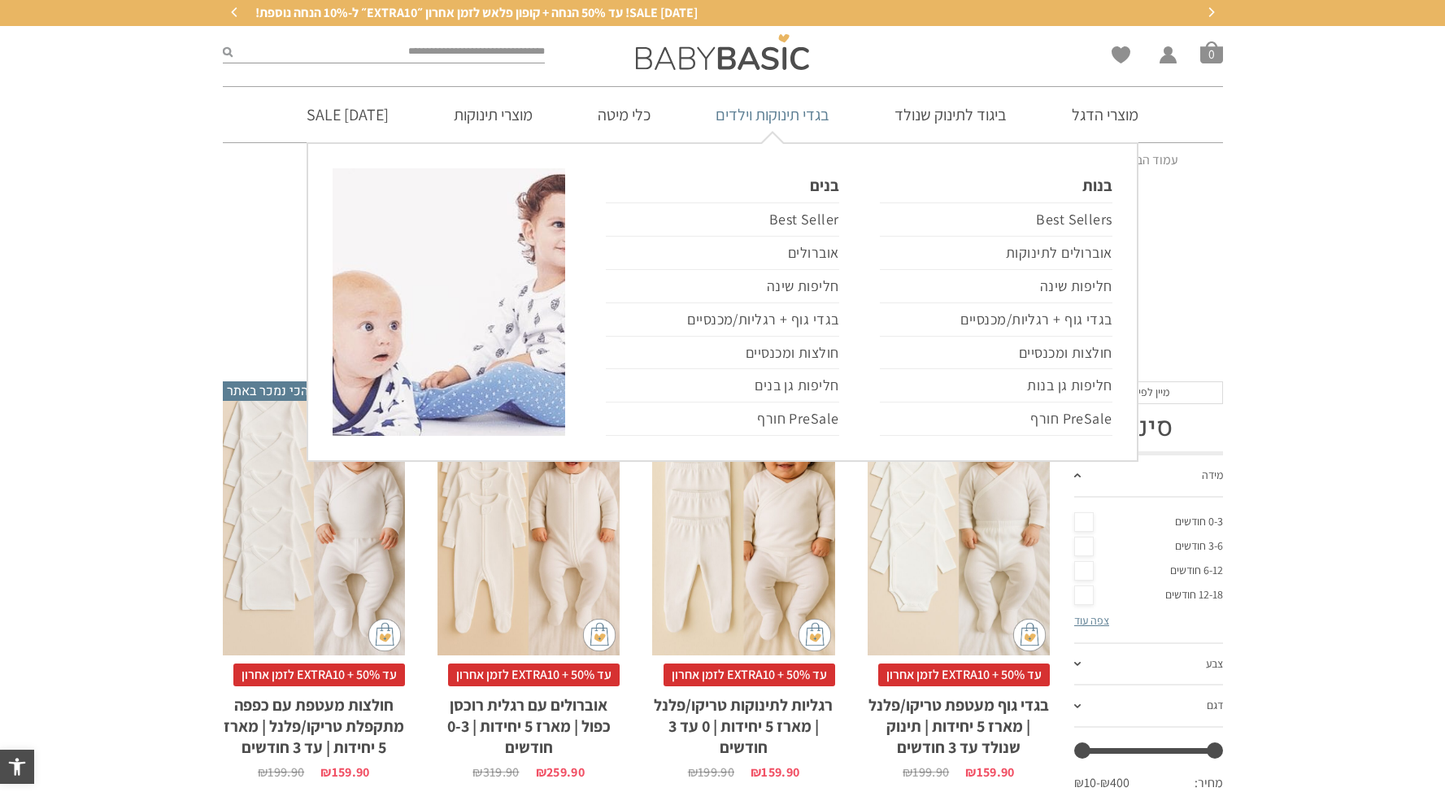
click at [794, 110] on link "בגדי תינוקות וילדים" at bounding box center [772, 114] width 163 height 55
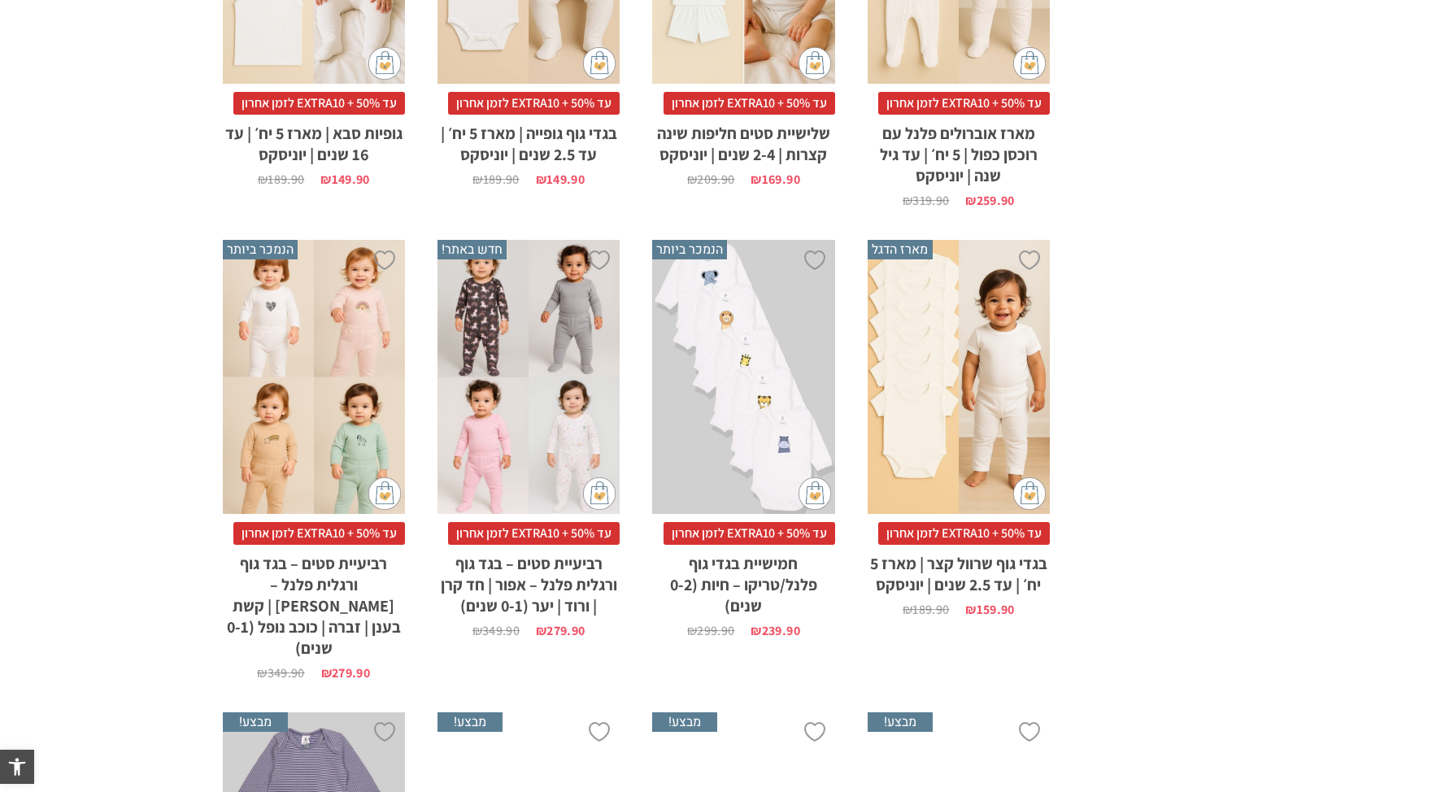
scroll to position [1070, 0]
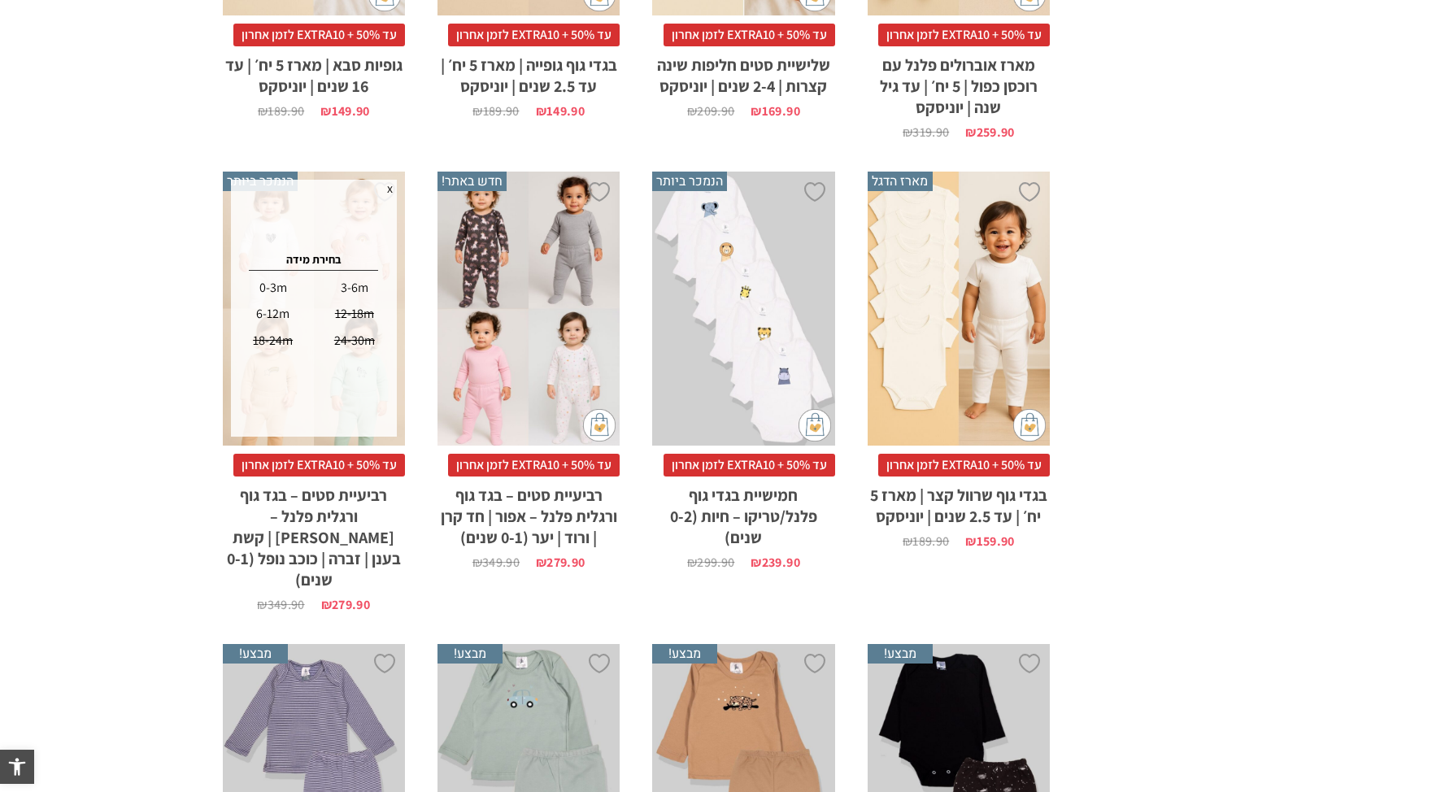
click at [366, 310] on span "12-18m" at bounding box center [354, 313] width 39 height 17
click at [386, 192] on span "x" at bounding box center [390, 189] width 14 height 18
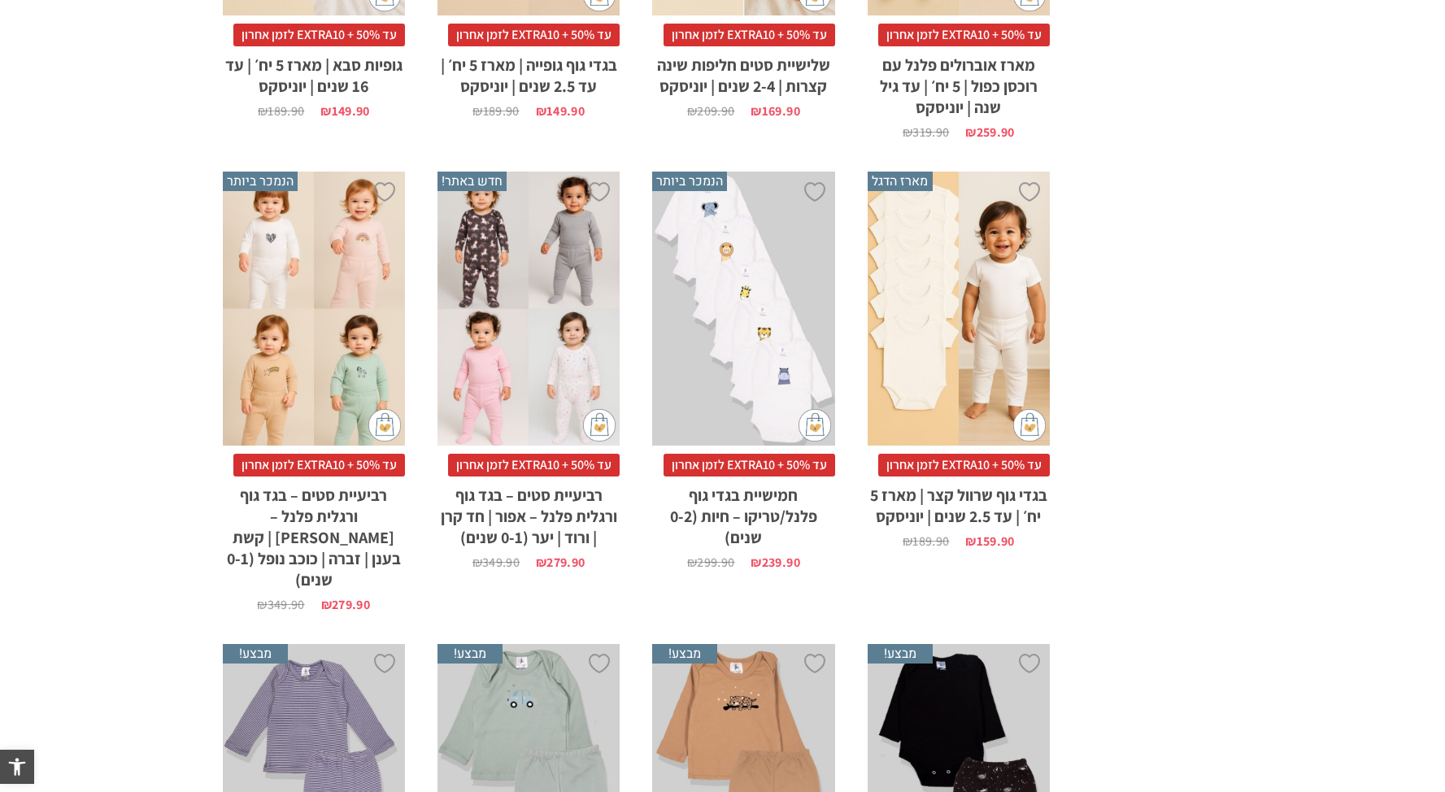
click at [346, 280] on div "x בחירת מידה 0-3m 3-6m 6-12m 12-18m 18-24m 24-30m" at bounding box center [314, 309] width 182 height 274
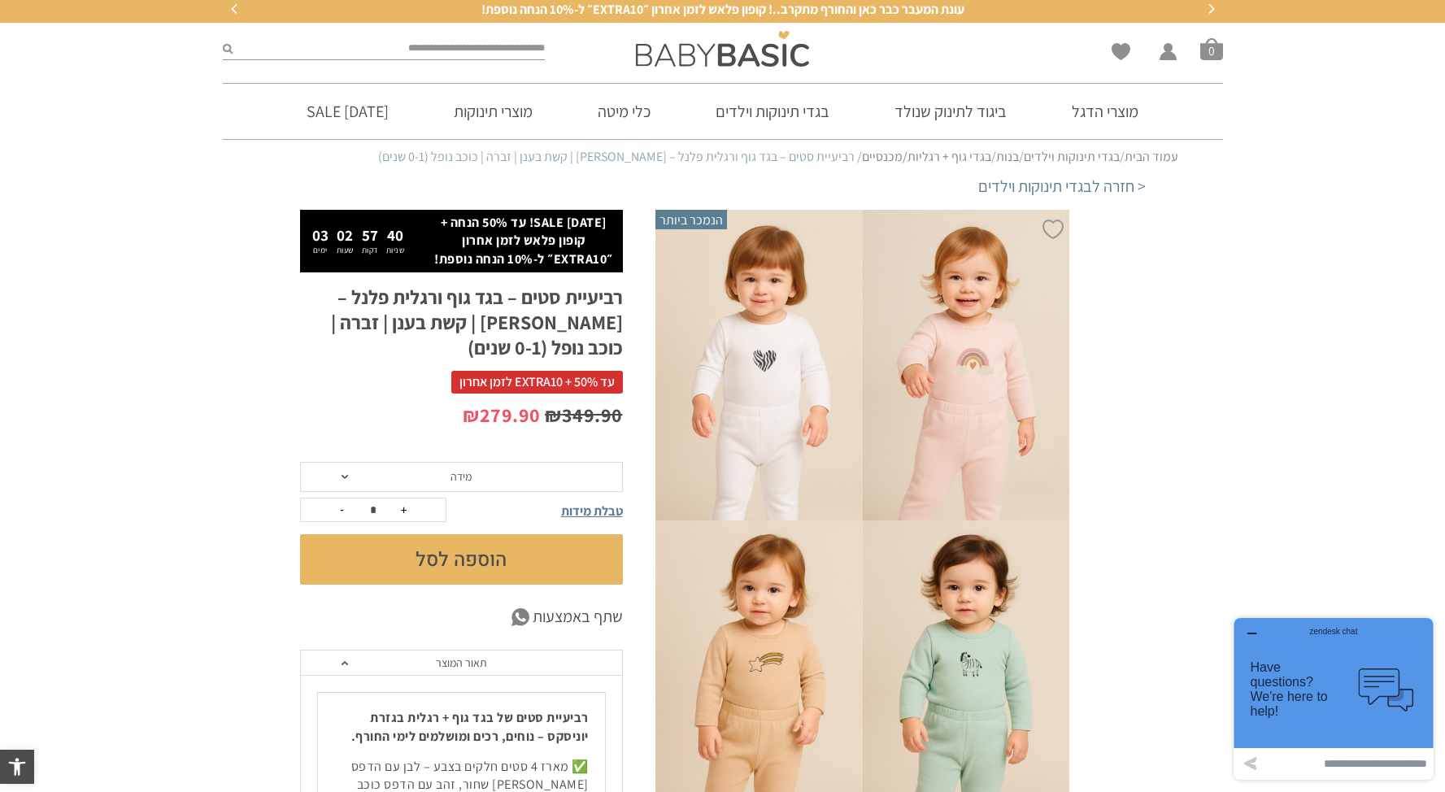
drag, startPoint x: 610, startPoint y: 221, endPoint x: 427, endPoint y: 273, distance: 190.2
click at [427, 273] on div "ראש השנה SALE! עד 50% הנחה + קופון פלאש לזמן אחרון ״EXTRA10״ ל-10% הנחה נוספת! …" at bounding box center [461, 247] width 323 height 75
copy p "[DATE] SALE! עד 50% הנחה + קופון פלאש לזמן אחרון ״EXTRA10״ ל-10% הנחה נוספת!"
click at [1130, 368] on div at bounding box center [1115, 517] width 76 height 614
drag, startPoint x: 774, startPoint y: 60, endPoint x: 816, endPoint y: 73, distance: 44.2
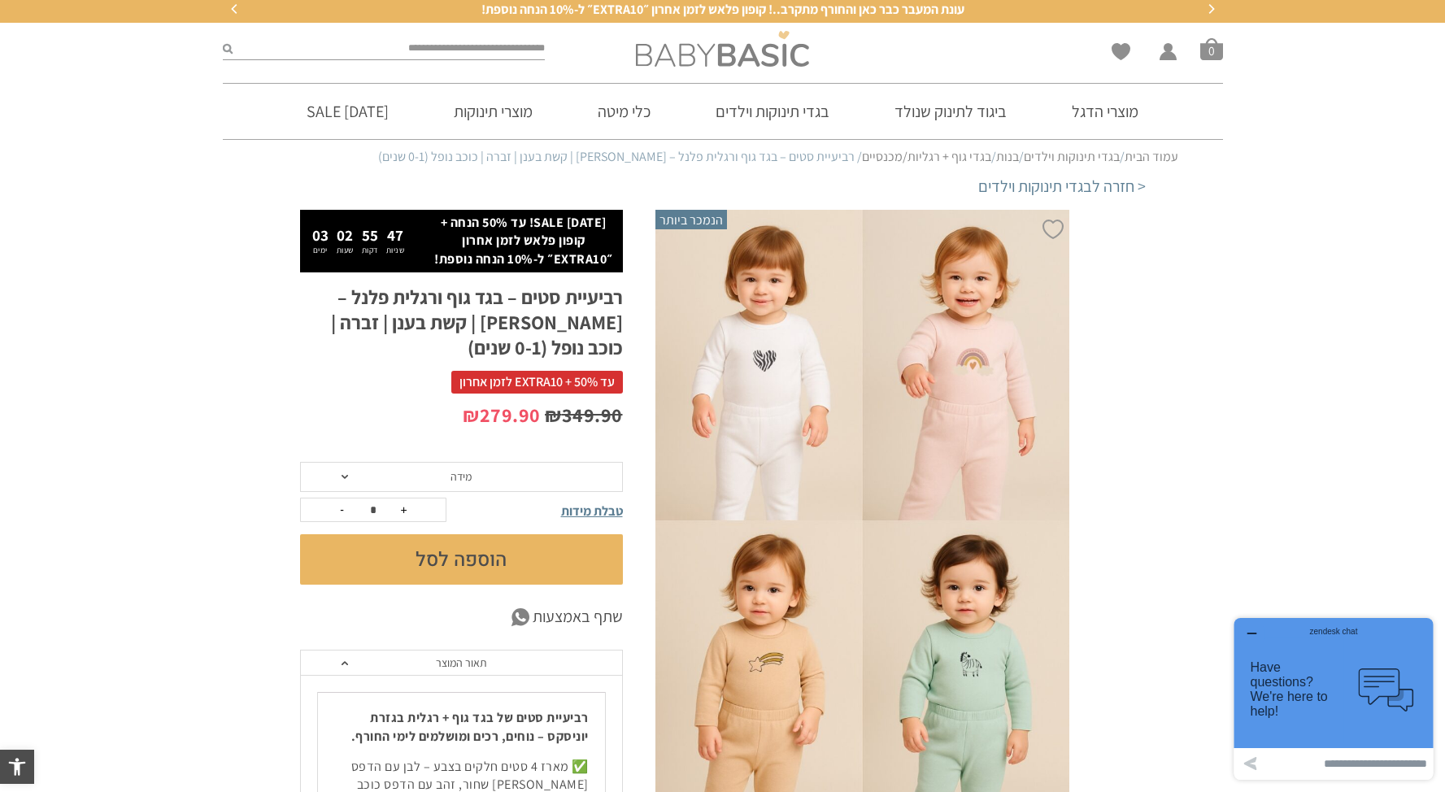
click at [774, 60] on img at bounding box center [722, 49] width 173 height 36
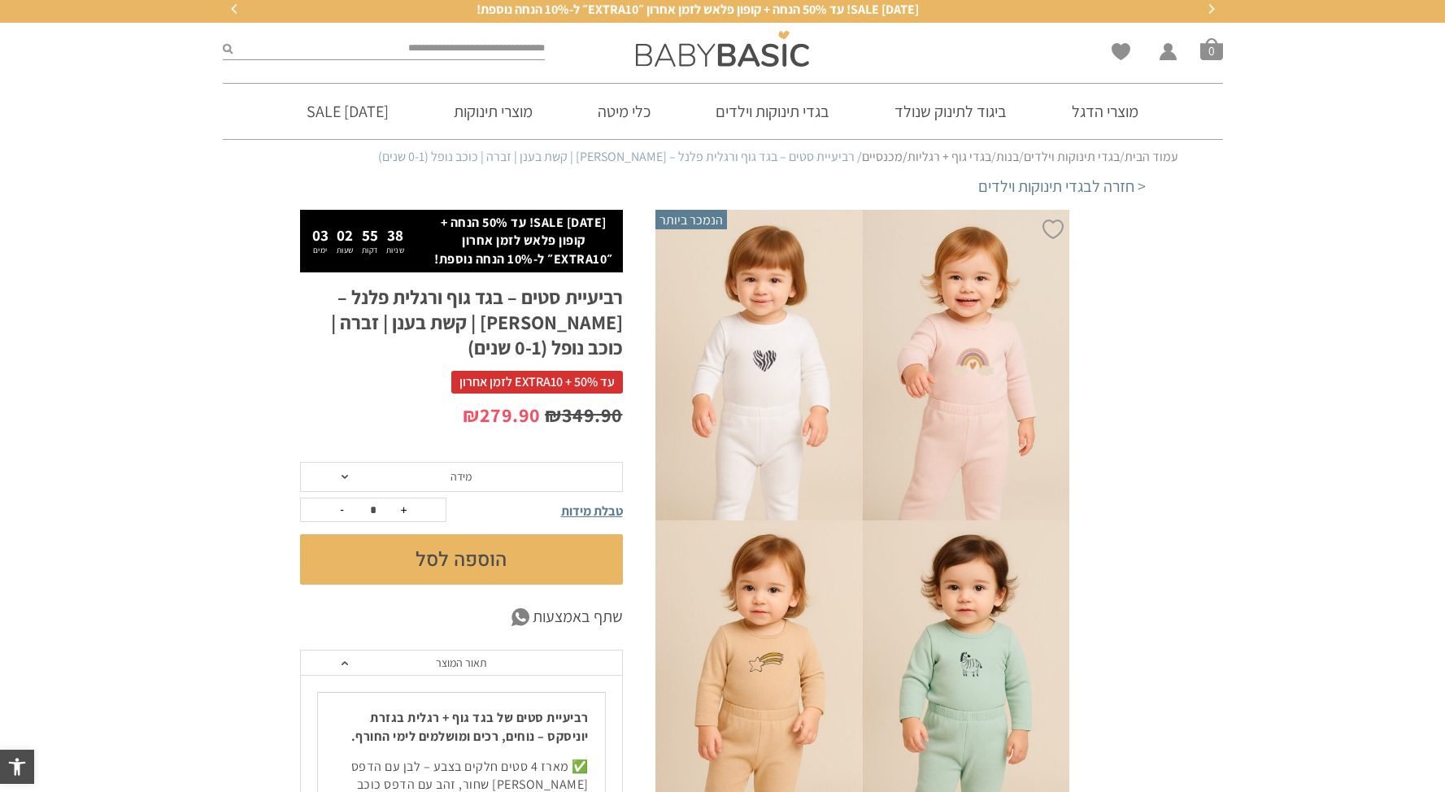
drag, startPoint x: 511, startPoint y: 223, endPoint x: 459, endPoint y: 273, distance: 73.0
click at [458, 273] on div "[DATE] SALE! עד 50% הנחה + קופון פלאש לזמן אחרון ״EXTRA10״ ל-10% הנחה נוספת! 03…" at bounding box center [461, 247] width 323 height 75
copy p "עד 50% הנחה + קופון פלאש לזמן אחרון ״EXTRA10״ ל-10% הנחה נוספת!"
click at [777, 52] on img at bounding box center [722, 49] width 173 height 36
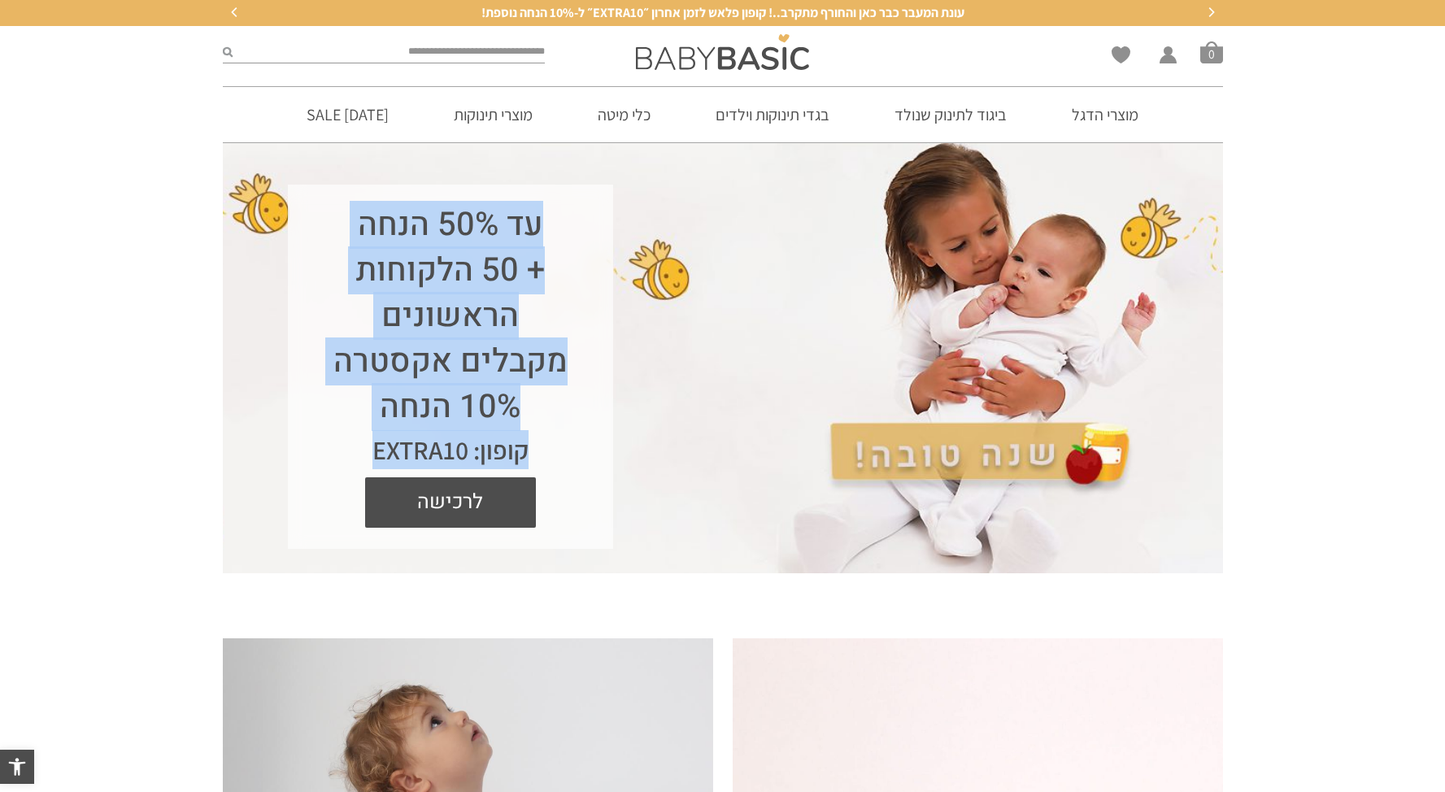
drag, startPoint x: 547, startPoint y: 222, endPoint x: 366, endPoint y: 472, distance: 308.5
click at [366, 472] on div "עד 50% הנחה + 50 הלקוחות הראשונים מקבלים אקסטרה 10% הנחה קופון: EXTRA10 לרכישה" at bounding box center [450, 367] width 325 height 364
copy div "עד 50% הנחה + 50 הלקוחות הראשונים מקבלים אקסטרה 10% הנחה קופון: EXTRA10"
